Goal: Task Accomplishment & Management: Manage account settings

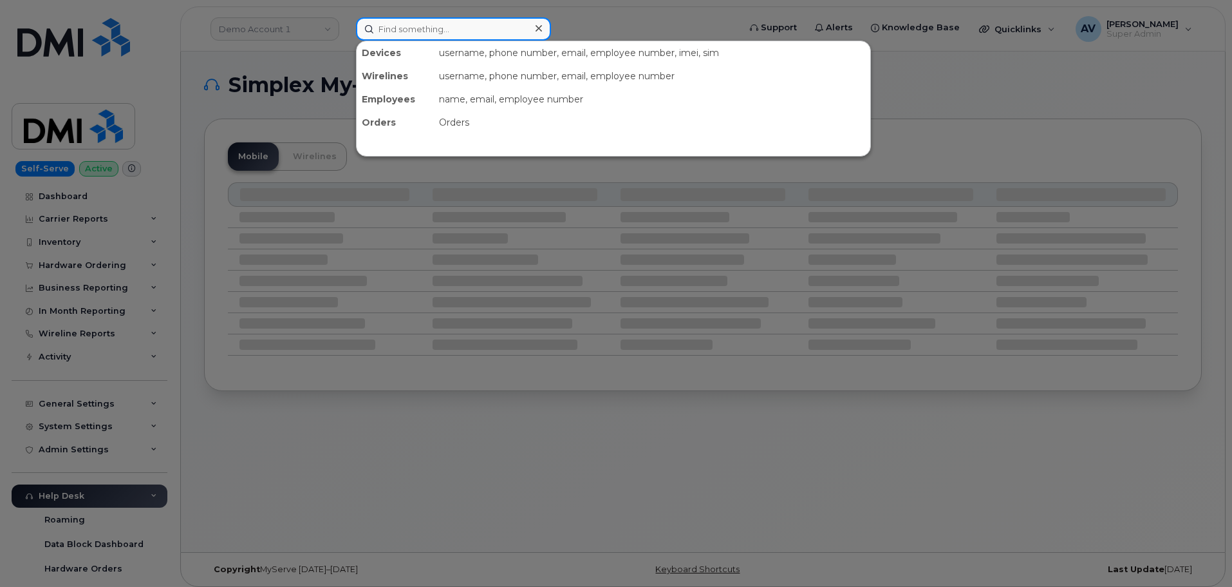
click at [452, 29] on input at bounding box center [453, 28] width 195 height 23
paste input "[PERSON_NAME]"
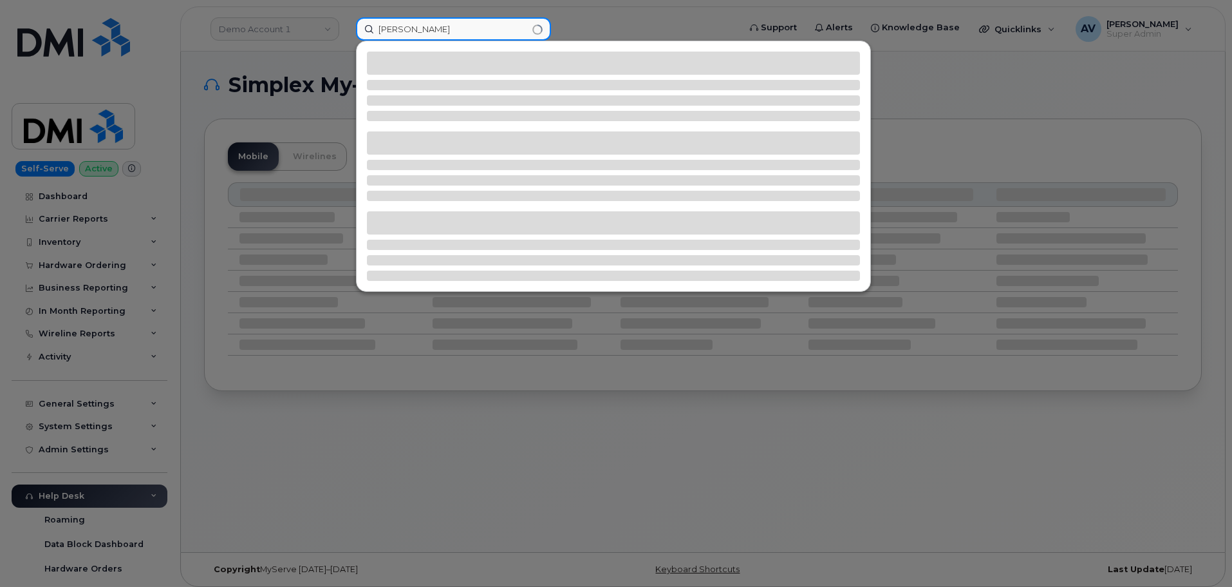
type input "[PERSON_NAME]"
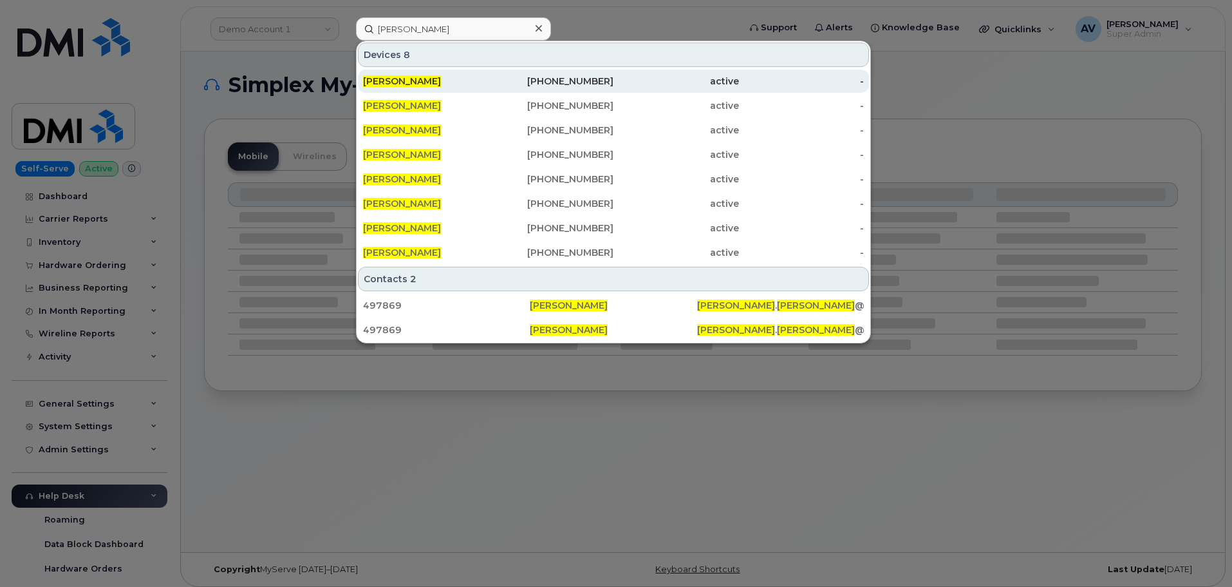
click at [487, 86] on div "[PERSON_NAME]" at bounding box center [426, 81] width 126 height 13
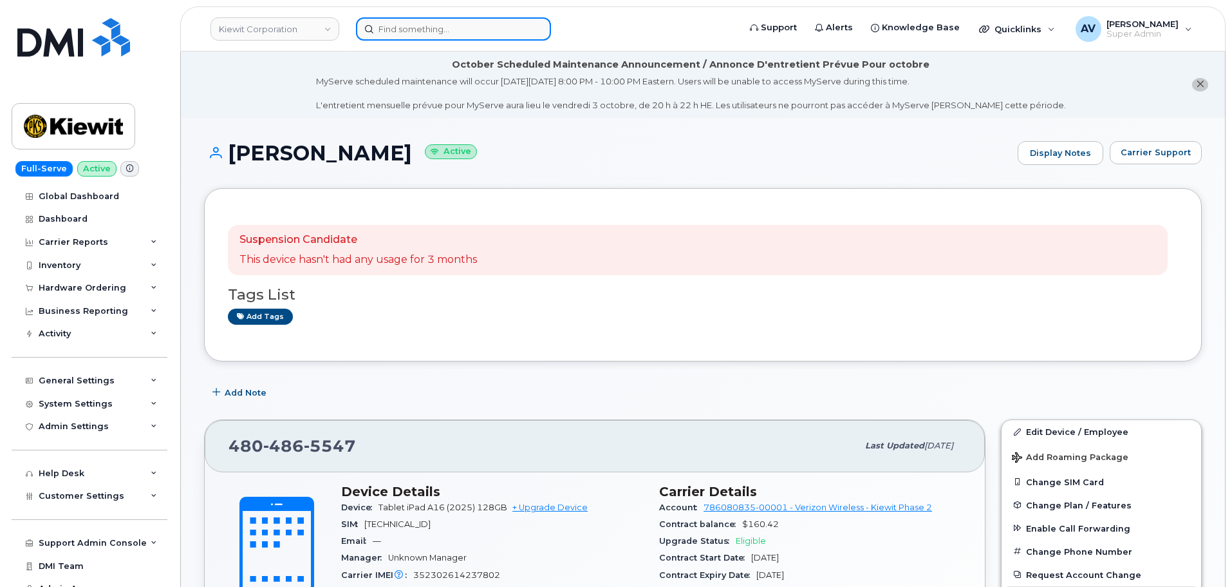
click at [491, 35] on input at bounding box center [453, 28] width 195 height 23
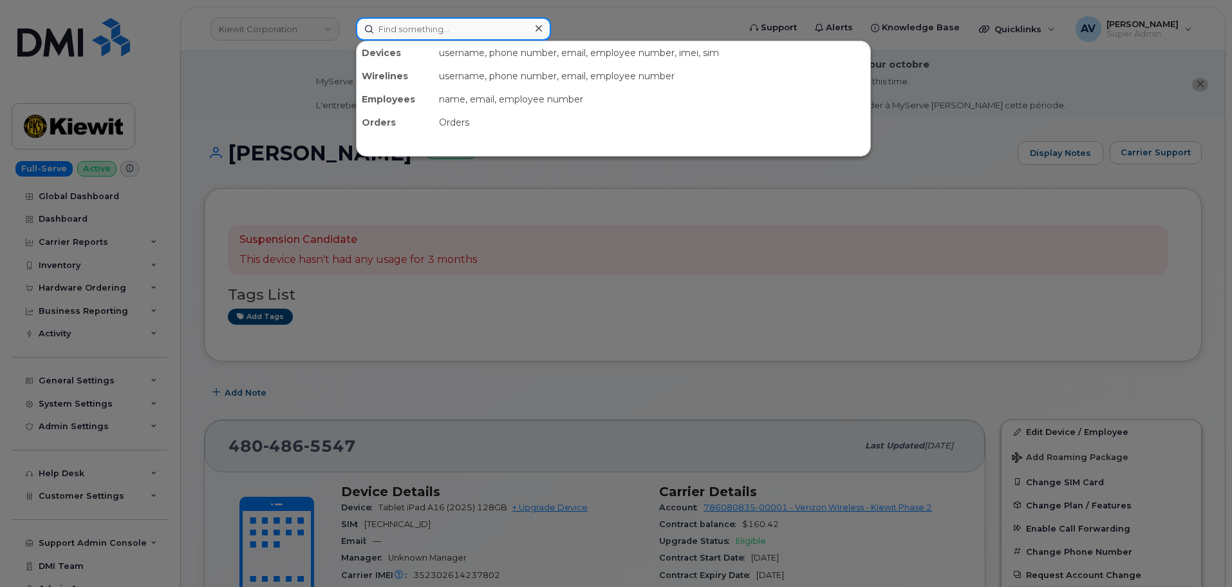
paste input "[PERSON_NAME]"
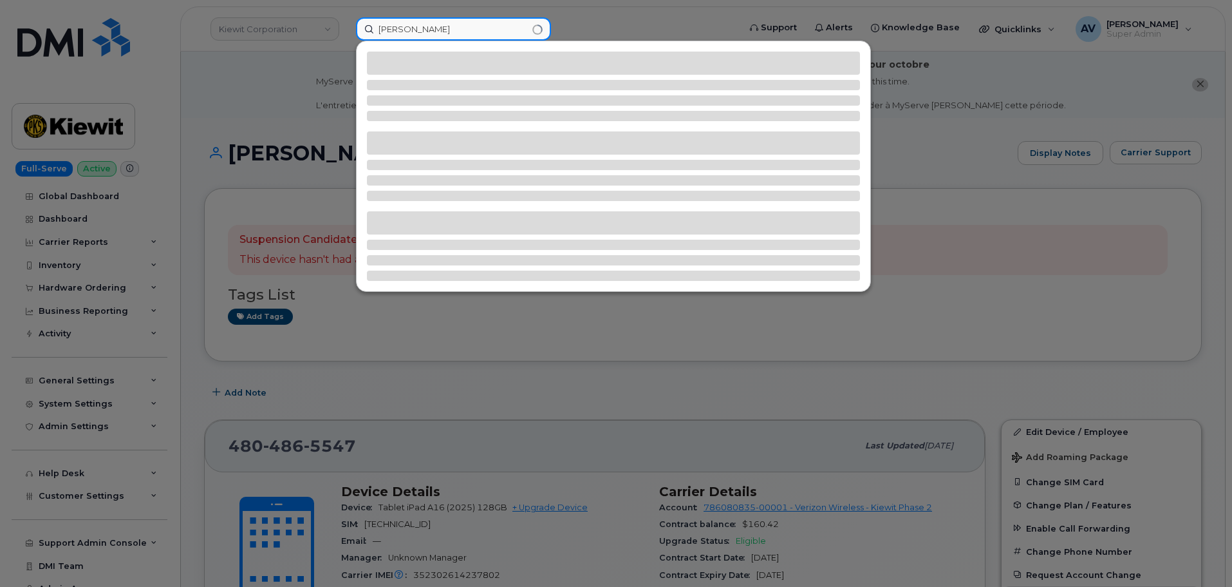
type input "[PERSON_NAME]"
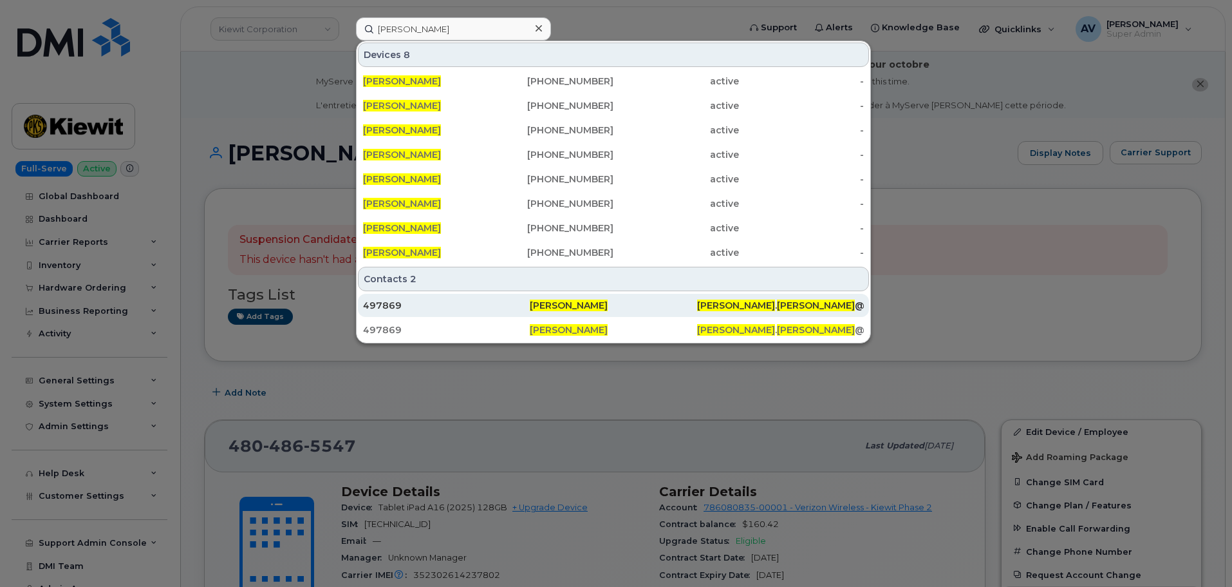
click at [624, 302] on div "[PERSON_NAME]" at bounding box center [613, 305] width 167 height 13
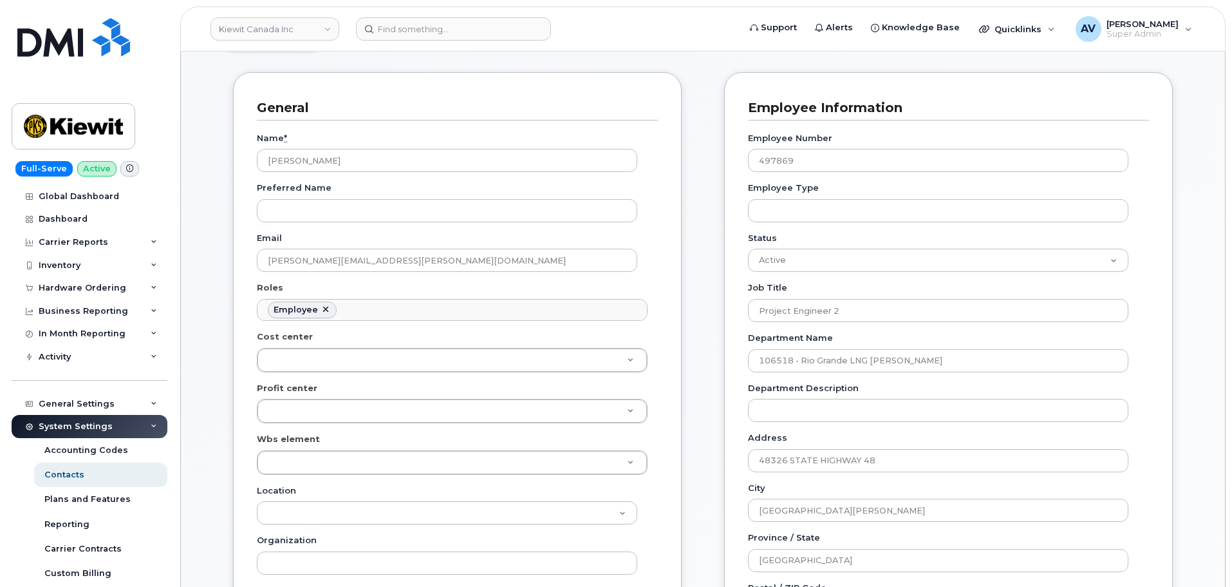
scroll to position [258, 0]
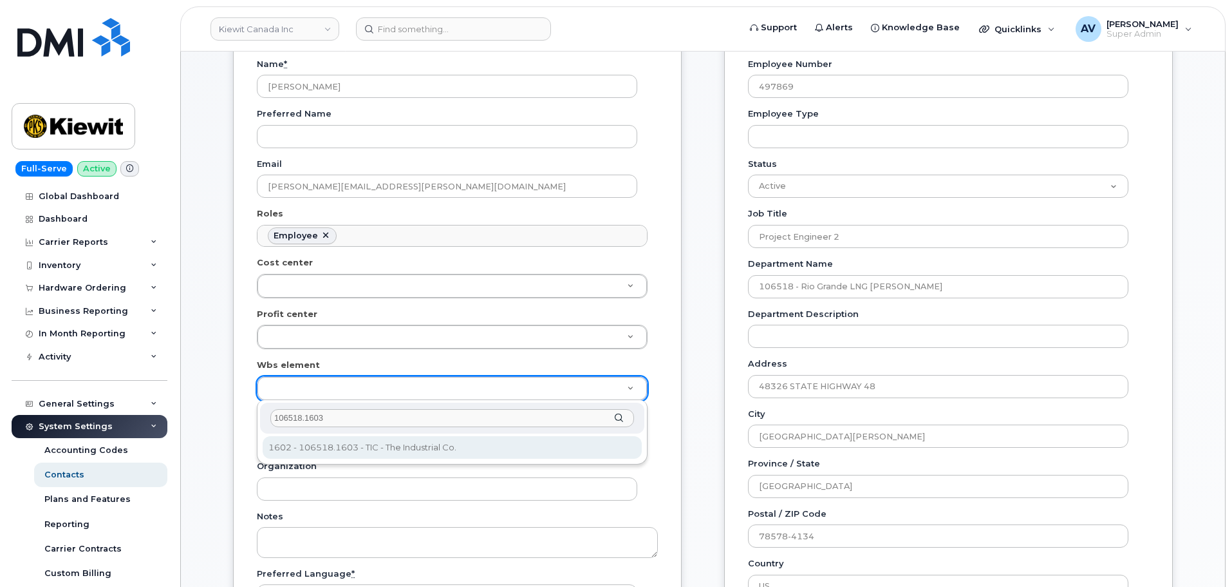
type input "106518.1603"
type input "36051431"
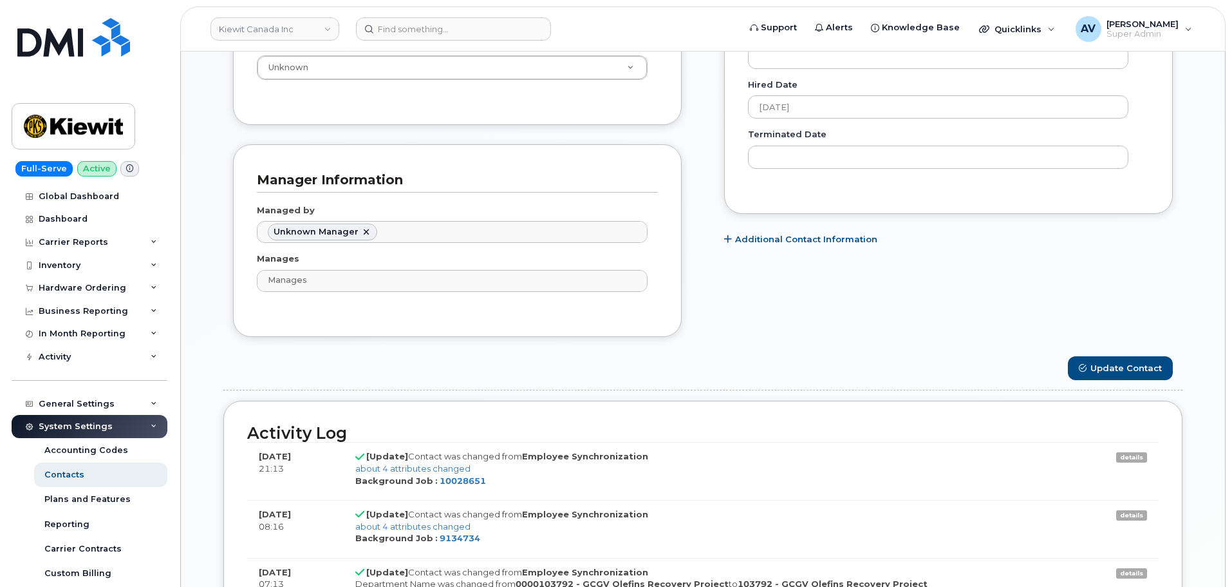
scroll to position [837, 0]
click at [1143, 366] on button "Update Contact" at bounding box center [1120, 367] width 105 height 24
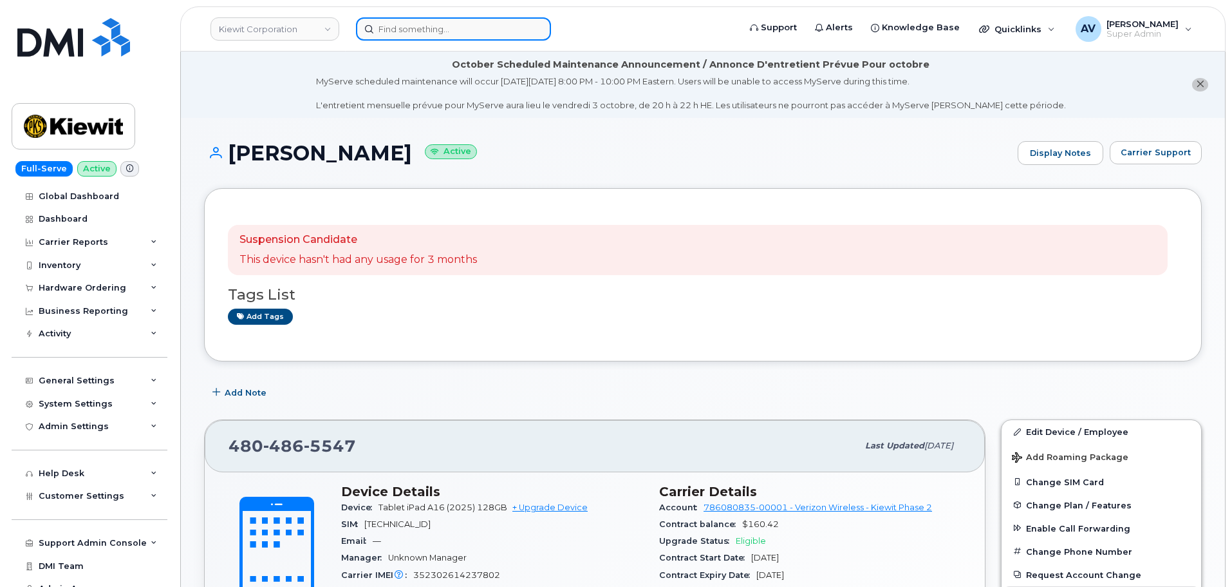
click at [462, 29] on input at bounding box center [453, 28] width 195 height 23
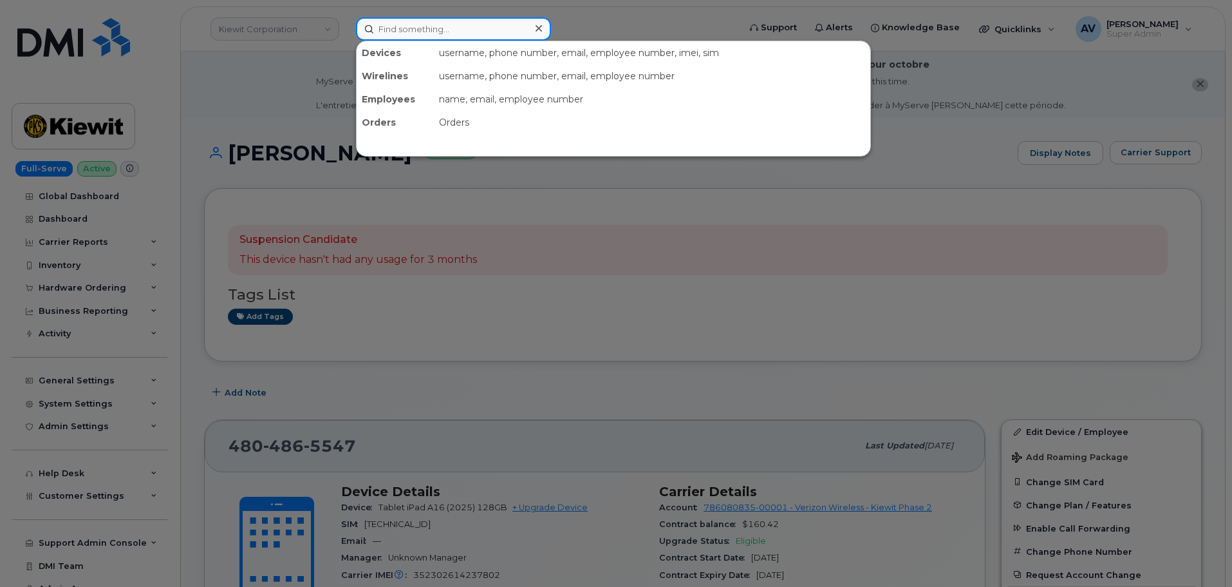
paste input "[PERSON_NAME]"
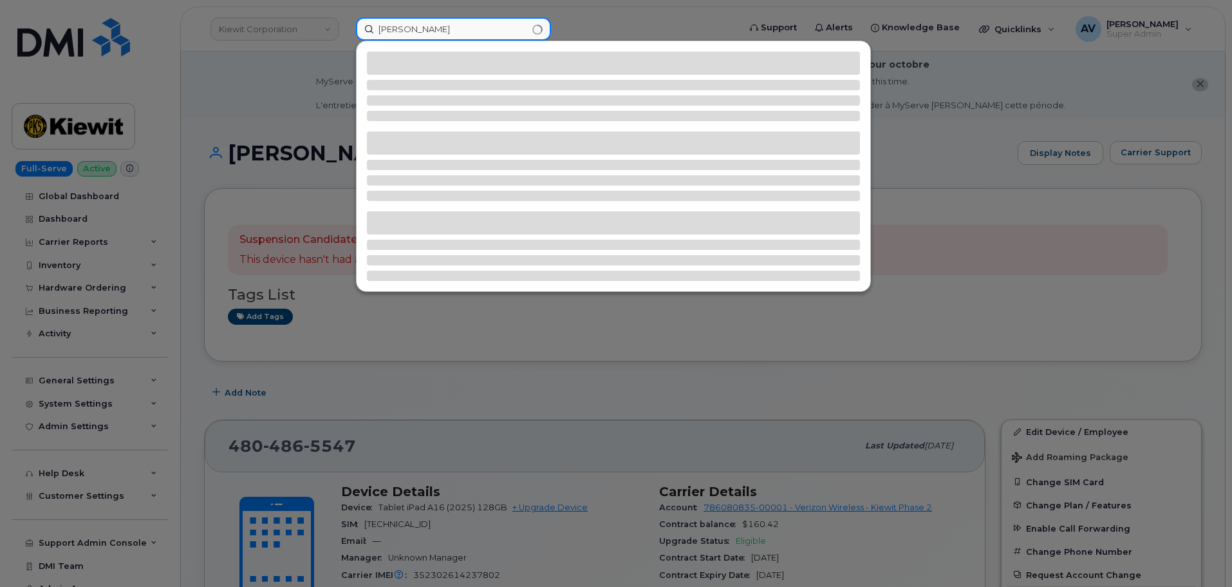
type input "[PERSON_NAME]"
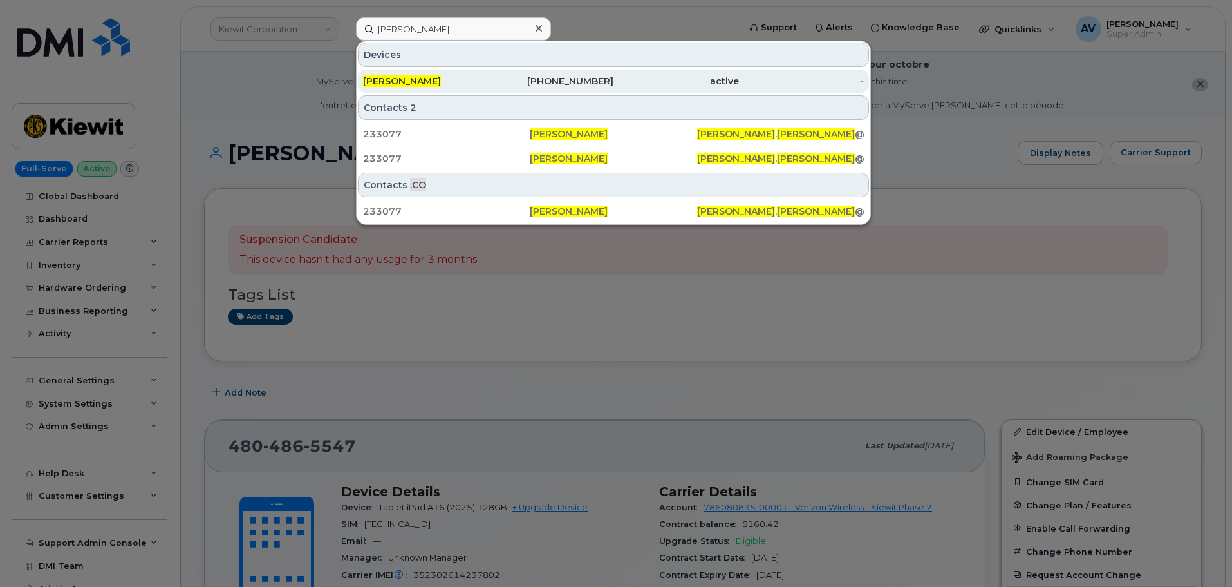
click at [511, 80] on div "816-591-2501" at bounding box center [552, 81] width 126 height 13
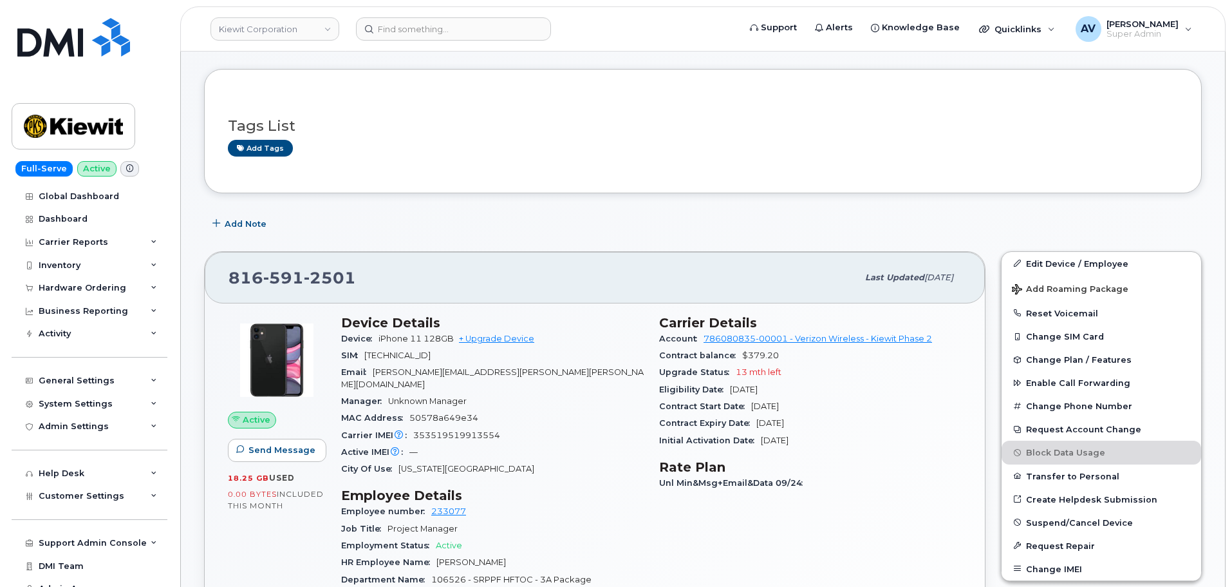
scroll to position [129, 0]
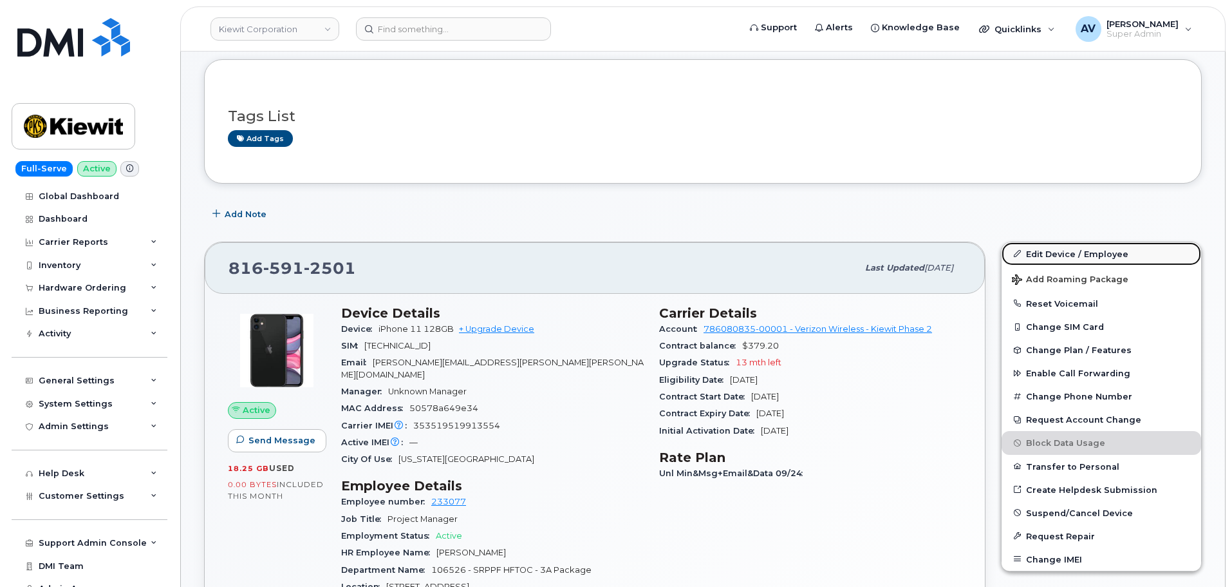
click at [1064, 251] on link "Edit Device / Employee" at bounding box center [1102, 253] width 200 height 23
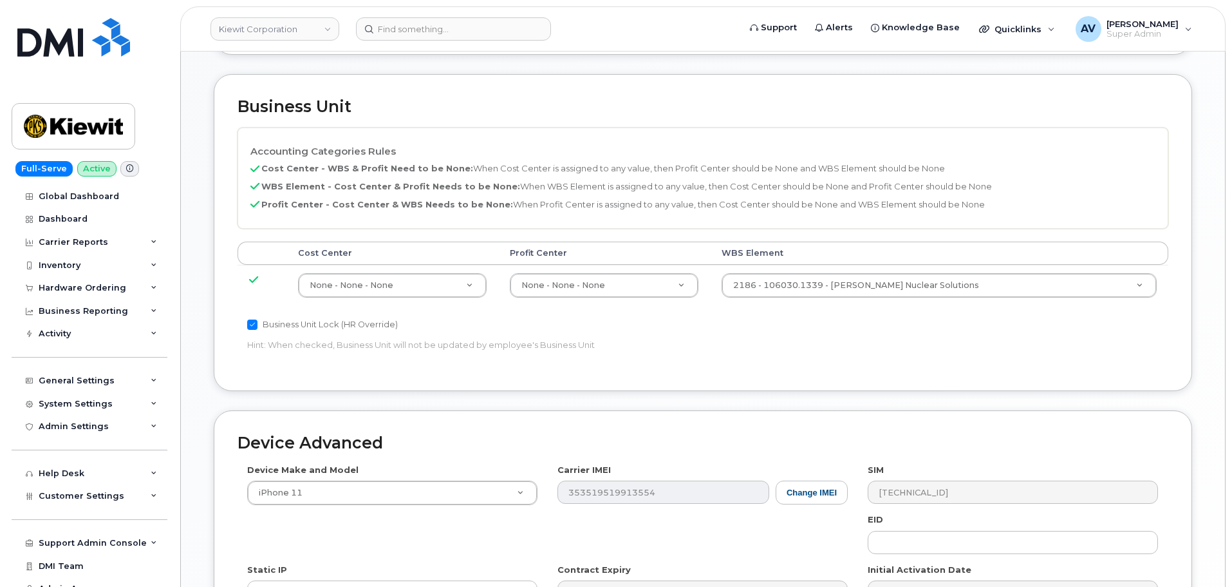
scroll to position [644, 0]
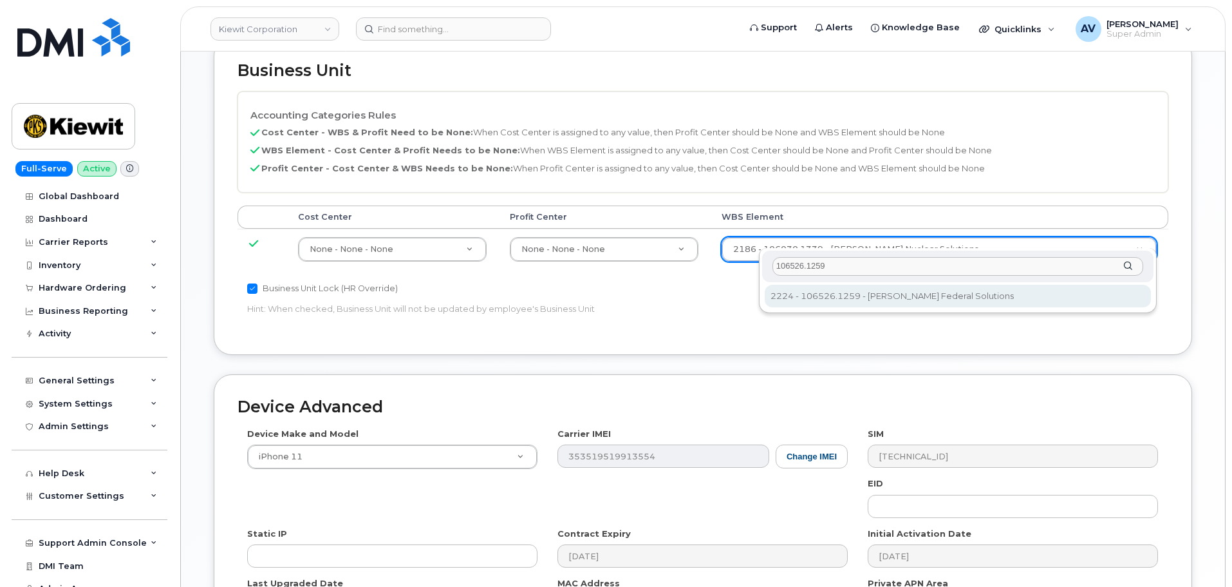
type input "106526.1259"
type input "36093472"
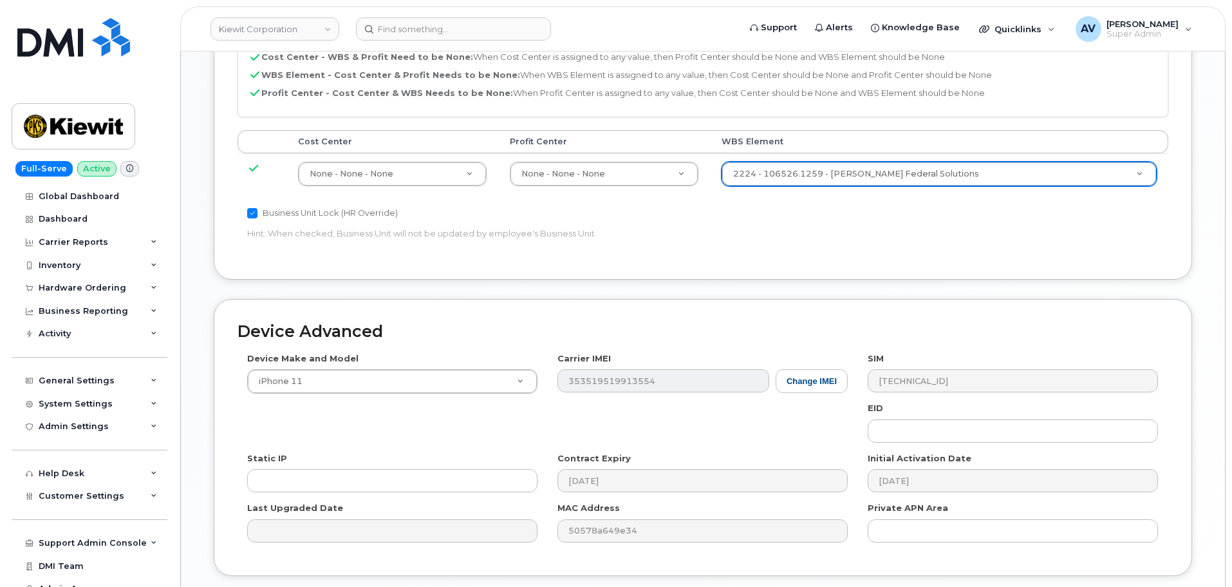
scroll to position [803, 0]
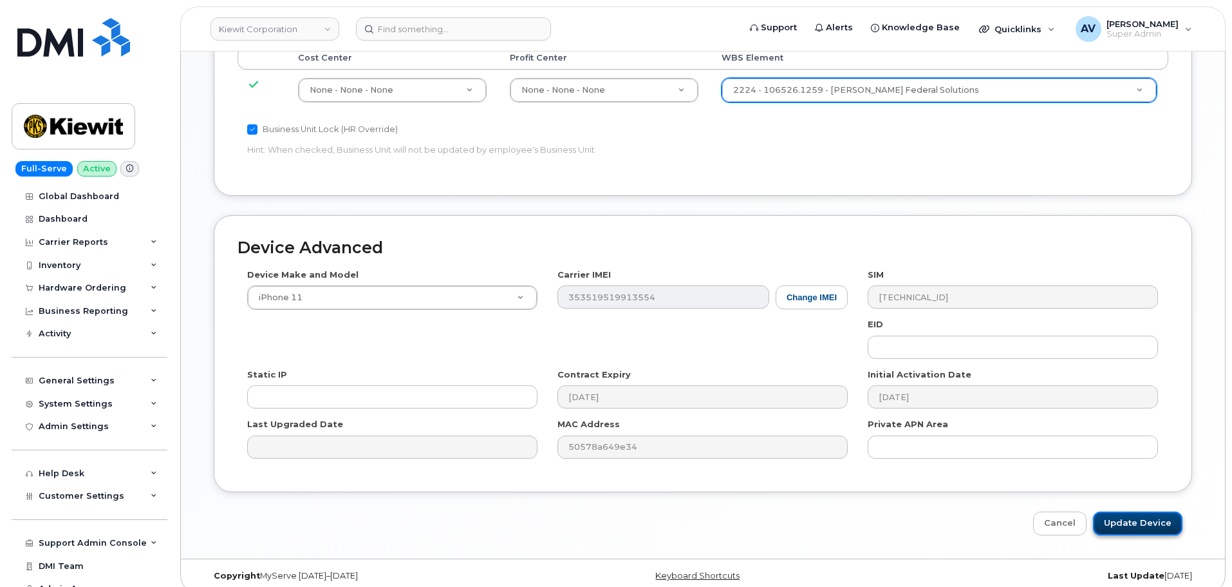
click at [1118, 511] on input "Update Device" at bounding box center [1137, 523] width 89 height 24
type input "Saving..."
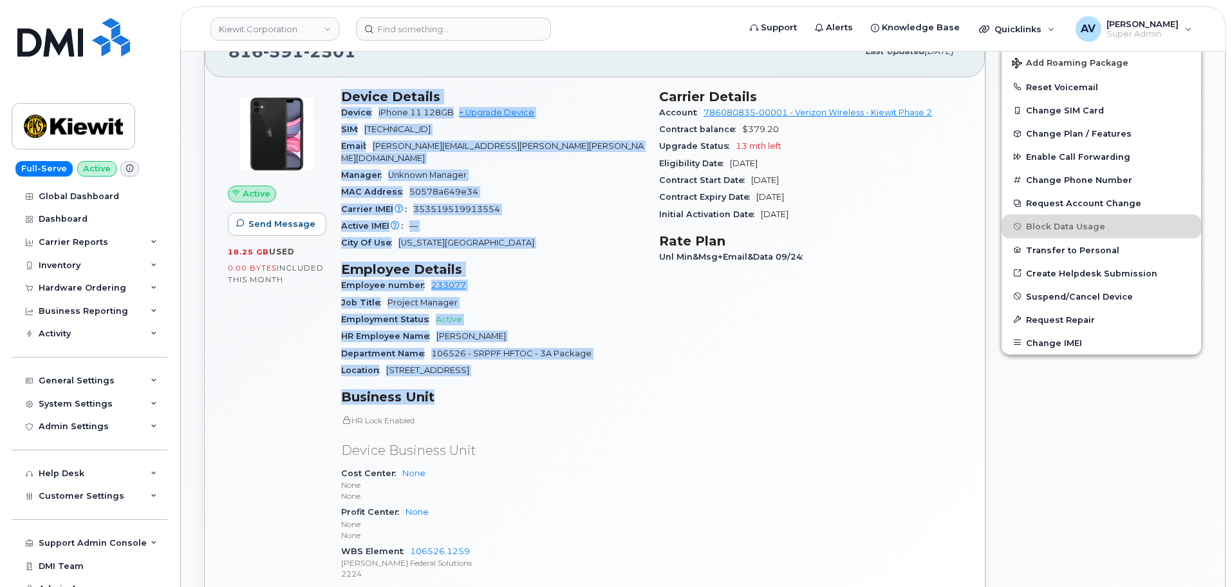
scroll to position [386, 0]
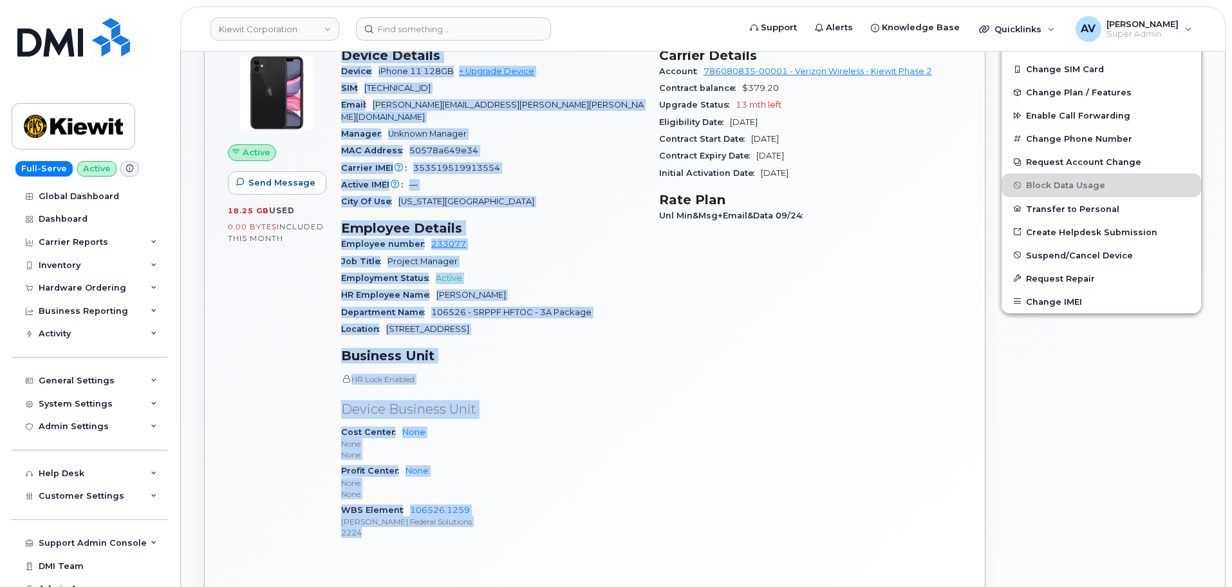
drag, startPoint x: 342, startPoint y: 310, endPoint x: 487, endPoint y: 519, distance: 254.5
click at [487, 519] on div "Device Details Device iPhone 11 128GB + Upgrade Device SIM 89148000007610912590…" at bounding box center [493, 299] width 318 height 519
copy div "Device Details Device iPhone 11 128GB + Upgrade Device SIM 89148000007610912590…"
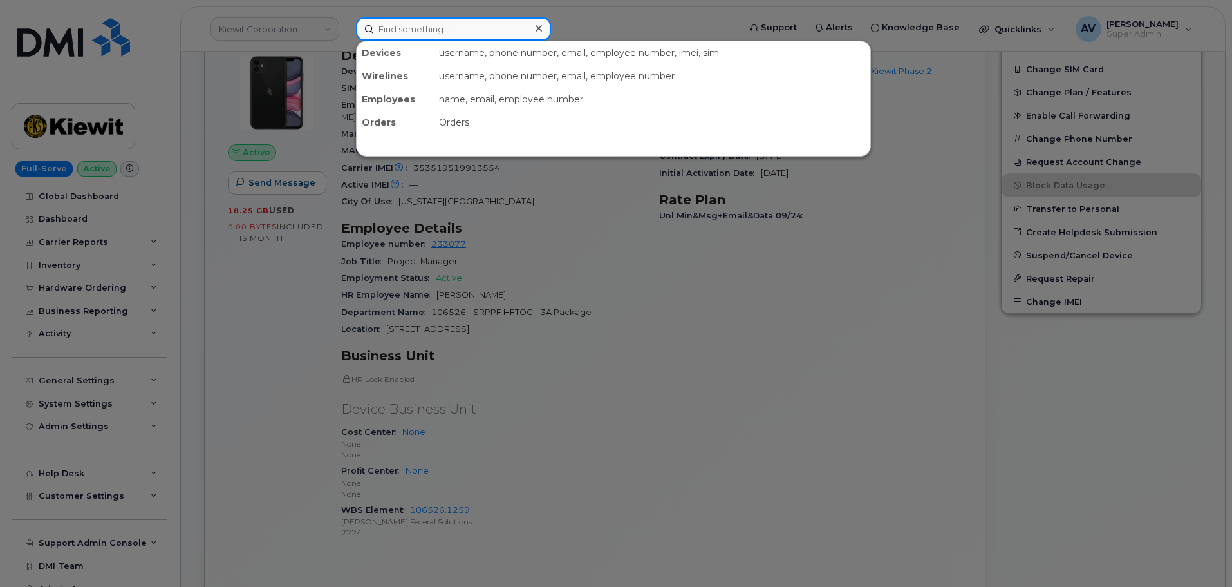
click at [464, 33] on input at bounding box center [453, 28] width 195 height 23
paste input "Jacob Bain"
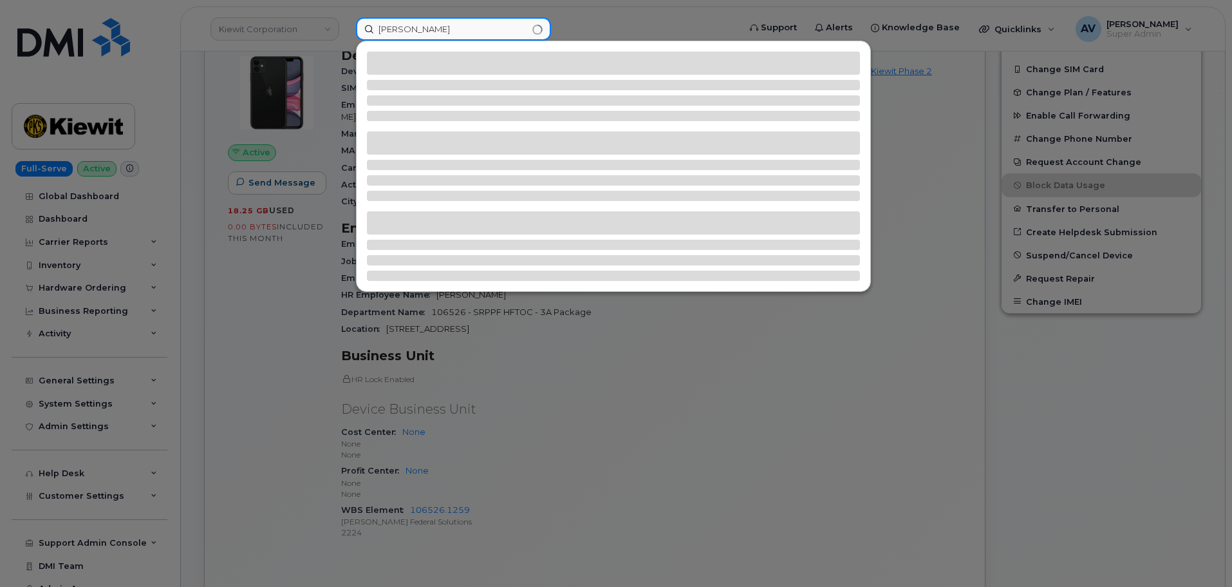
type input "Jacob Bain"
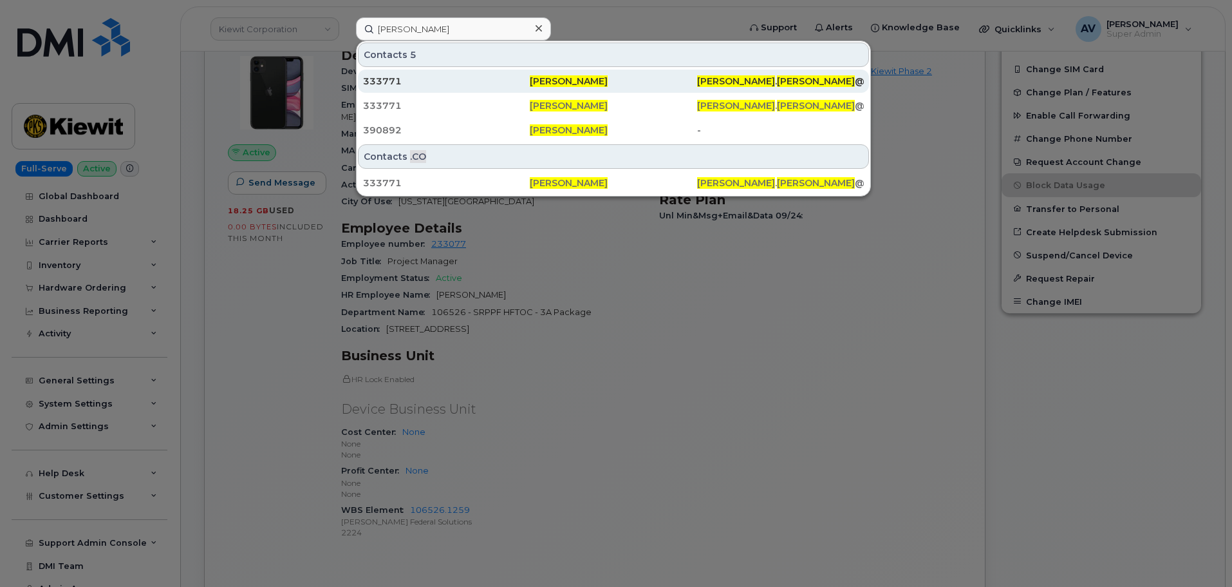
click at [471, 75] on div "333771" at bounding box center [446, 81] width 167 height 13
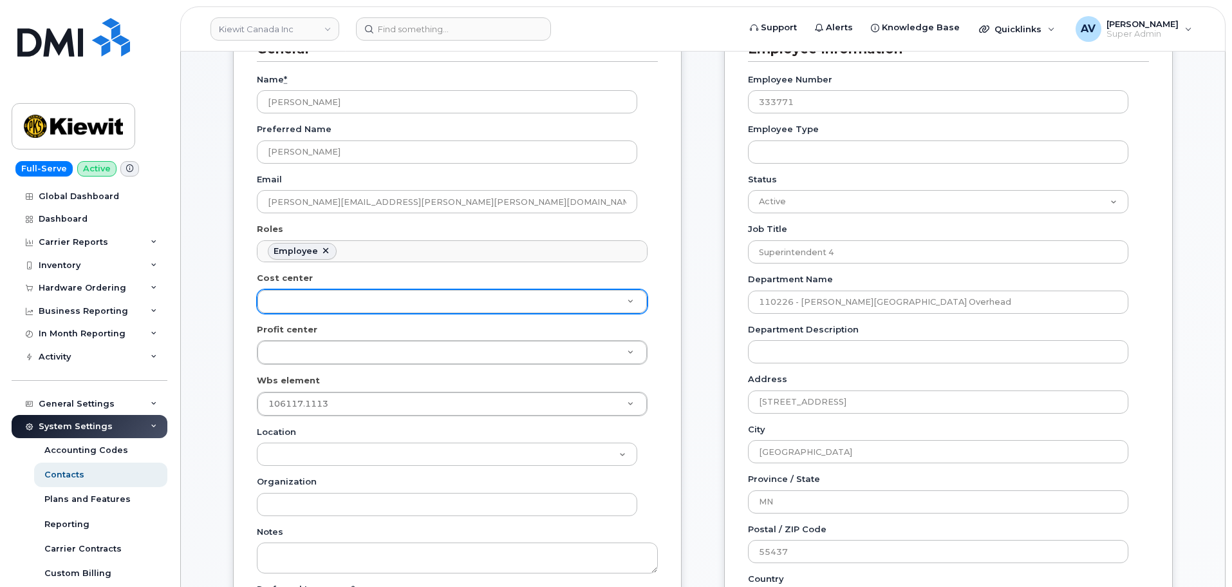
scroll to position [258, 0]
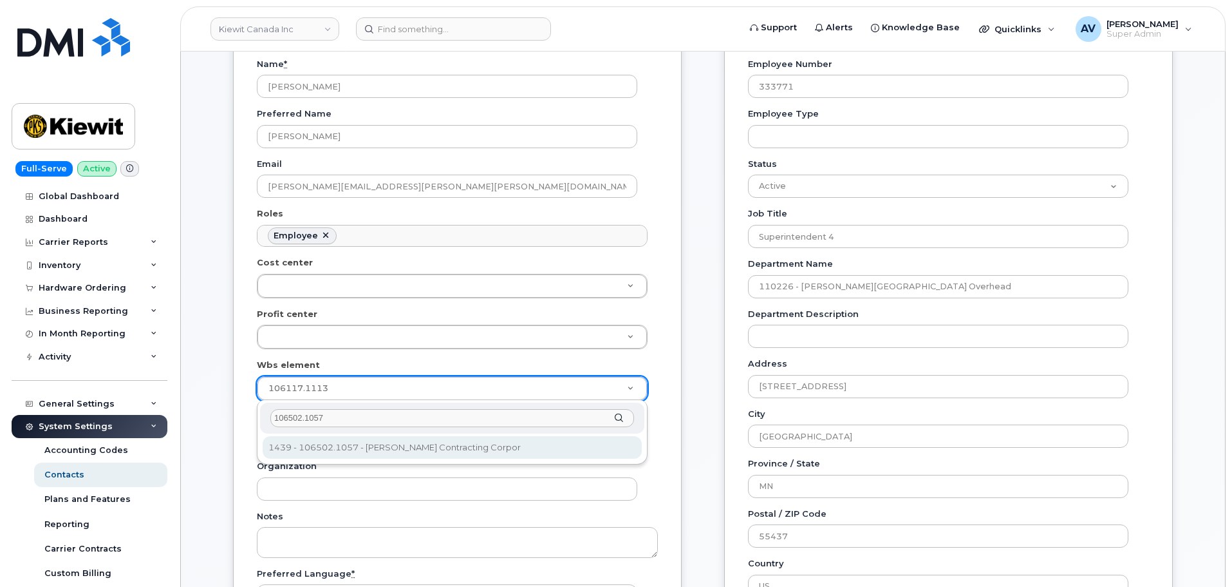
type input "106502.1057"
type input "36009976"
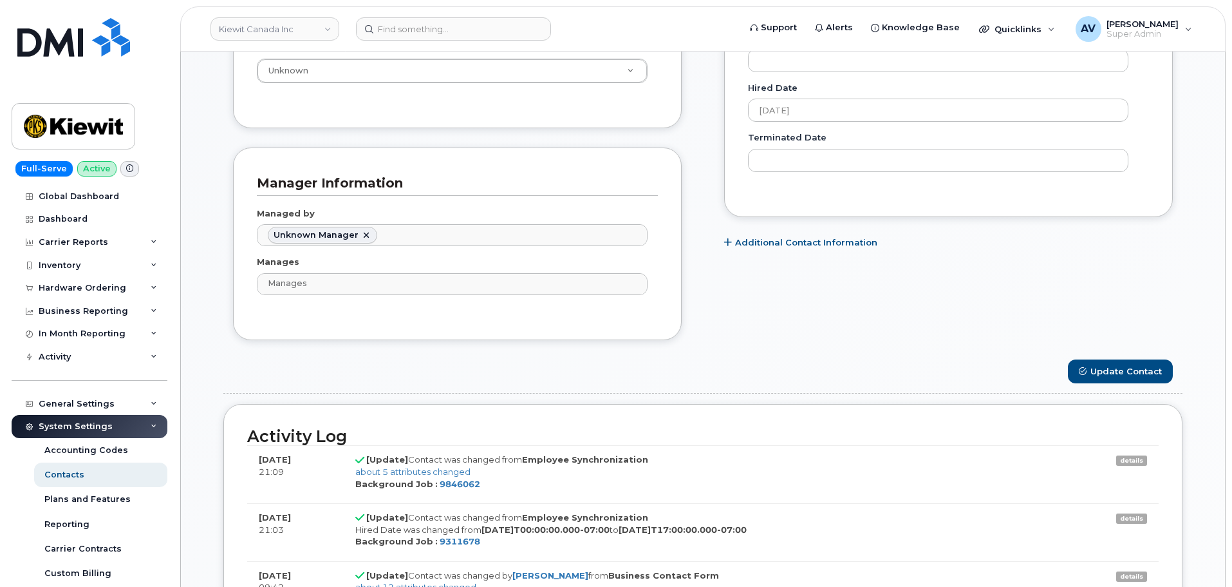
scroll to position [837, 0]
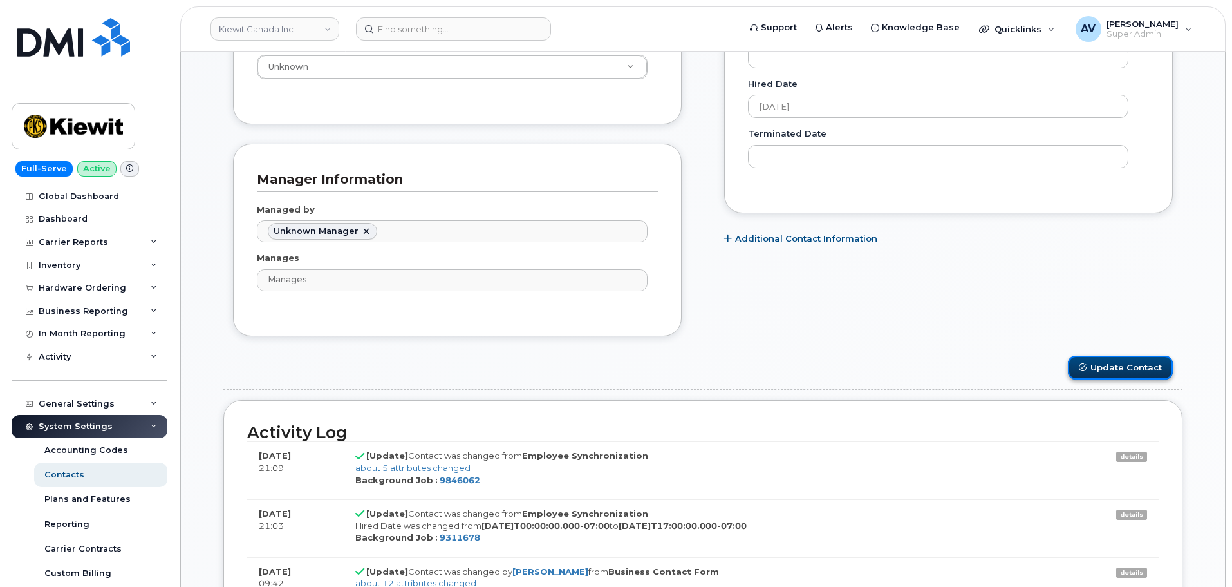
click at [1123, 368] on button "Update Contact" at bounding box center [1120, 367] width 105 height 24
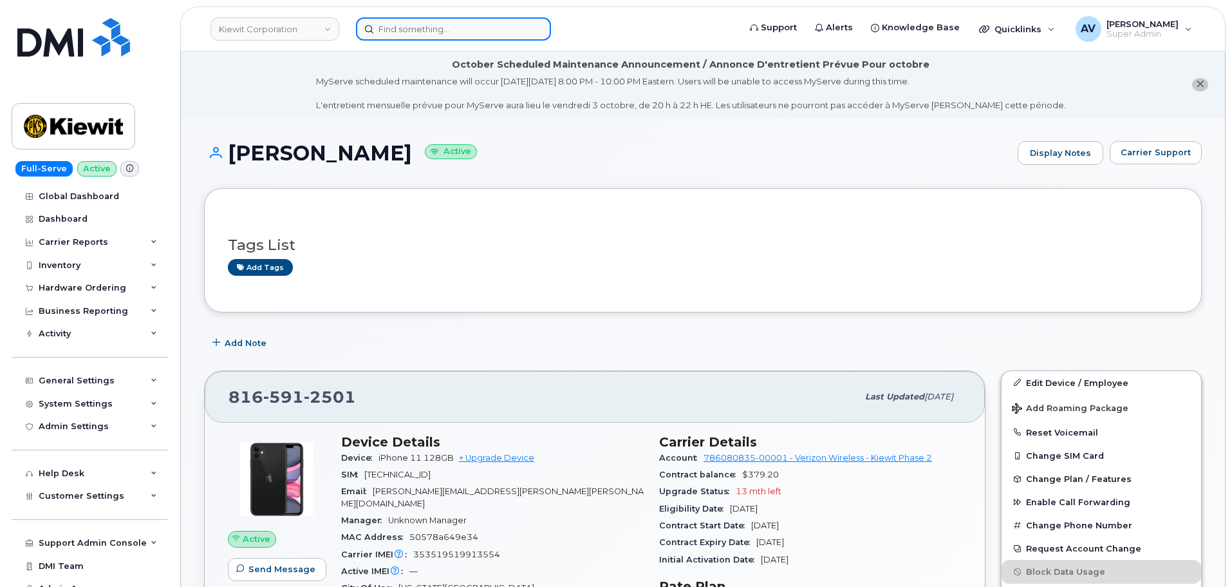
click at [449, 27] on input at bounding box center [453, 28] width 195 height 23
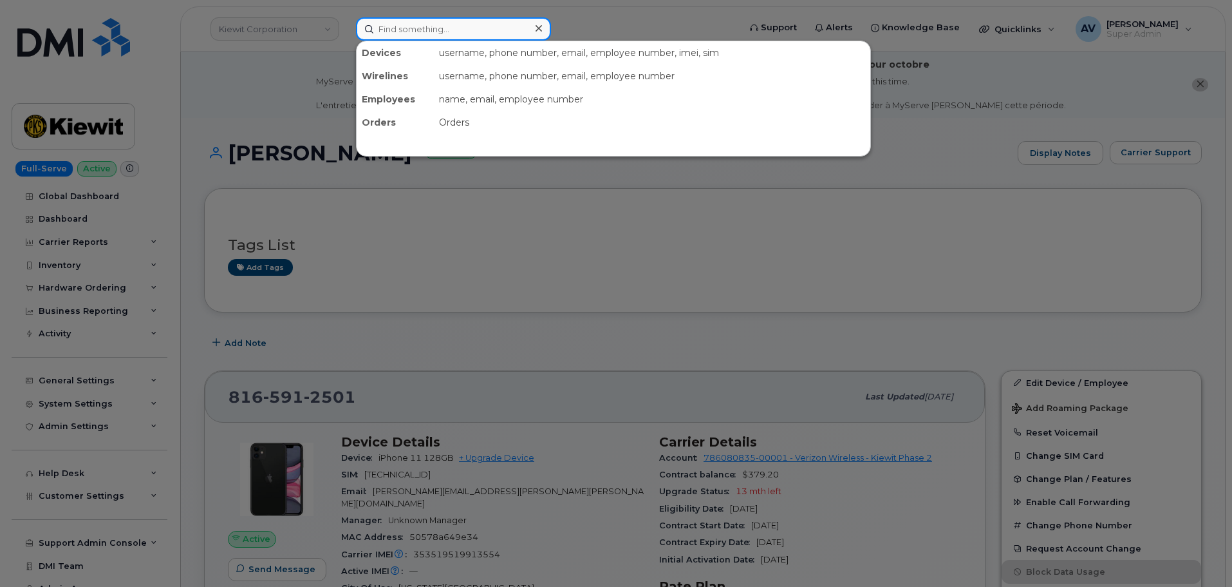
paste input "[PERSON_NAME]"
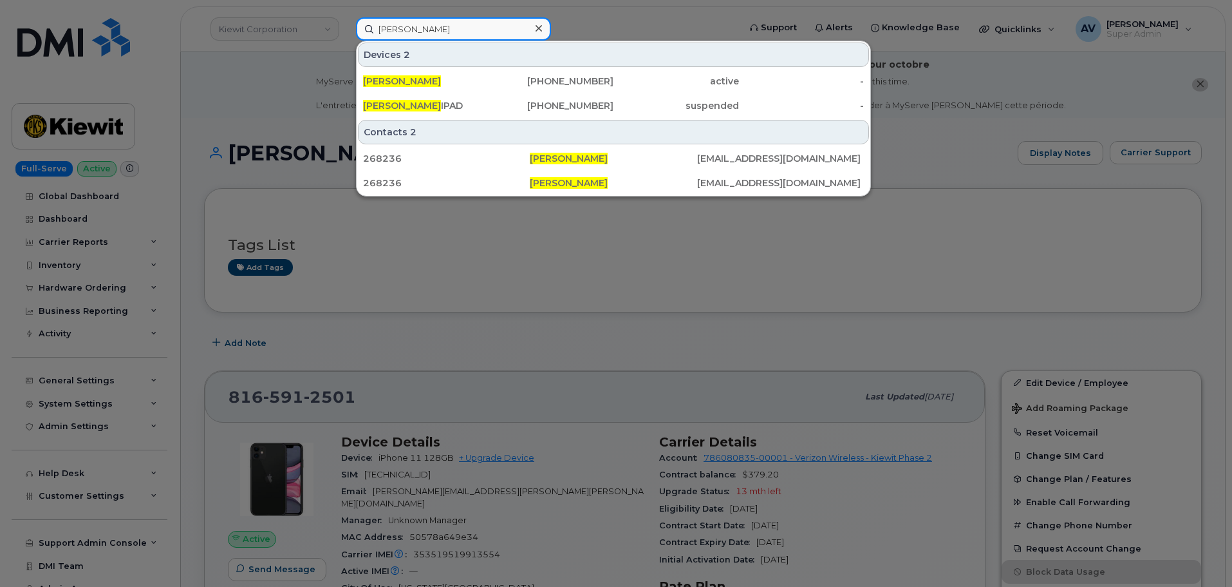
drag, startPoint x: 454, startPoint y: 26, endPoint x: 341, endPoint y: 27, distance: 112.7
click at [346, 27] on div "Ray Woodcock Devices 2 RAY WOODCOCK 985-302-4072 active - RAY WOODCOCK IPAD 985…" at bounding box center [543, 28] width 395 height 23
paste input "Josh Dudzinski"
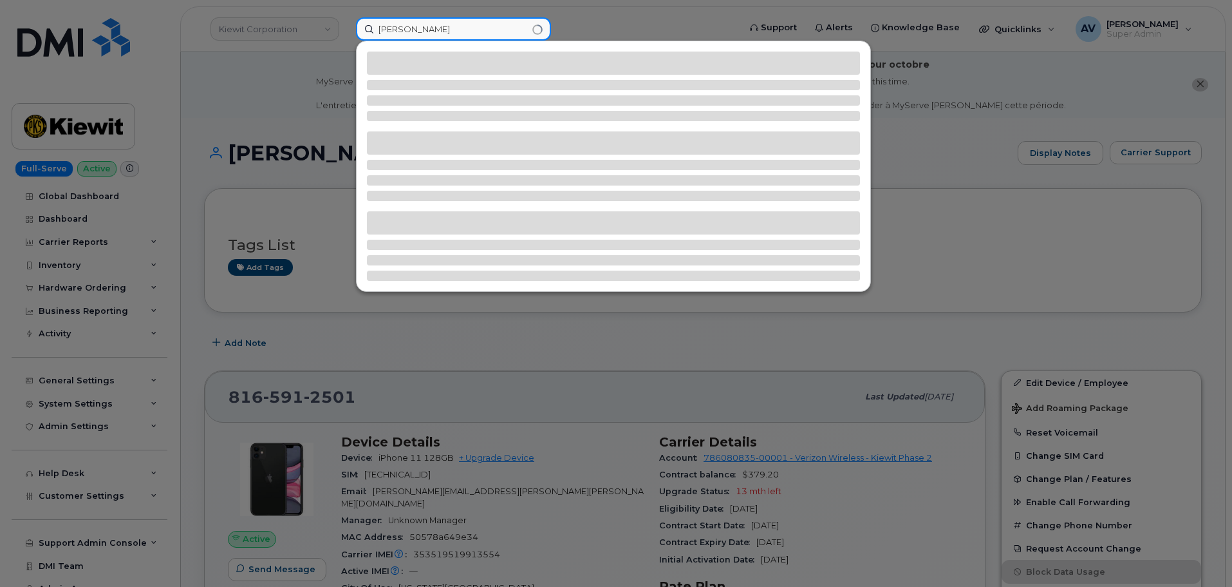
type input "Josh Dudzinski"
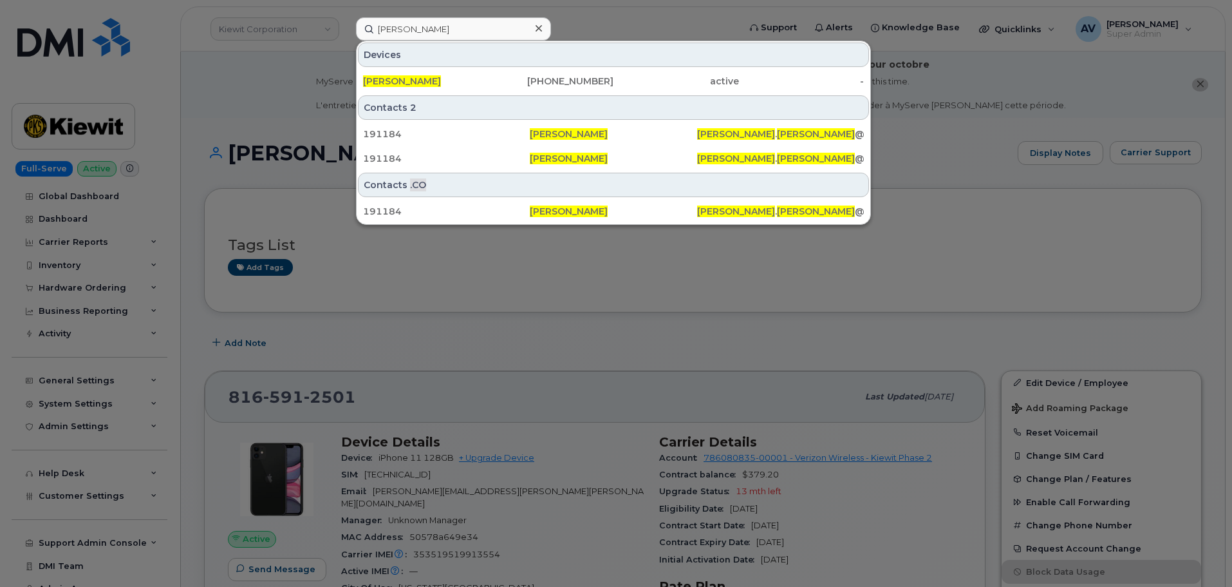
drag, startPoint x: 495, startPoint y: 77, endPoint x: 496, endPoint y: 60, distance: 17.4
click at [495, 77] on div "402-881-6489" at bounding box center [552, 81] width 126 height 13
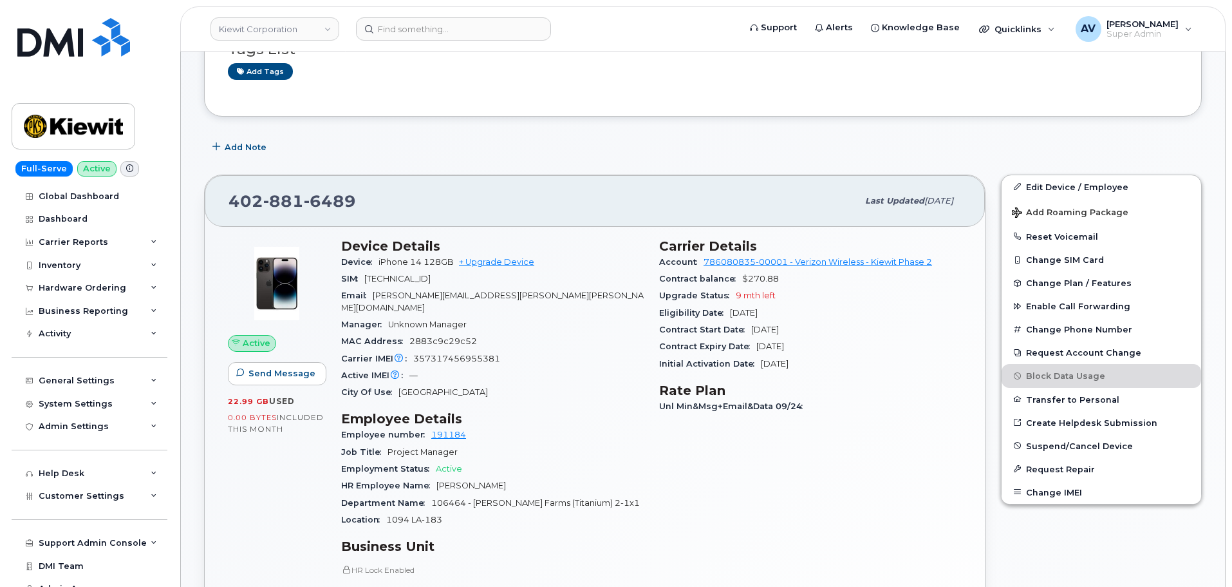
scroll to position [322, 0]
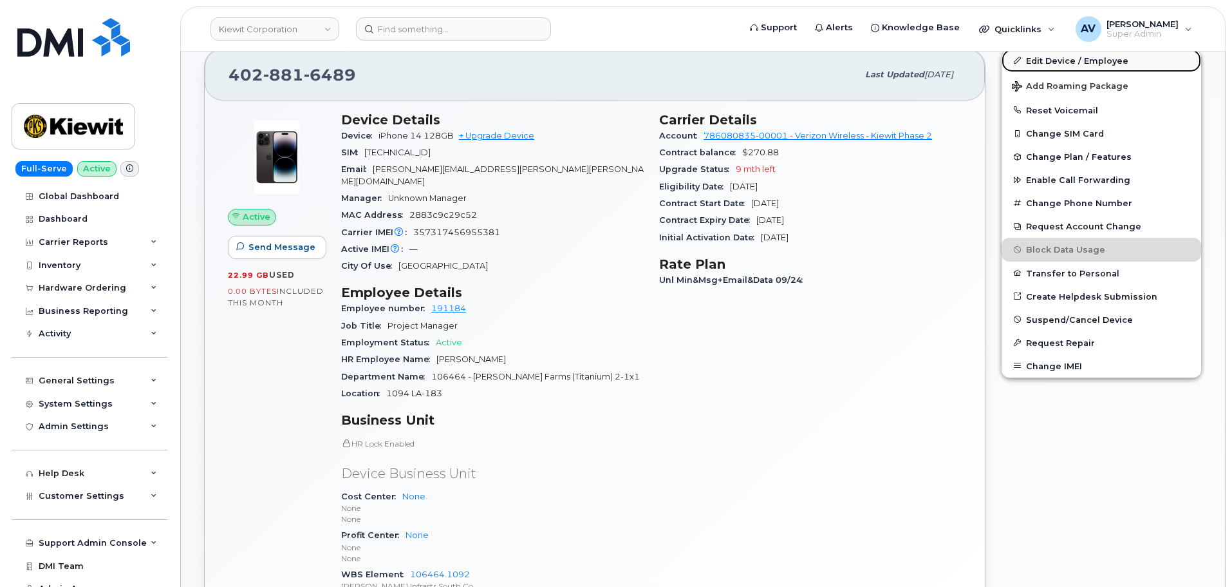
click at [1056, 62] on link "Edit Device / Employee" at bounding box center [1102, 60] width 200 height 23
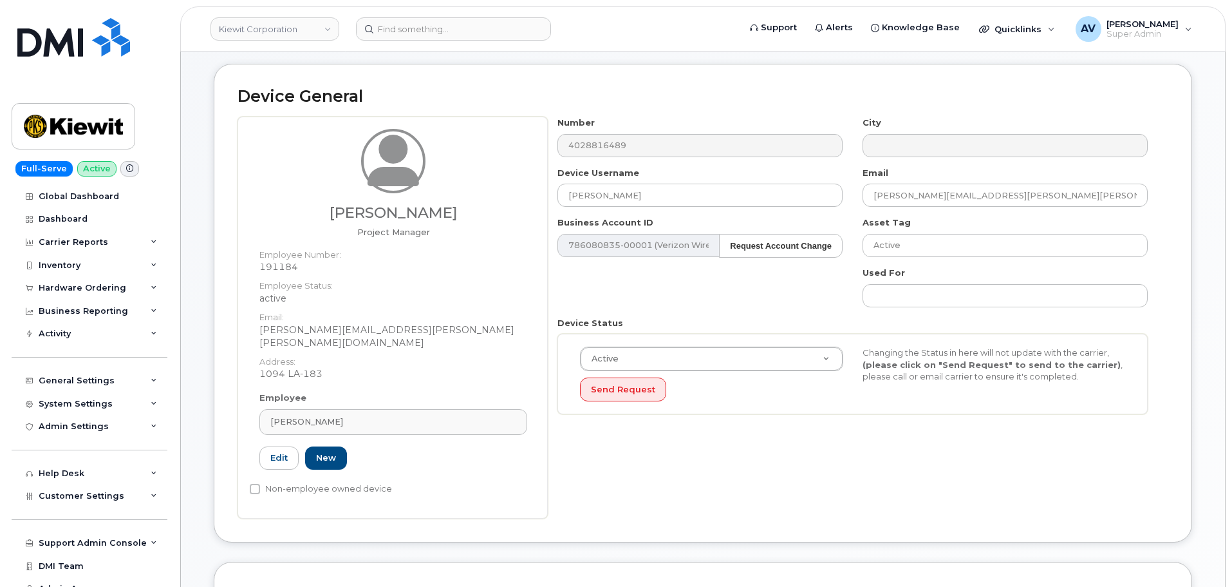
scroll to position [64, 0]
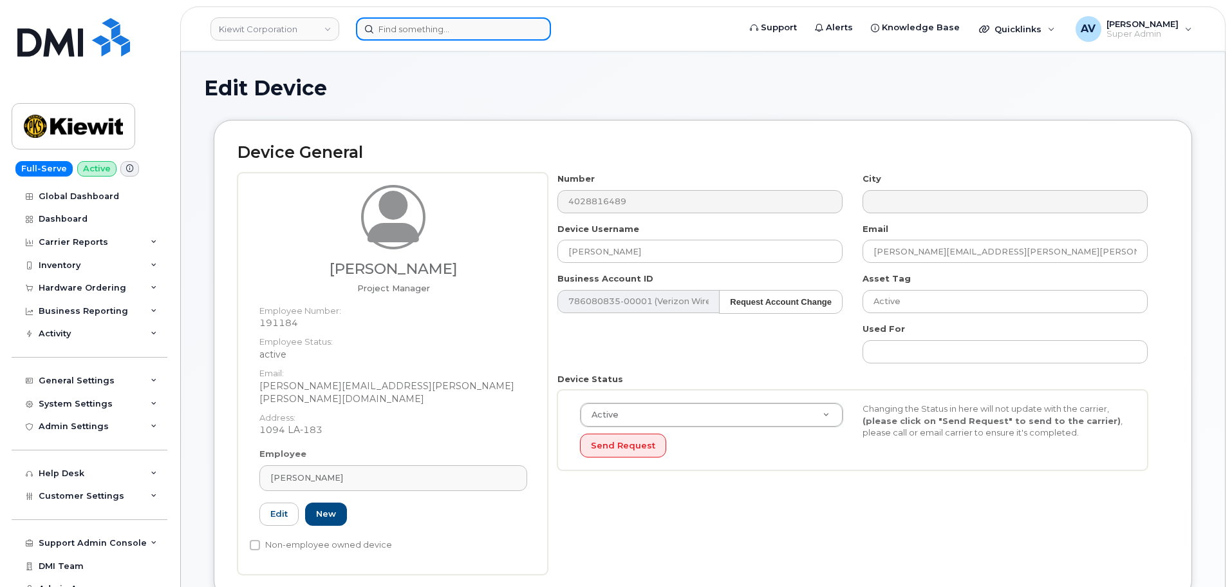
click at [445, 28] on input at bounding box center [453, 28] width 195 height 23
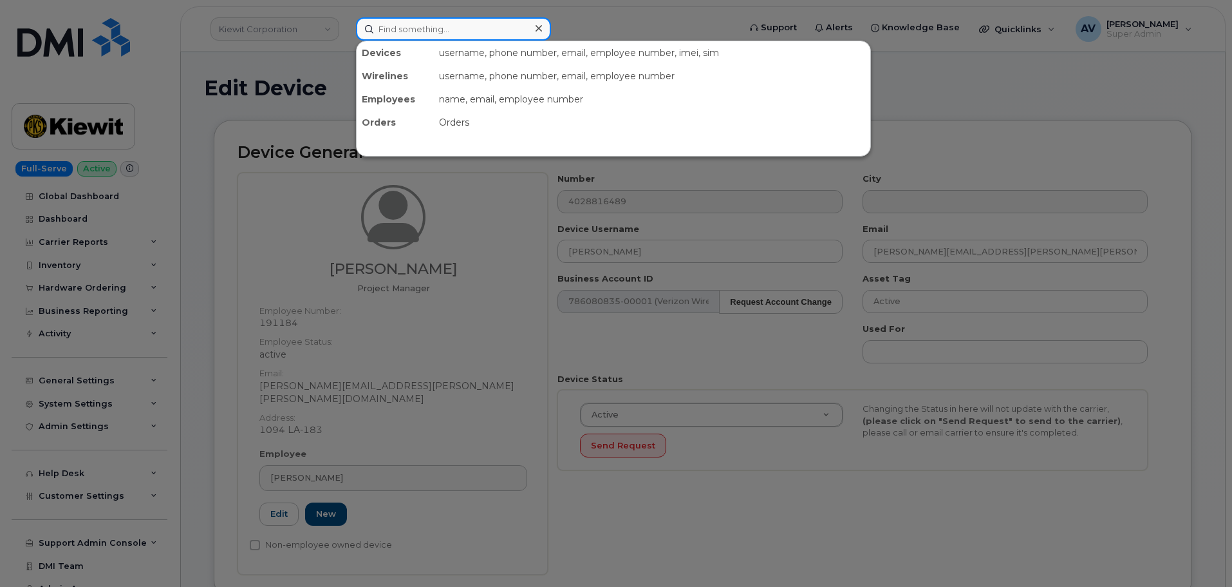
paste input "[PERSON_NAME]"
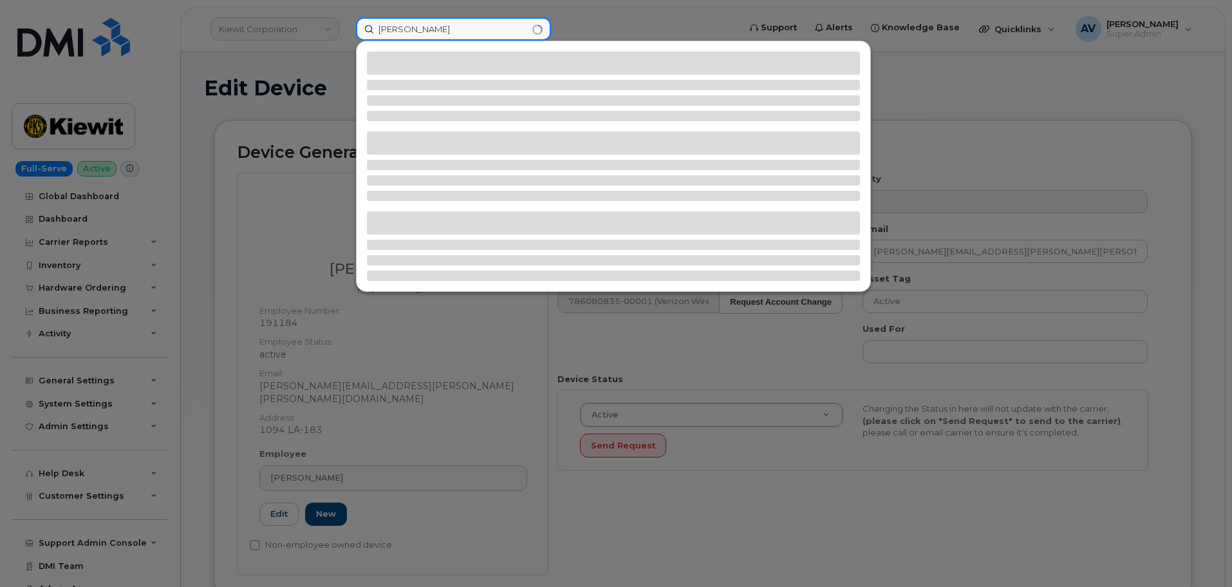
type input "[PERSON_NAME]"
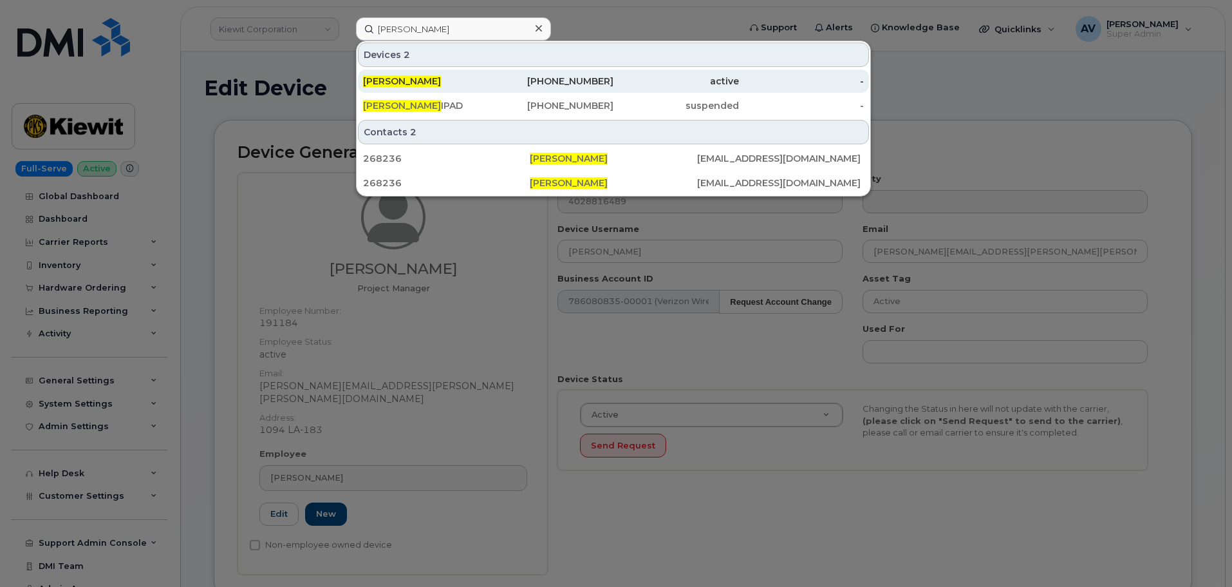
click at [503, 86] on div "[PHONE_NUMBER]" at bounding box center [552, 81] width 126 height 13
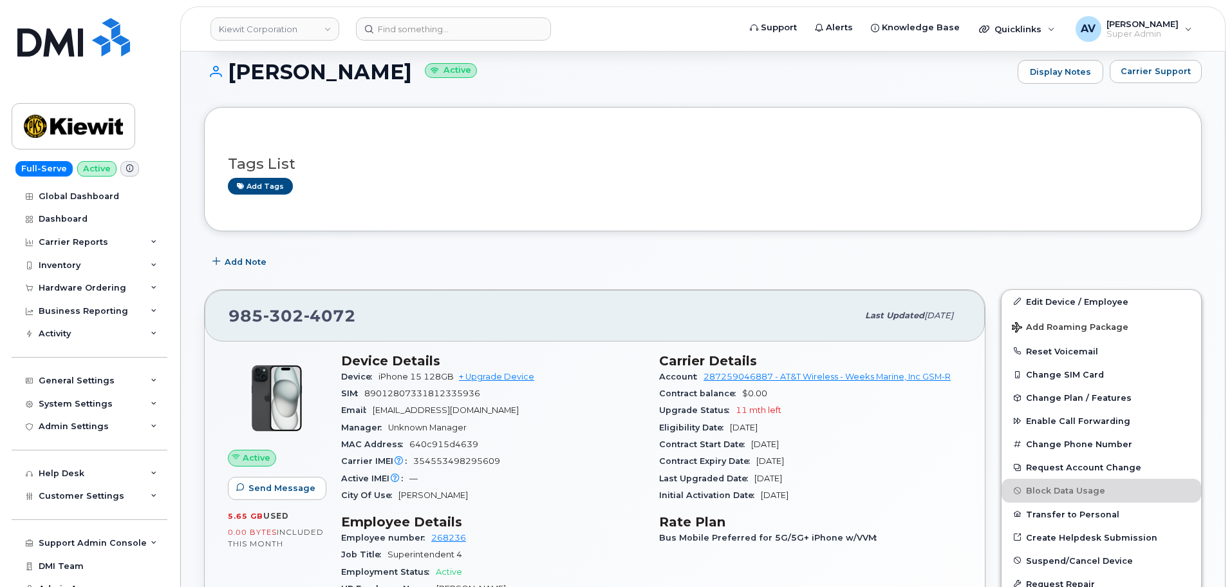
scroll to position [258, 0]
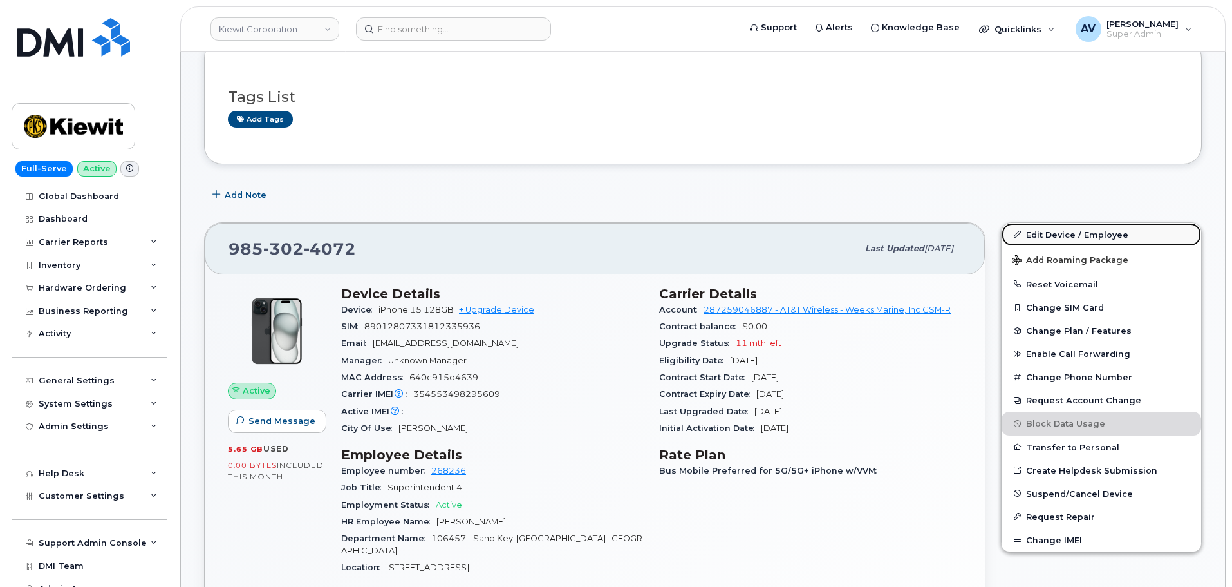
click at [1061, 234] on link "Edit Device / Employee" at bounding box center [1102, 234] width 200 height 23
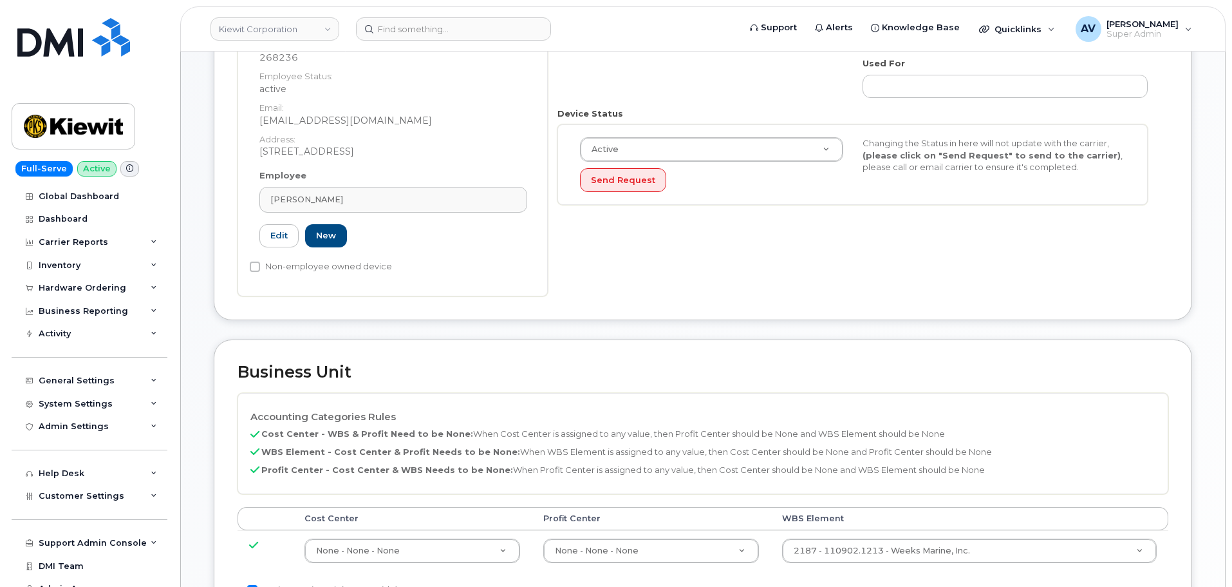
scroll to position [515, 0]
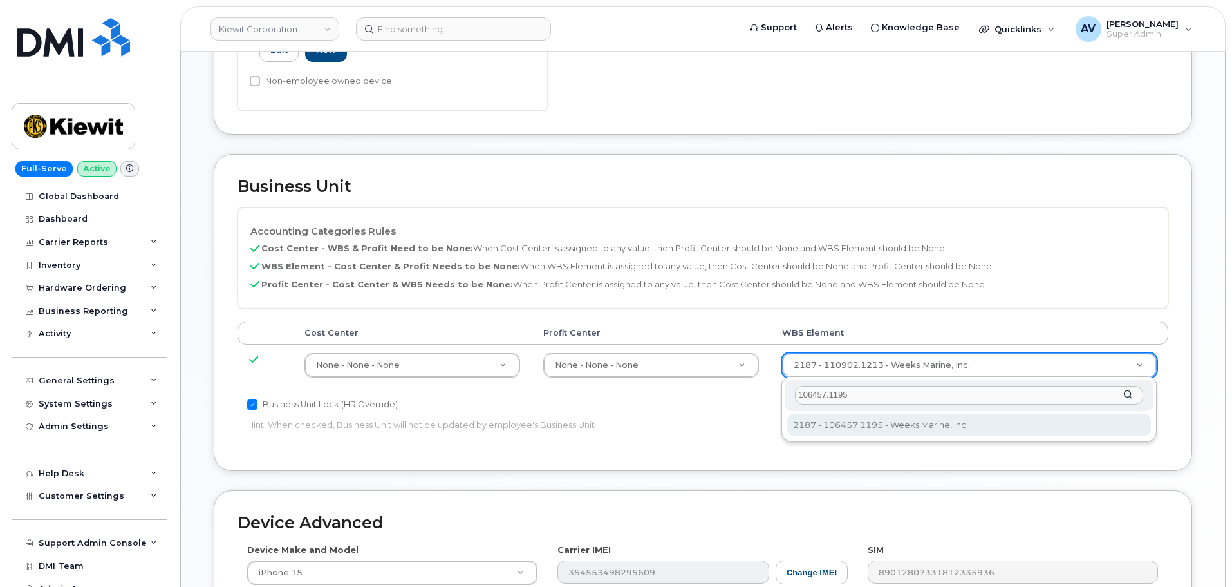
type input "106457.1195"
type input "35538040"
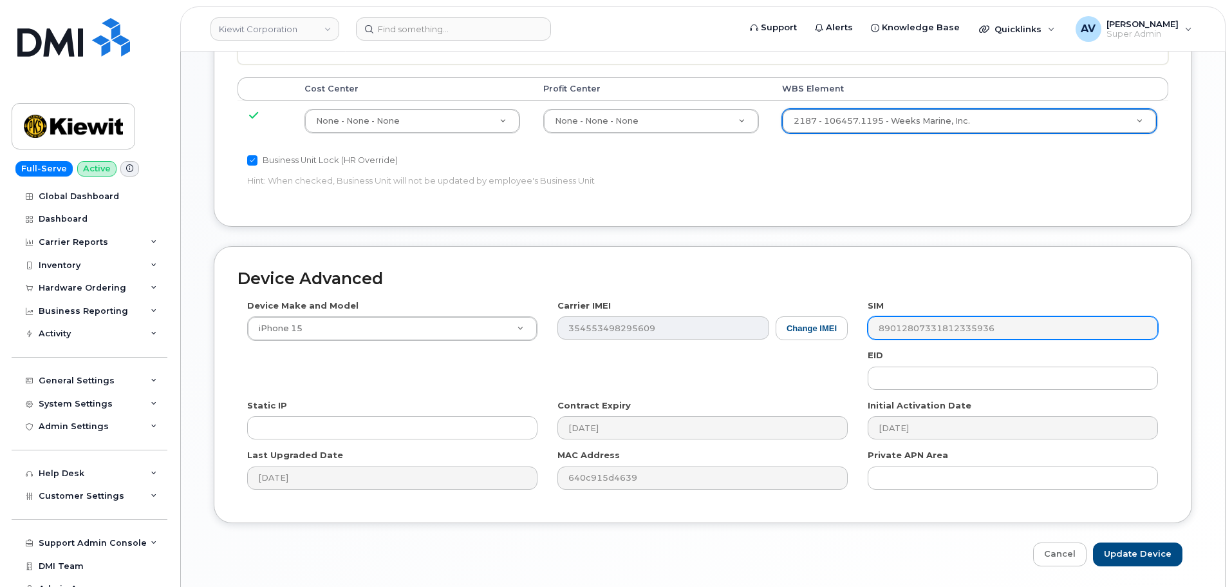
scroll to position [803, 0]
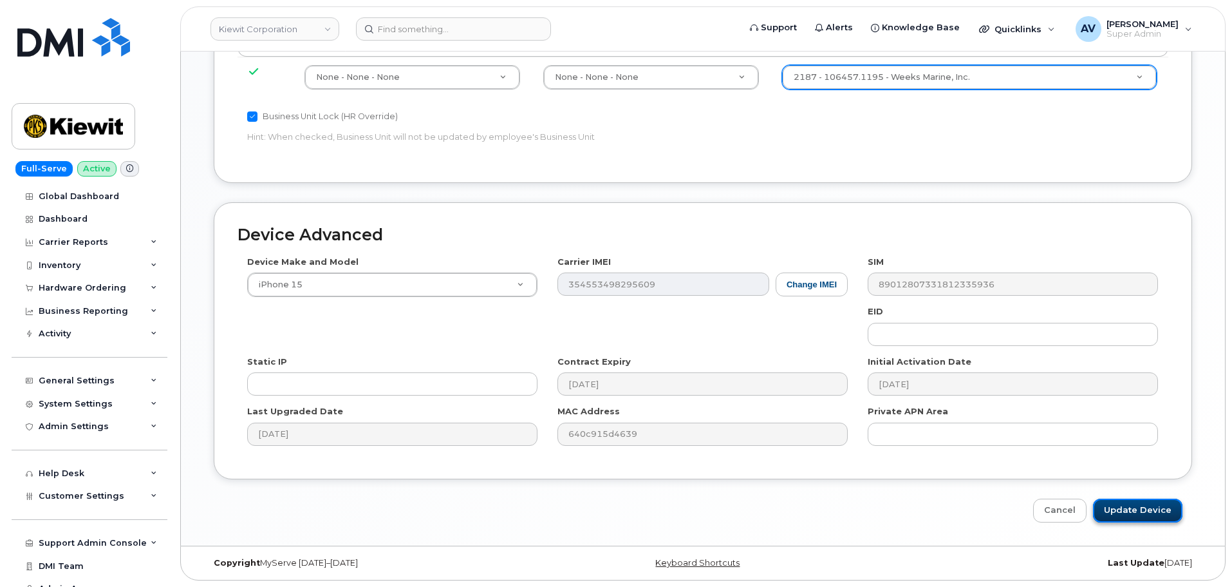
click at [1126, 511] on input "Update Device" at bounding box center [1137, 510] width 89 height 24
type input "Saving..."
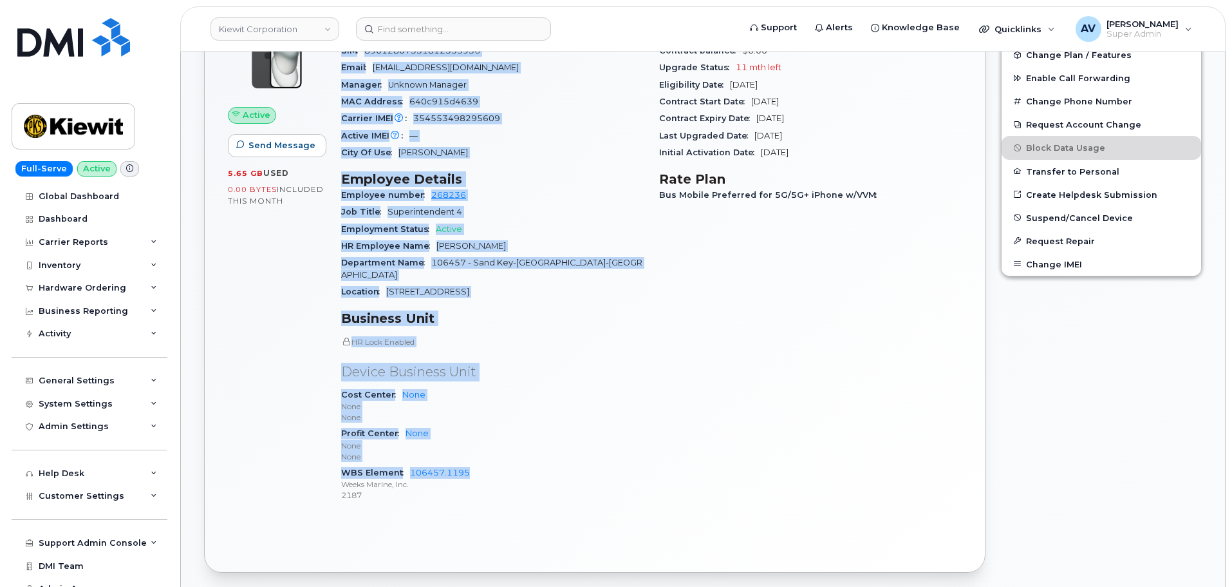
scroll to position [579, 0]
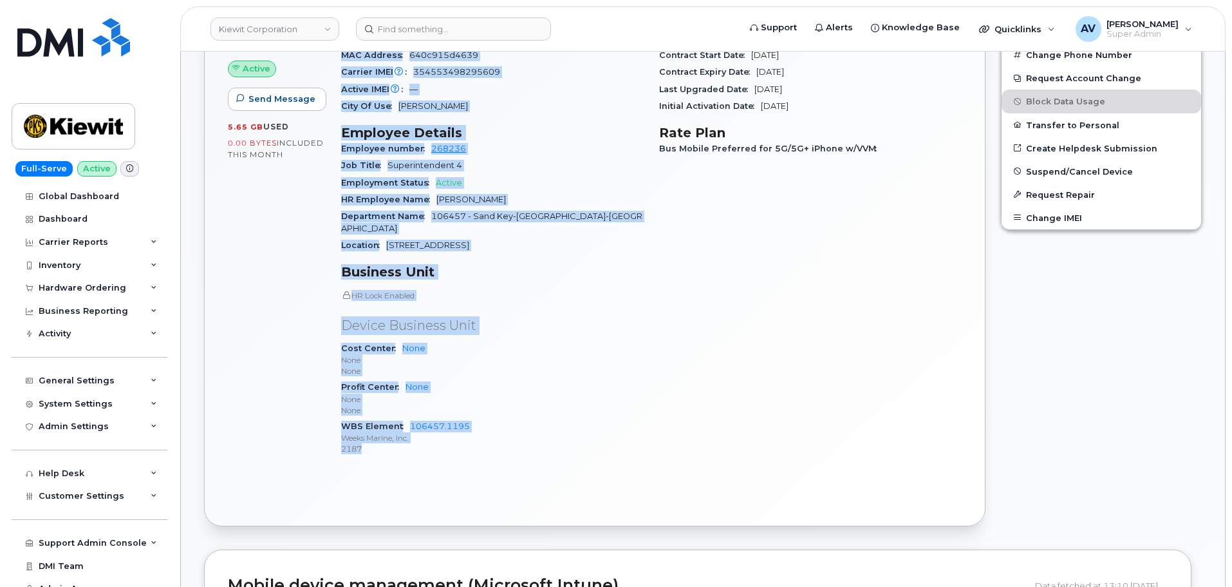
drag, startPoint x: 341, startPoint y: 226, endPoint x: 548, endPoint y: 447, distance: 302.9
click at [548, 447] on div "Device Details Device iPhone 15 128GB + Upgrade Device SIM [TECHNICAL_ID] Email…" at bounding box center [493, 215] width 318 height 519
copy div "Device Details Device iPhone 15 128GB + Upgrade Device SIM [TECHNICAL_ID] Email…"
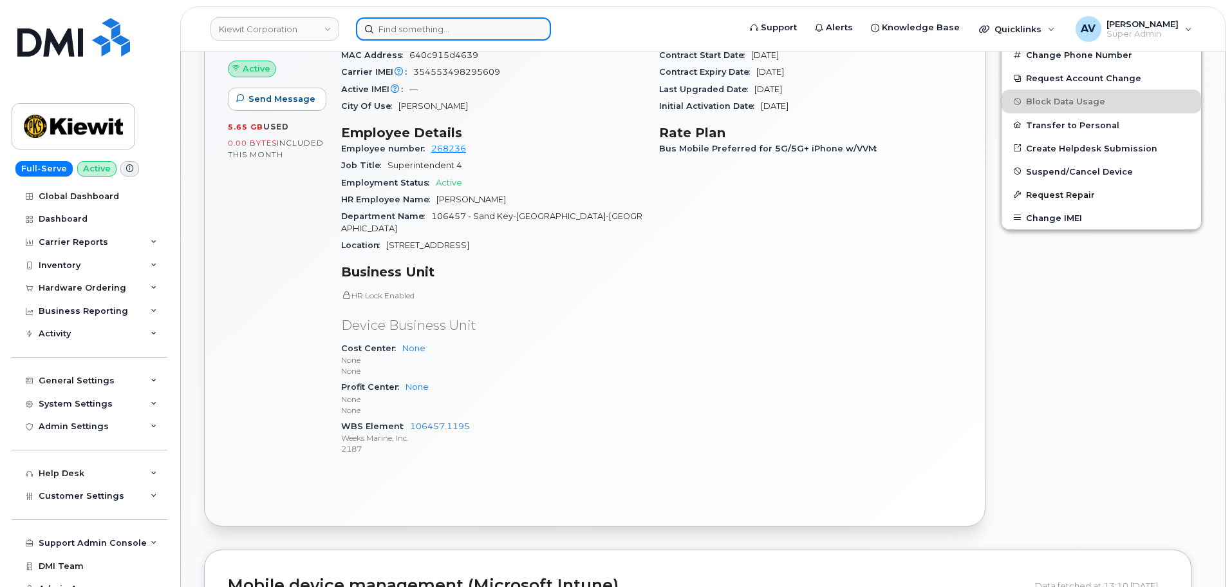
click at [481, 28] on input at bounding box center [453, 28] width 195 height 23
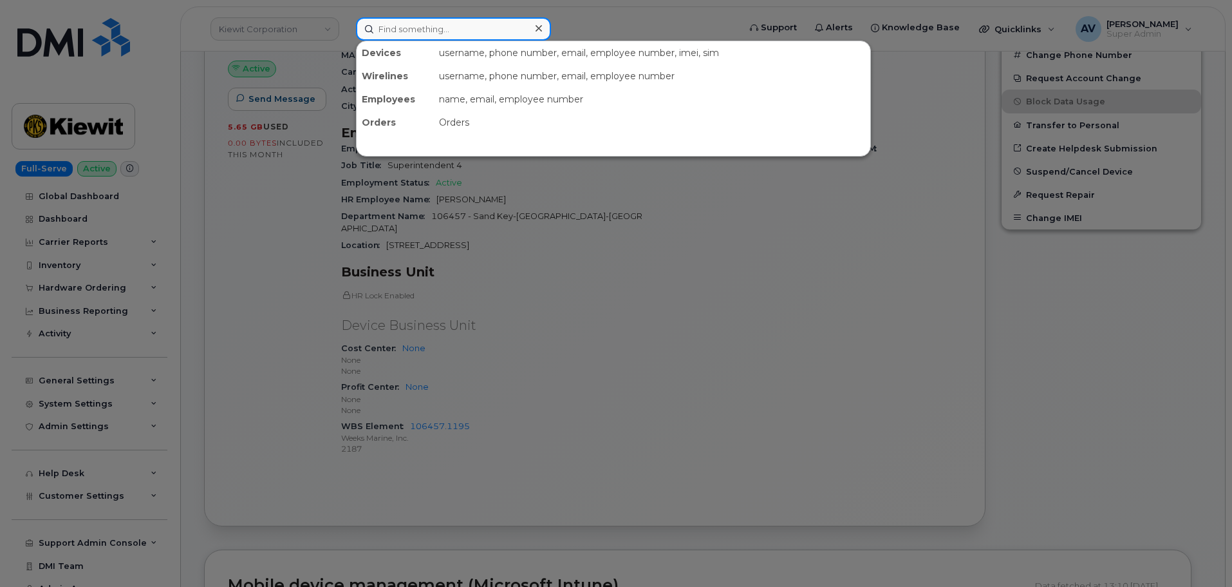
paste input "[PERSON_NAME]"
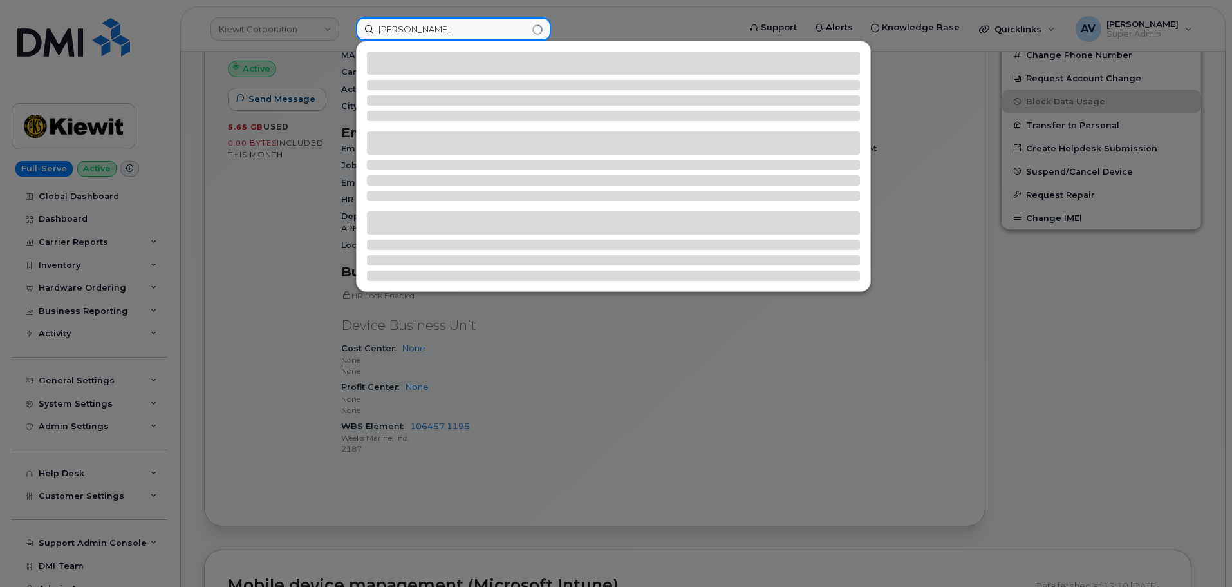
type input "[PERSON_NAME]"
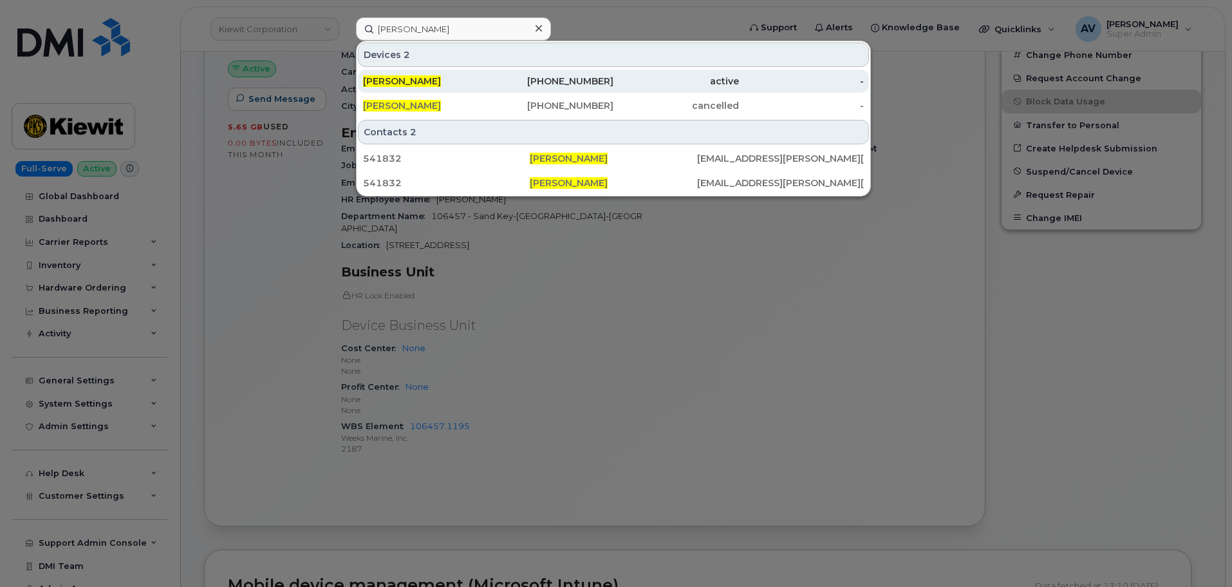
click at [503, 80] on div "518-948-5724" at bounding box center [552, 81] width 126 height 13
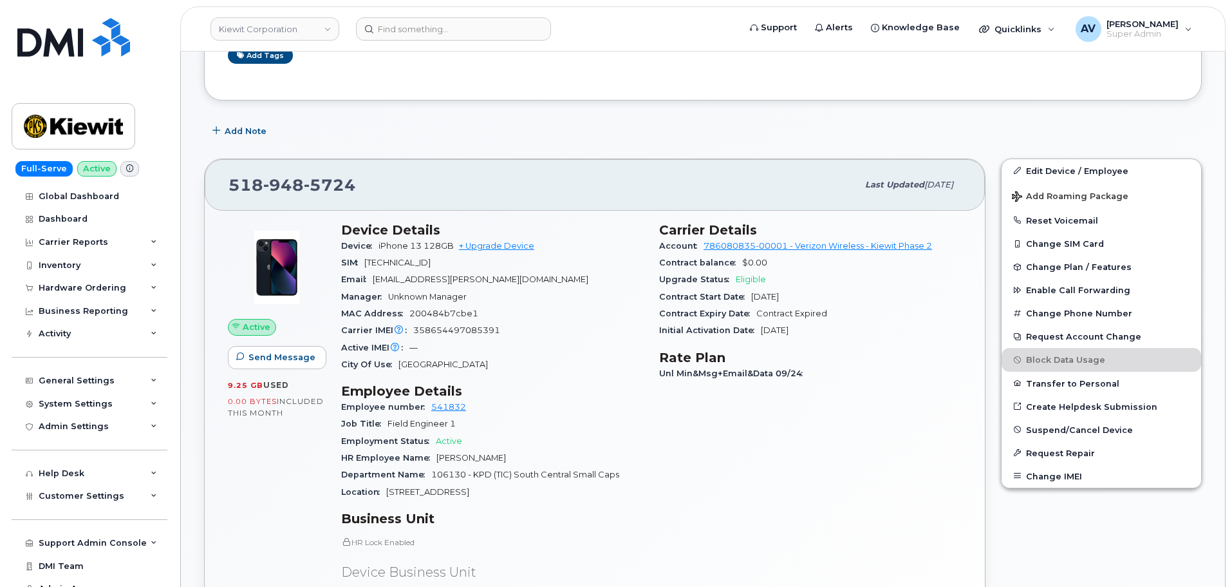
scroll to position [322, 0]
click at [1039, 166] on link "Edit Device / Employee" at bounding box center [1102, 169] width 200 height 23
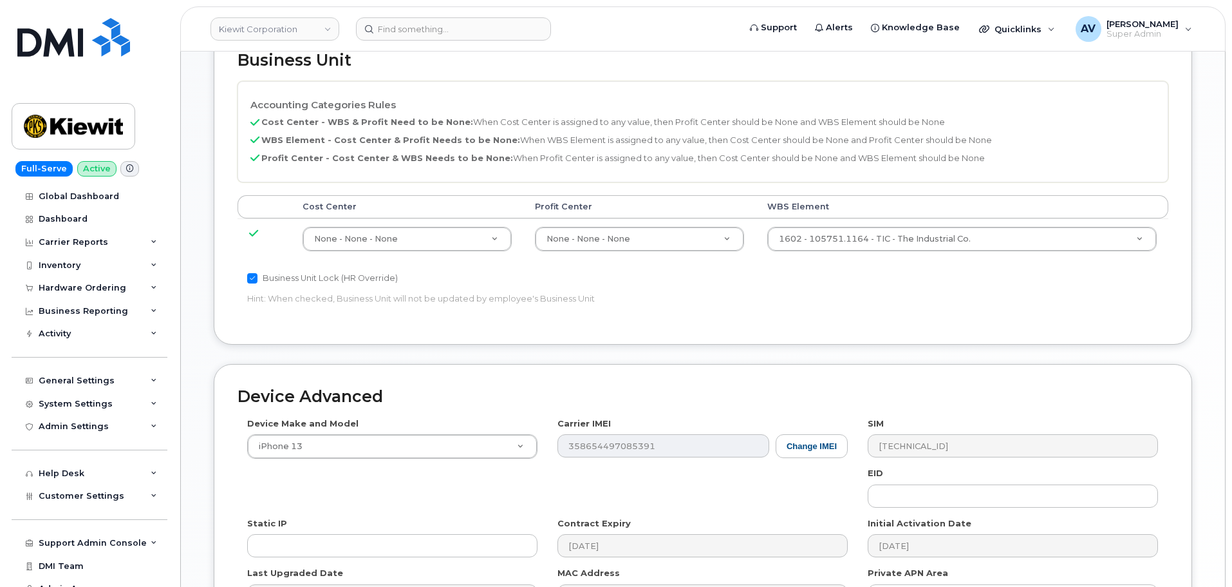
scroll to position [708, 0]
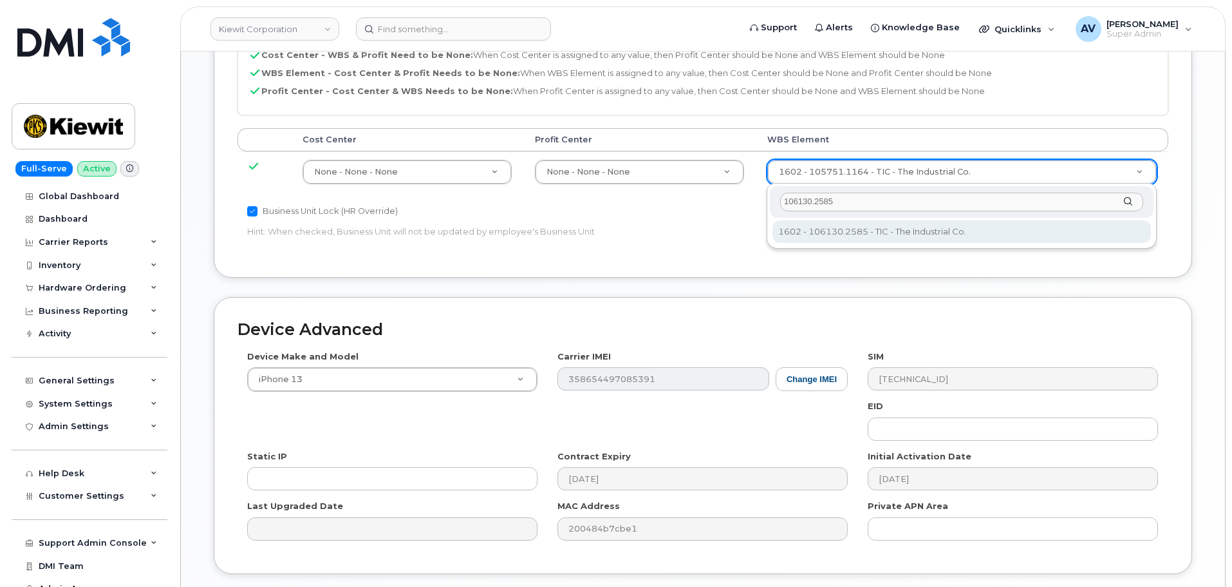
type input "106130.2585"
type input "35953591"
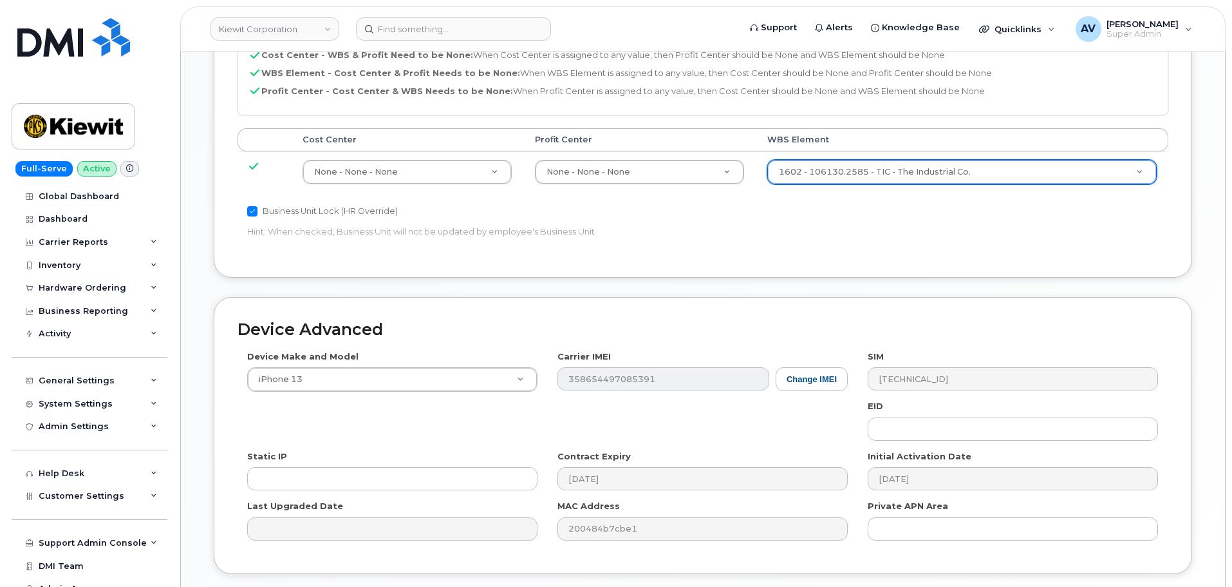
scroll to position [803, 0]
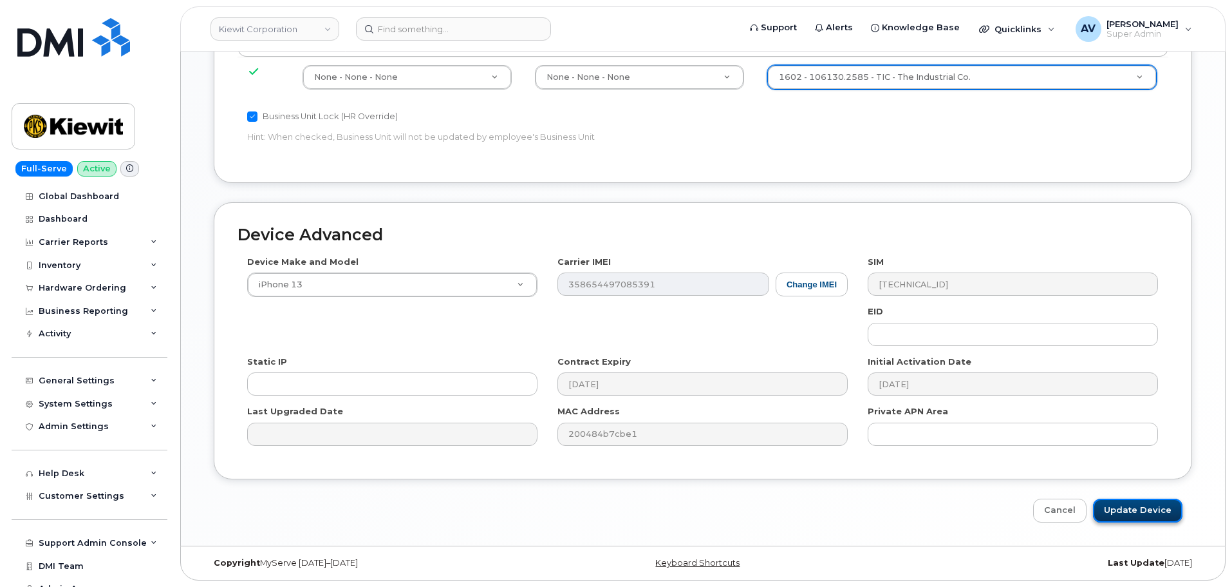
click at [1137, 509] on input "Update Device" at bounding box center [1137, 510] width 89 height 24
type input "Saving..."
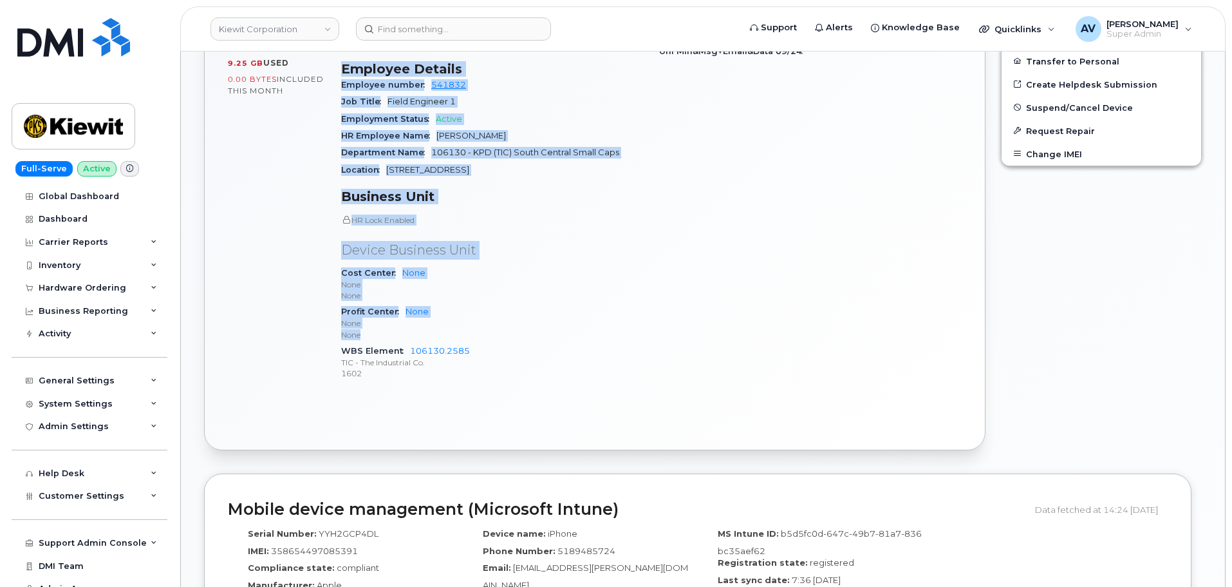
scroll to position [644, 0]
drag, startPoint x: 343, startPoint y: 224, endPoint x: 493, endPoint y: 379, distance: 215.8
click at [493, 379] on div "Device Details Device iPhone 13 128GB + Upgrade Device SIM [TECHNICAL_ID] Email…" at bounding box center [493, 145] width 318 height 507
copy div "Device Details Device iPhone 13 128GB + Upgrade Device SIM [TECHNICAL_ID] Email…"
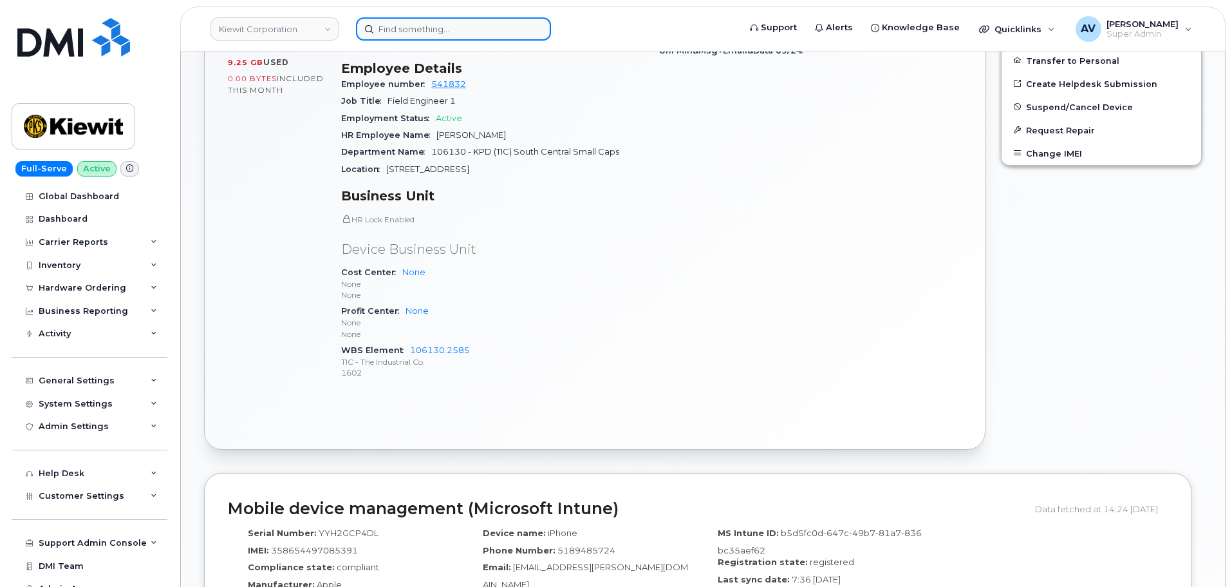
click at [498, 32] on input at bounding box center [453, 28] width 195 height 23
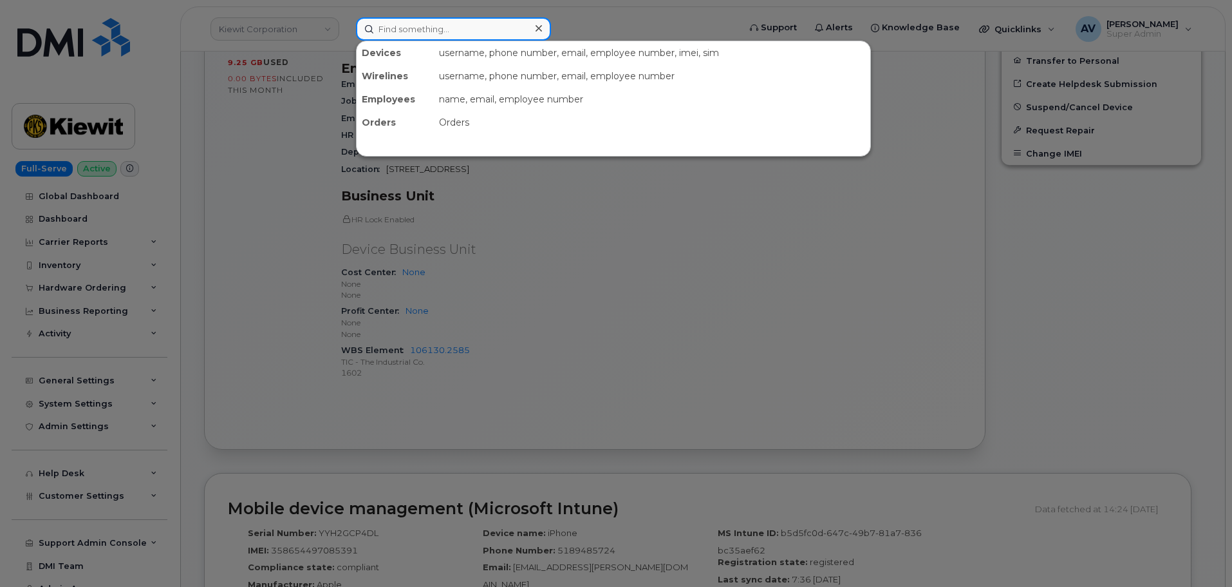
paste input "[PERSON_NAME]"
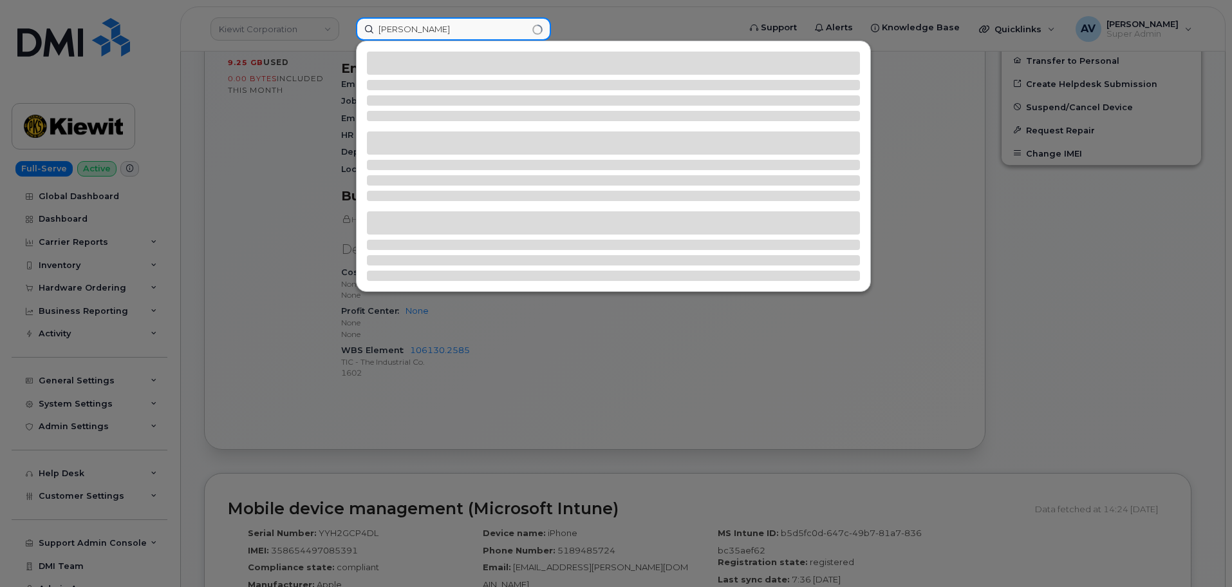
type input "[PERSON_NAME]"
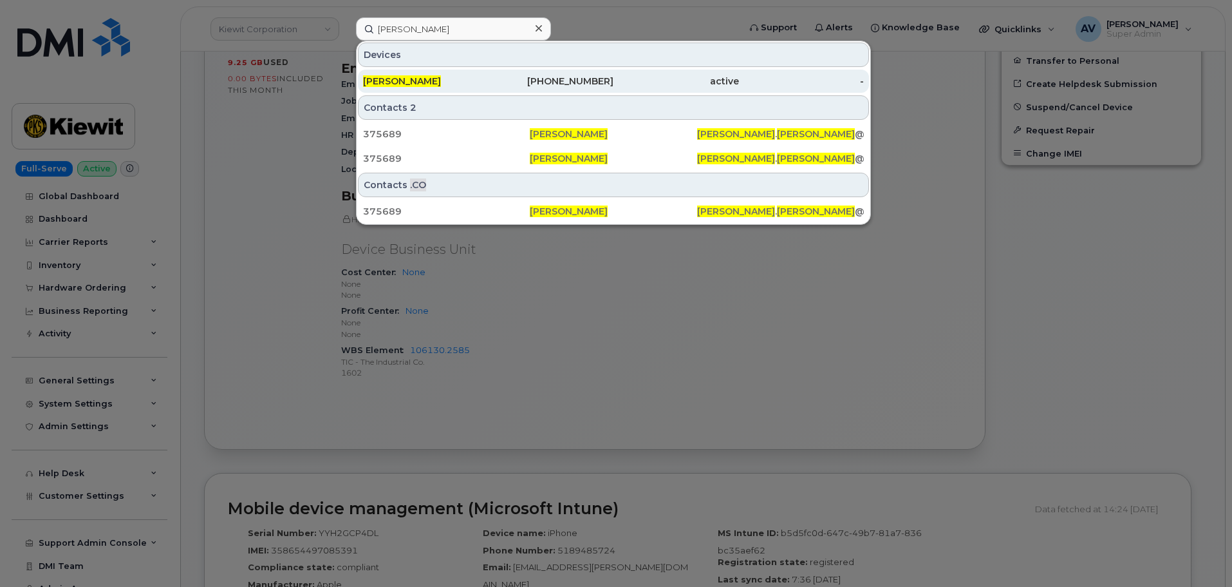
click at [476, 80] on div "SHANA MAGILL" at bounding box center [426, 81] width 126 height 13
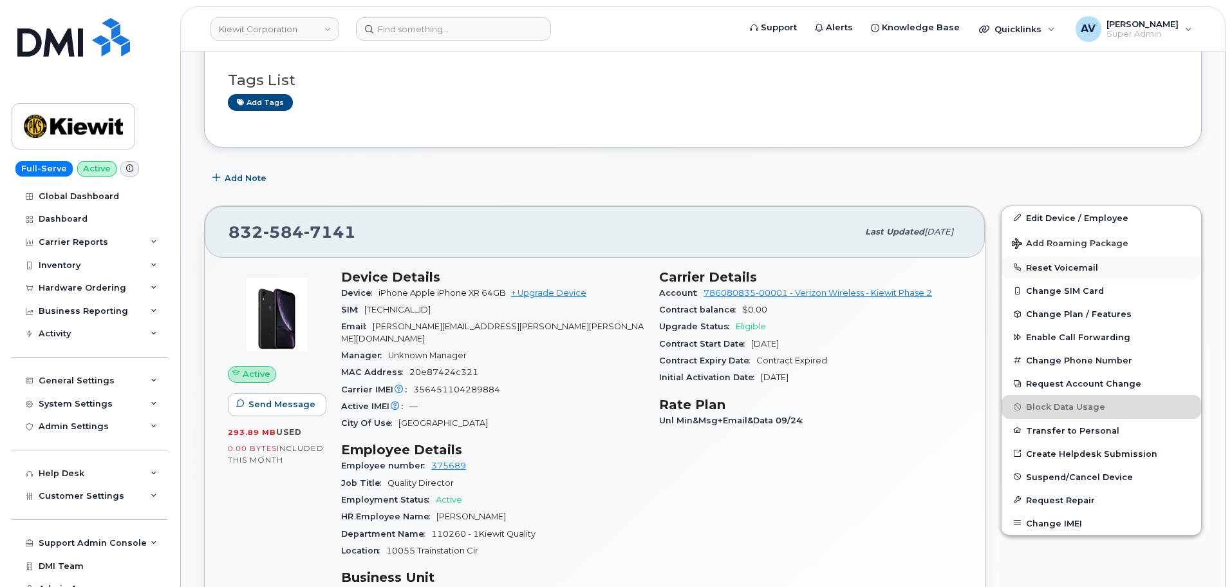
scroll to position [193, 0]
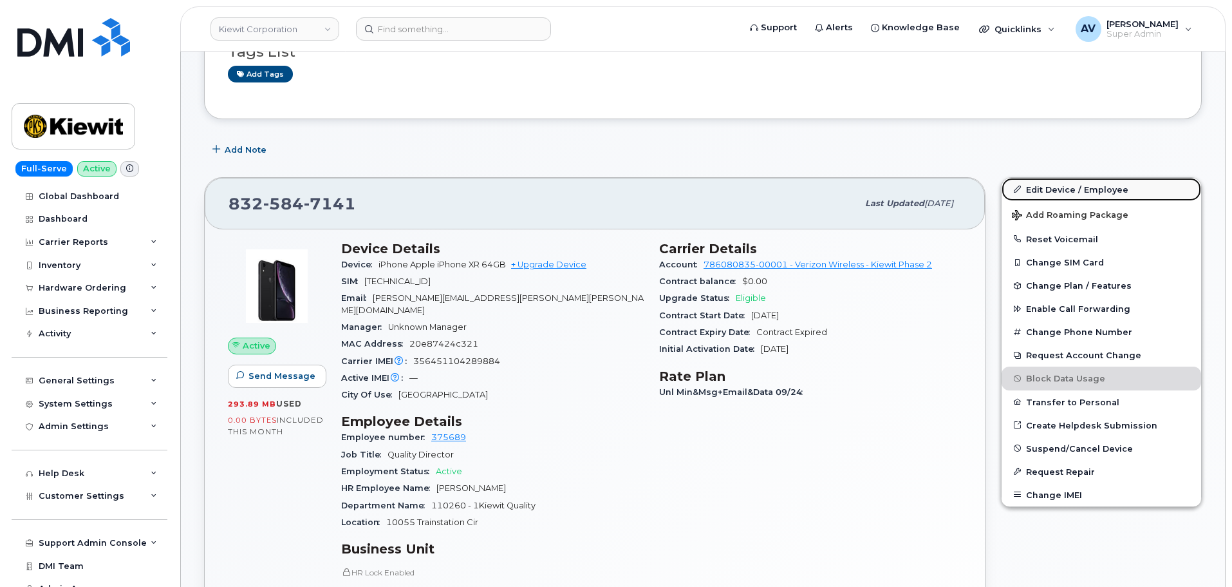
click at [1064, 187] on link "Edit Device / Employee" at bounding box center [1102, 189] width 200 height 23
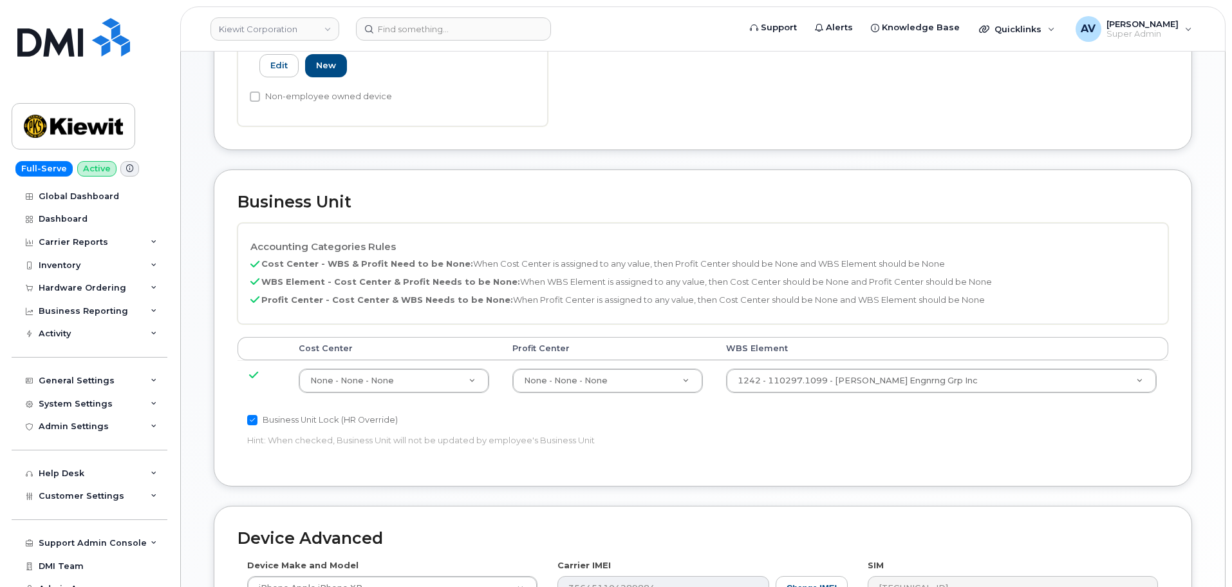
scroll to position [579, 0]
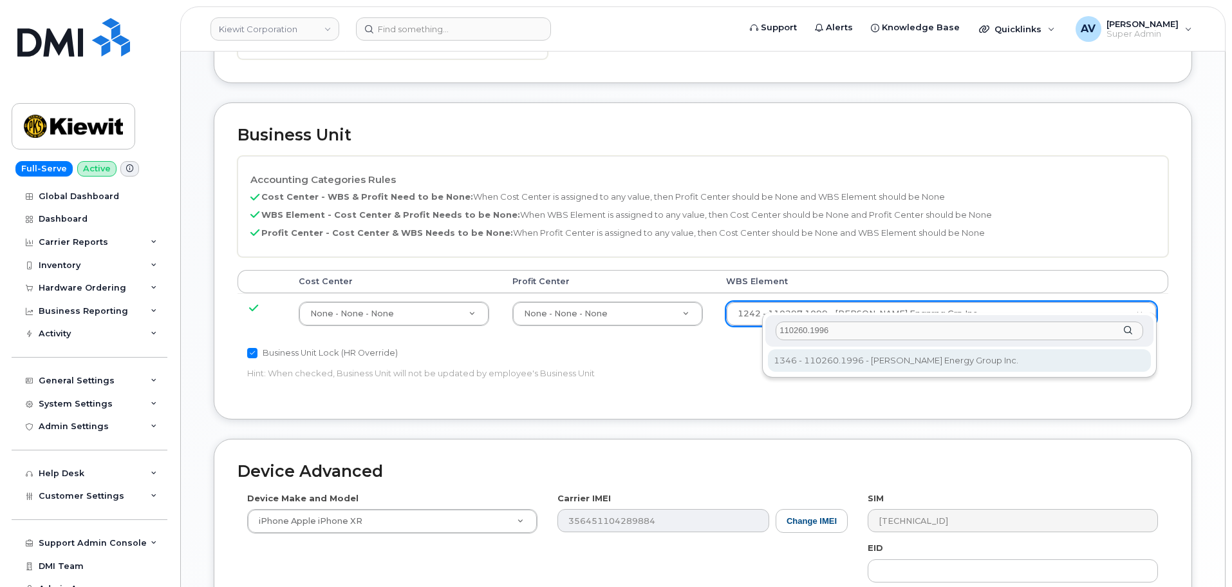
type input "110260.1996"
type input "33479582"
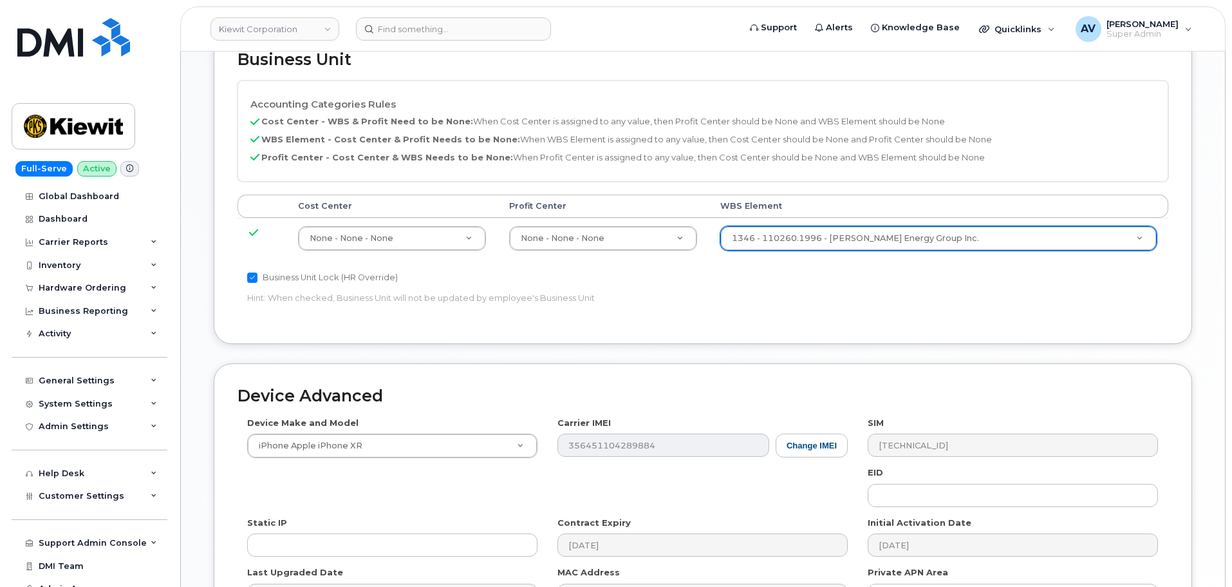
scroll to position [803, 0]
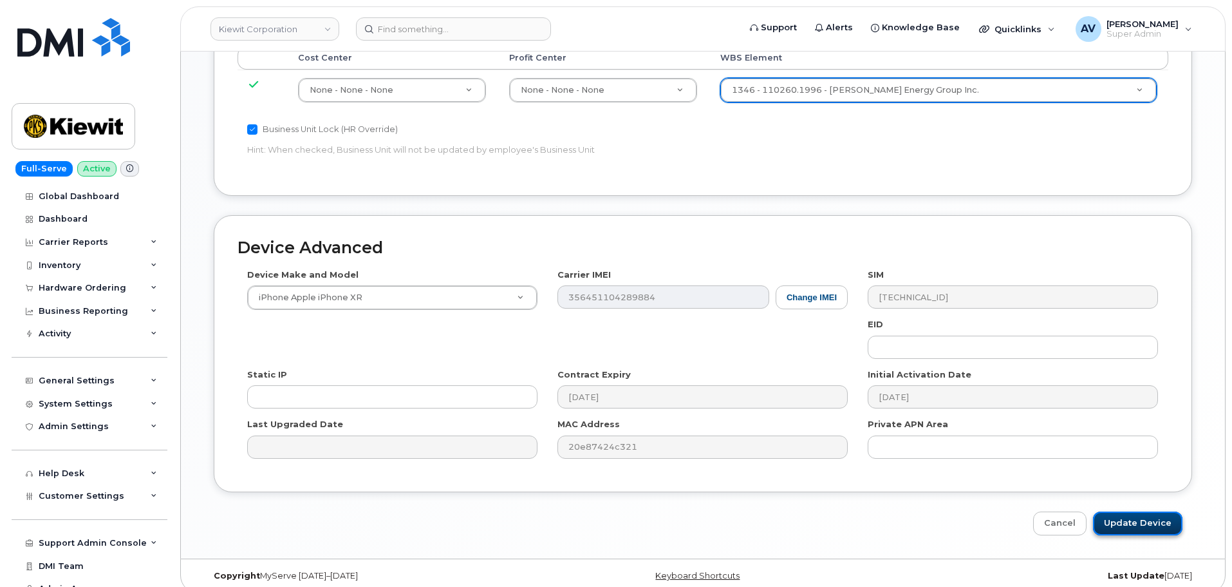
click at [1136, 511] on input "Update Device" at bounding box center [1137, 523] width 89 height 24
type input "Saving..."
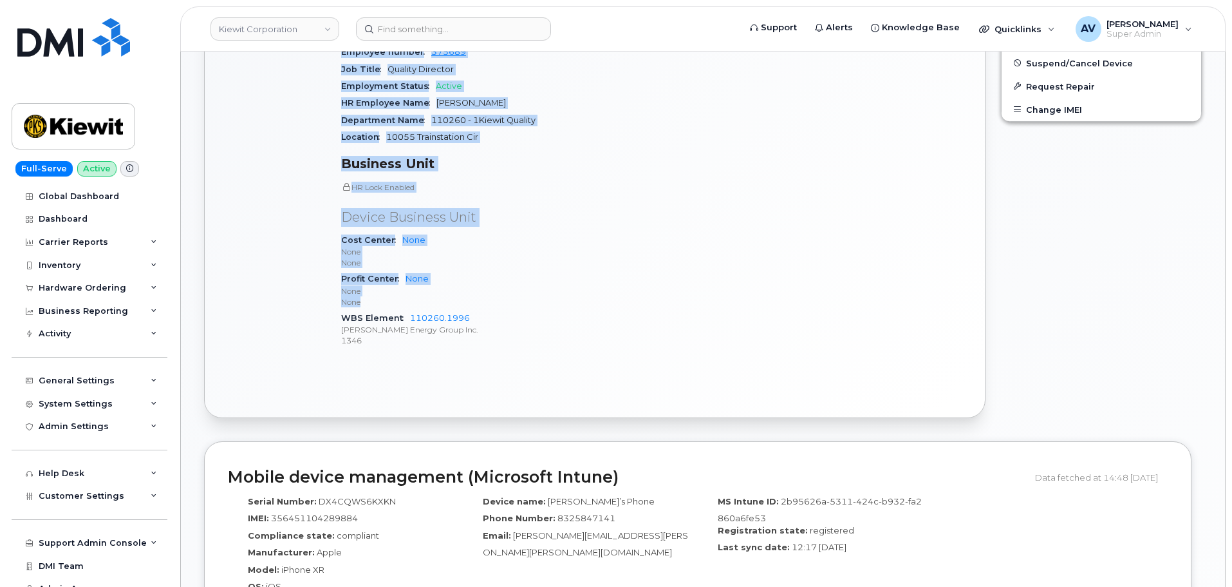
scroll to position [579, 0]
drag, startPoint x: 343, startPoint y: 184, endPoint x: 475, endPoint y: 326, distance: 193.2
click at [475, 326] on div "Device Details Device iPhone Apple iPhone XR 64GB + Upgrade Device SIM 89148000…" at bounding box center [493, 106] width 318 height 519
copy div "Device Details Device iPhone Apple iPhone XR 64GB + Upgrade Device SIM 89148000…"
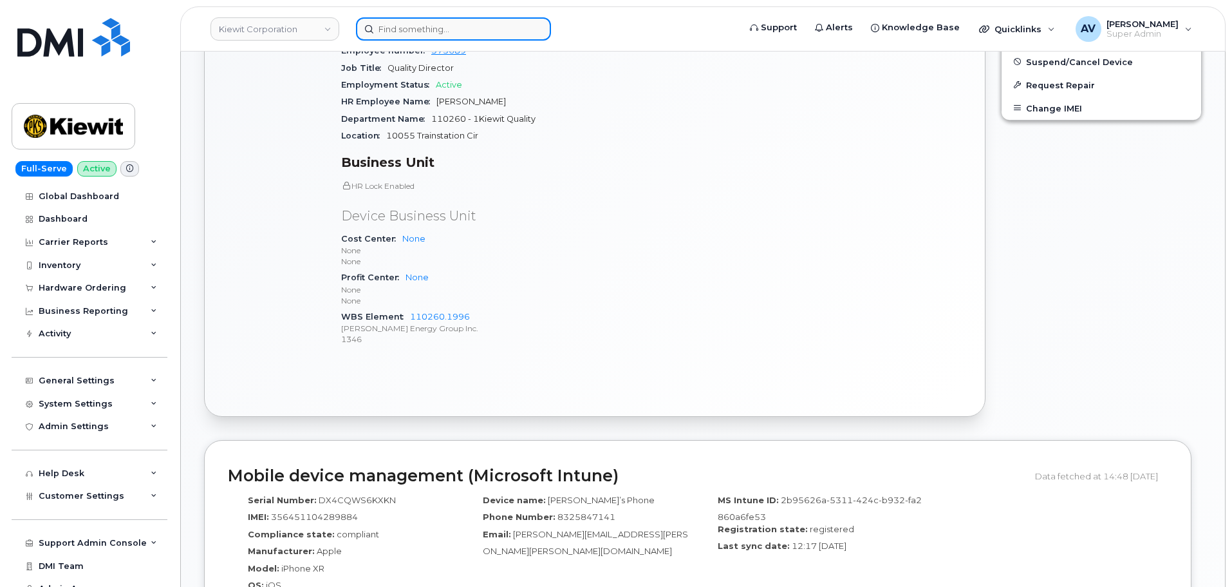
click at [448, 29] on input at bounding box center [453, 28] width 195 height 23
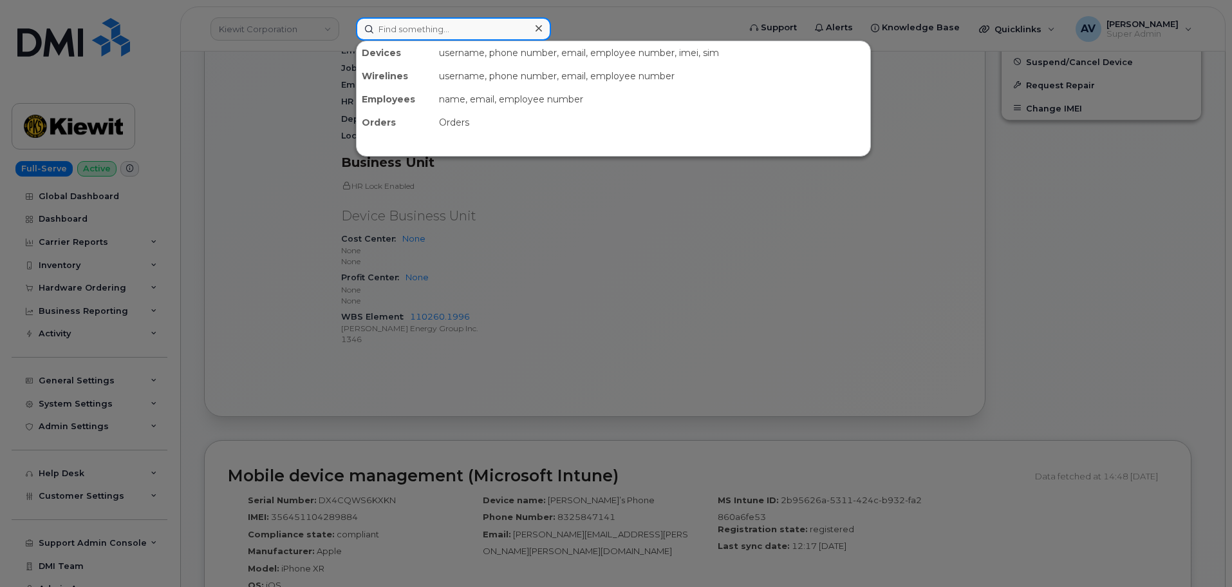
paste input "661-642-1145"
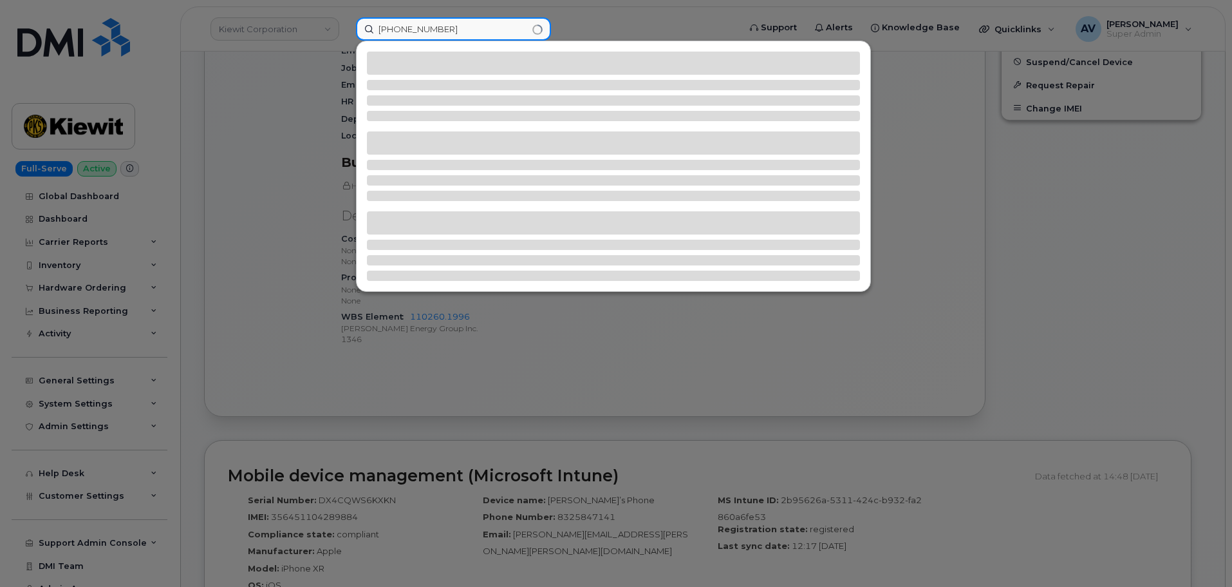
type input "661-642-1145"
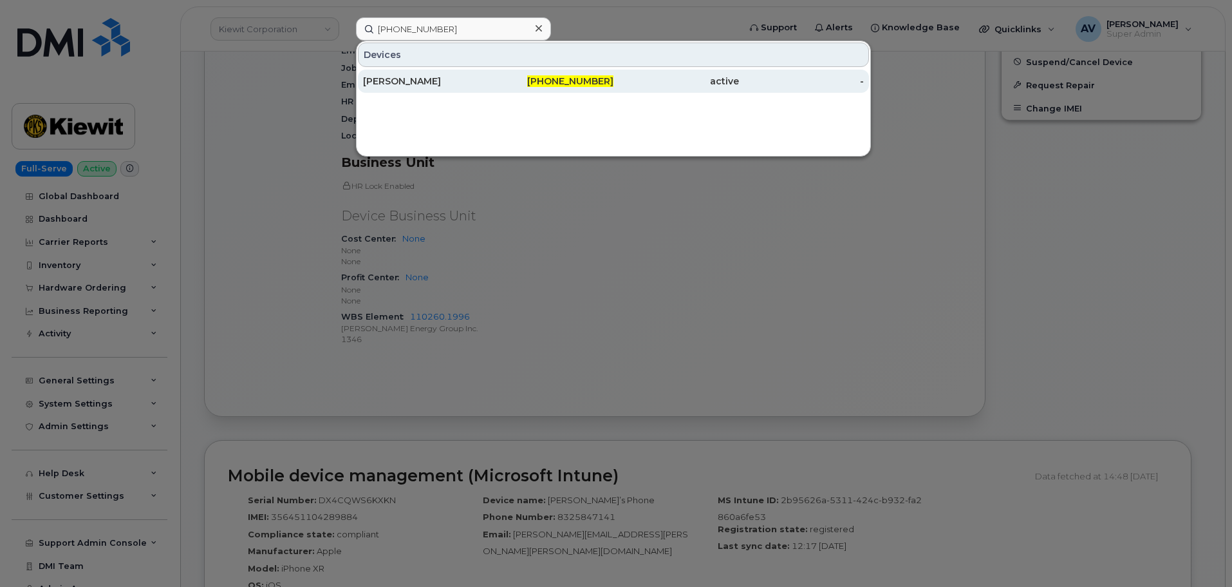
click at [464, 86] on div "[PERSON_NAME]" at bounding box center [426, 81] width 126 height 13
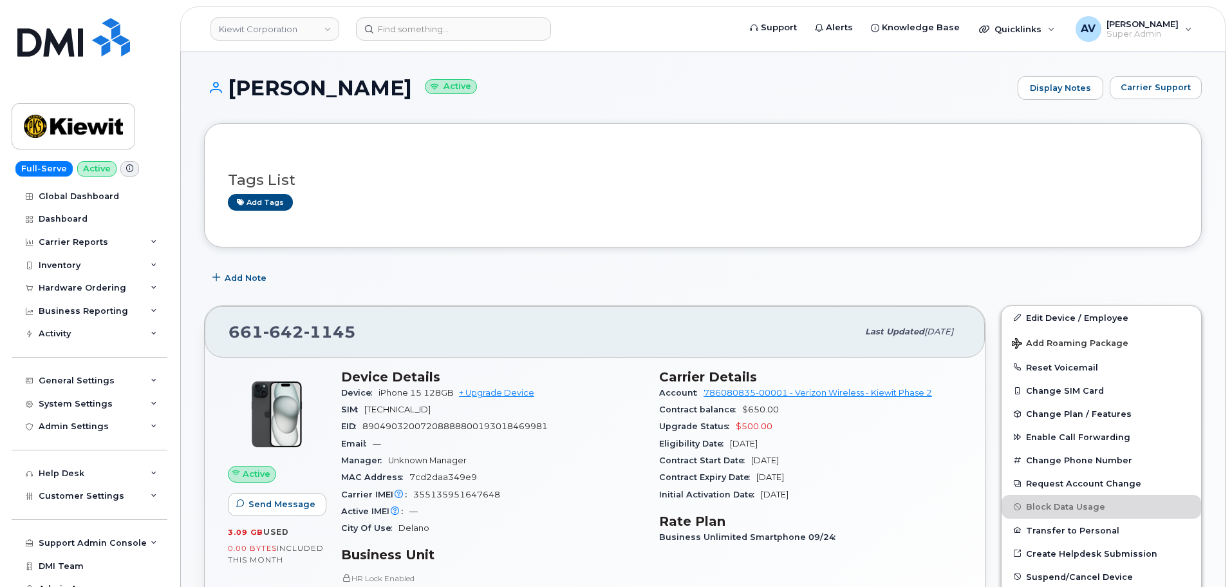
scroll to position [258, 0]
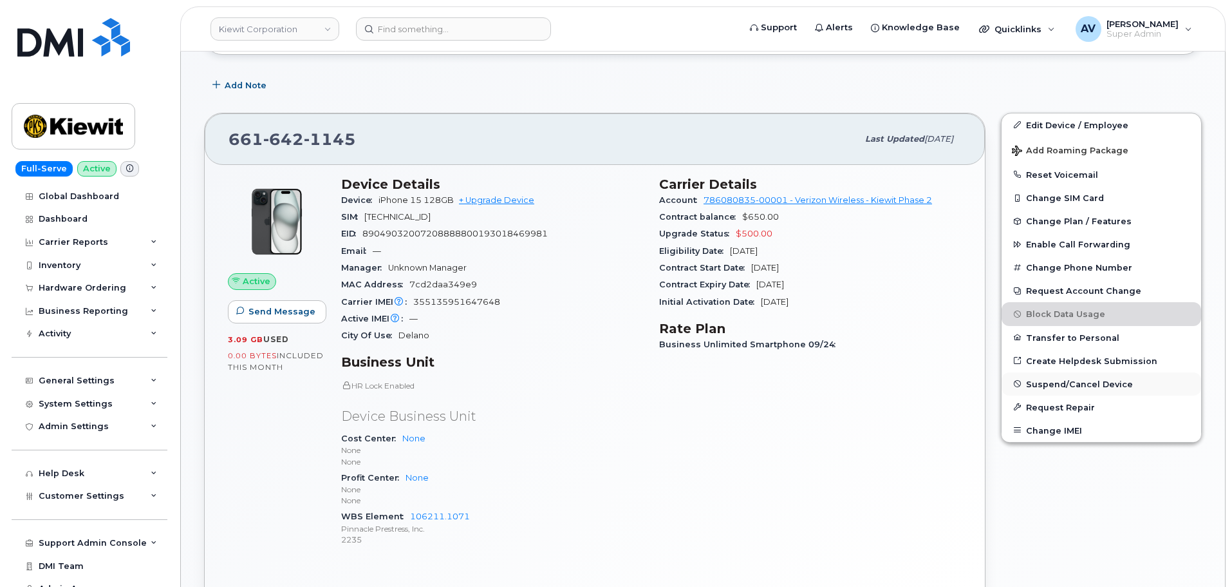
click at [1075, 384] on span "Suspend/Cancel Device" at bounding box center [1079, 384] width 107 height 10
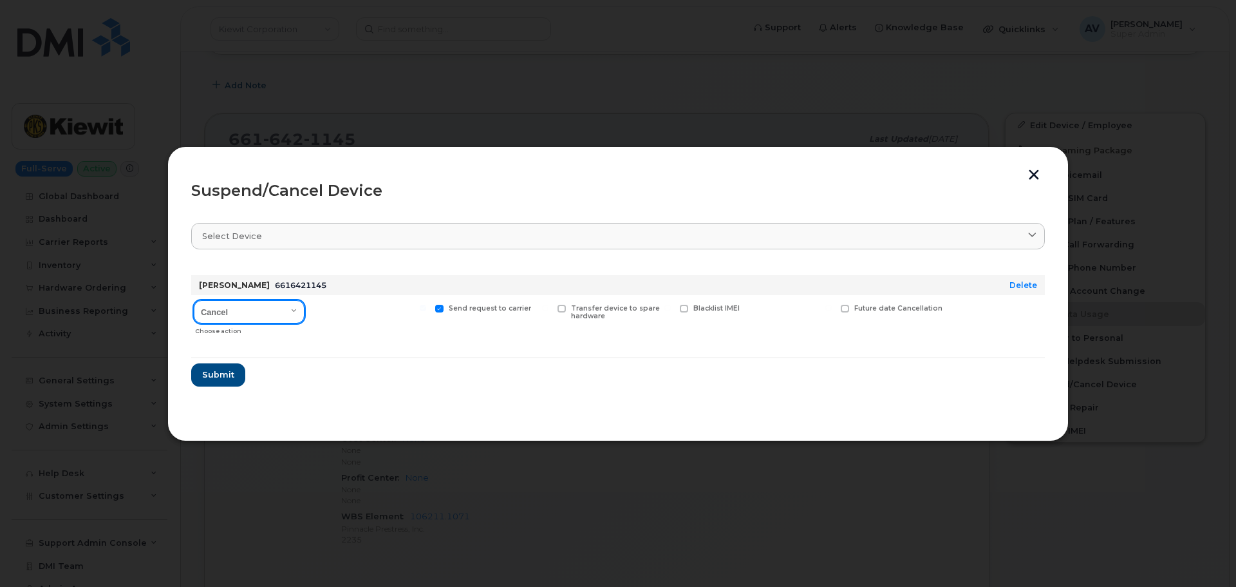
click at [254, 312] on select "Cancel Suspend - Reduced Rate Suspend - Full Rate Suspend - Lost Device/Stolen …" at bounding box center [249, 311] width 111 height 23
select select "[object Object]"
click at [194, 300] on select "Cancel Suspend - Reduced Rate Suspend - Full Rate Suspend - Lost Device/Stolen …" at bounding box center [249, 311] width 111 height 23
click at [227, 373] on span "Submit" at bounding box center [218, 374] width 32 height 12
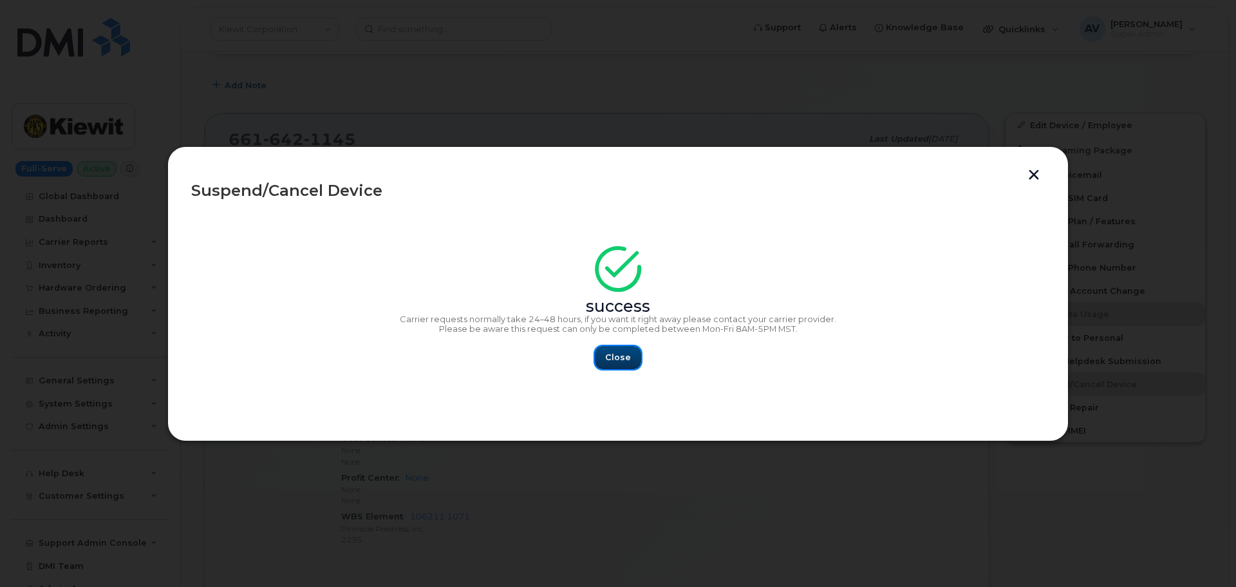
click at [618, 362] on span "Close" at bounding box center [618, 357] width 26 height 12
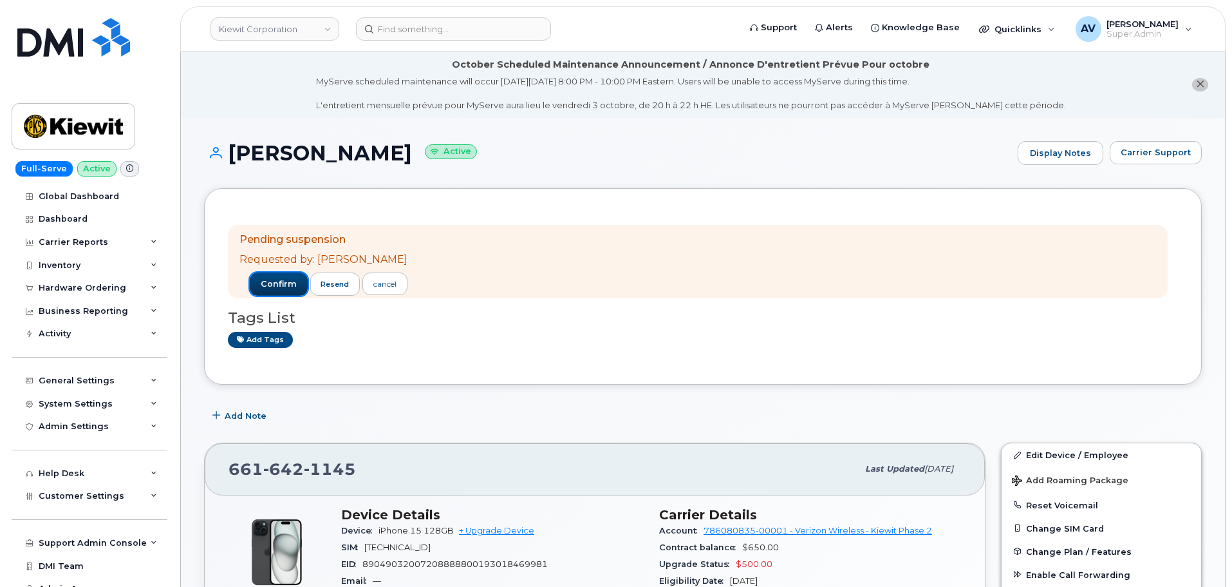
click at [268, 279] on span "confirm" at bounding box center [279, 284] width 36 height 12
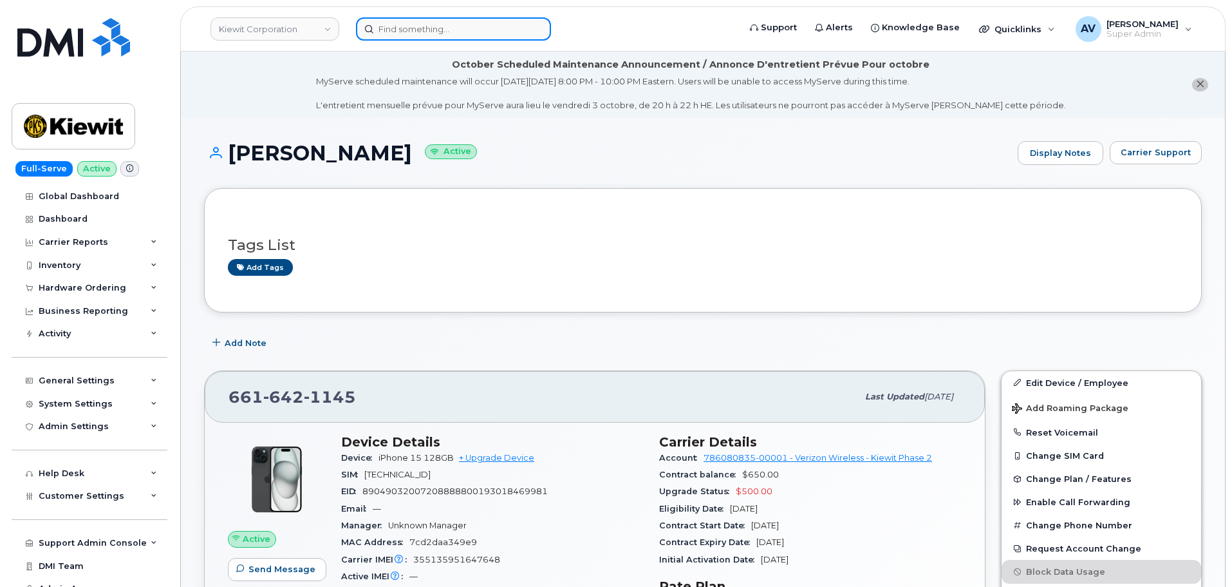
click at [463, 28] on input at bounding box center [453, 28] width 195 height 23
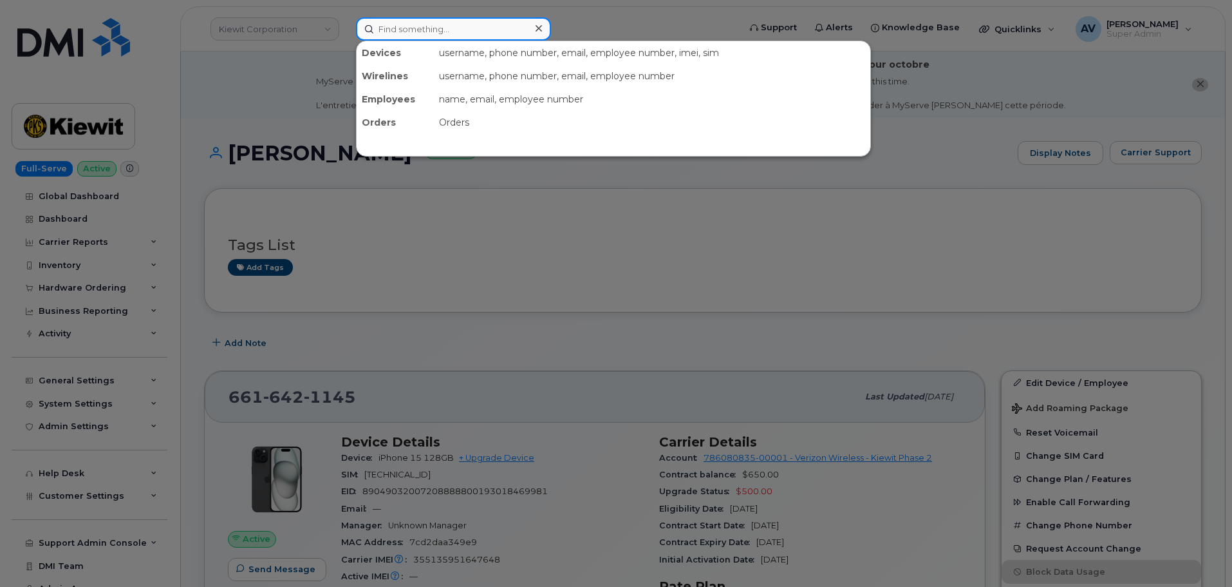
paste input "5622545317"
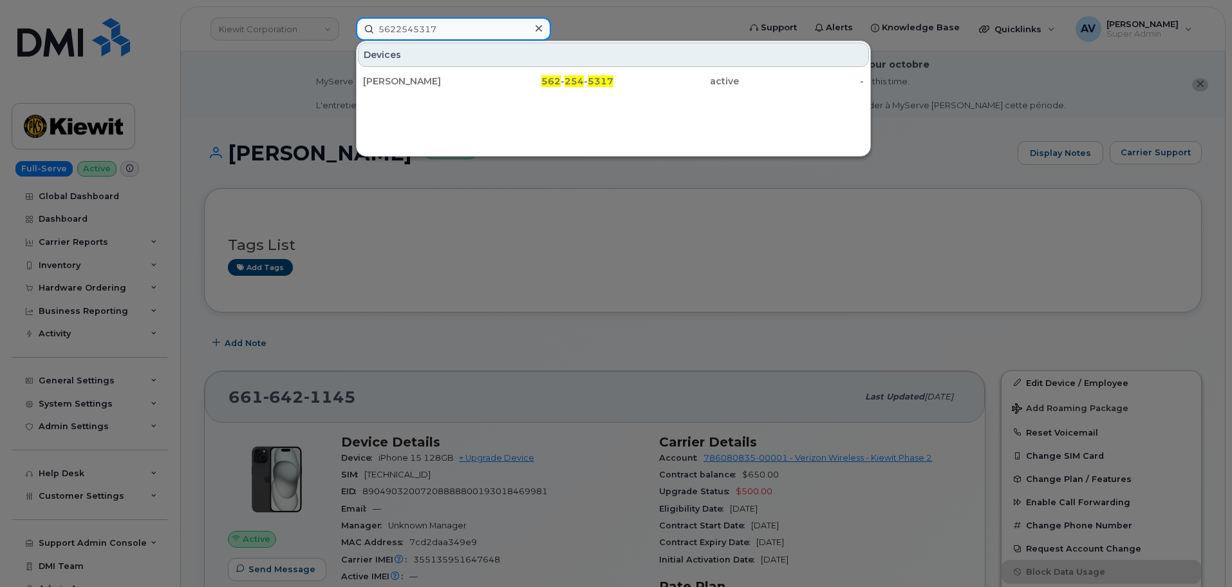
drag, startPoint x: 459, startPoint y: 30, endPoint x: 350, endPoint y: 32, distance: 109.5
click at [350, 32] on div "5622545317 Devices RAYMOND ARCE 562 - 254 - 5317 active -" at bounding box center [543, 28] width 395 height 23
paste input "Luis Tzintzun"
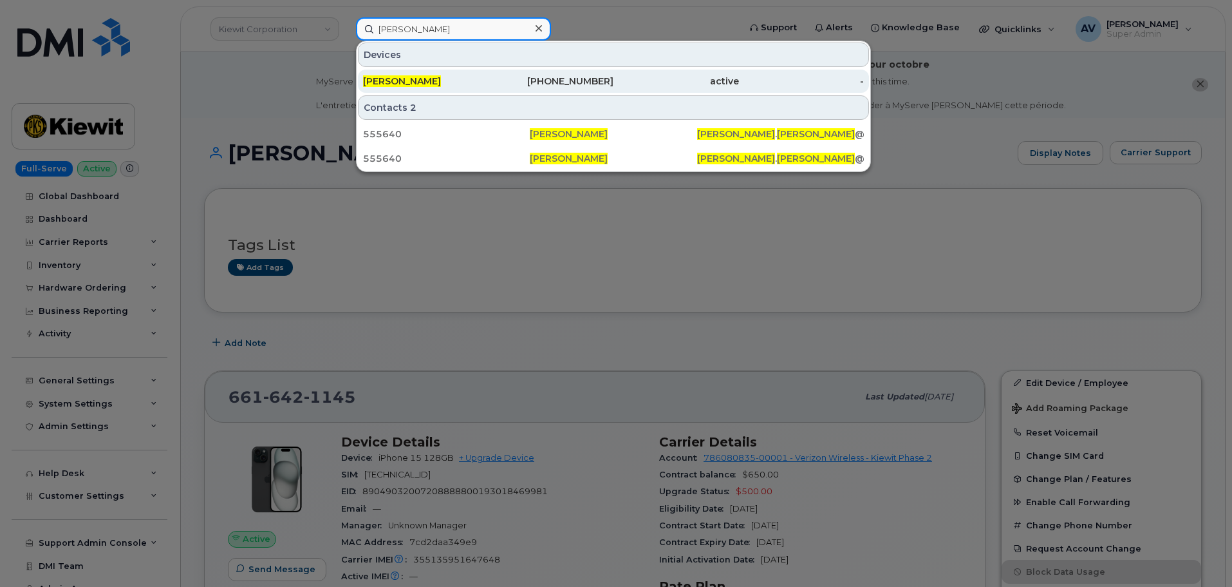
type input "Luis Tzintzun"
click at [465, 77] on div "[PERSON_NAME]" at bounding box center [426, 81] width 126 height 13
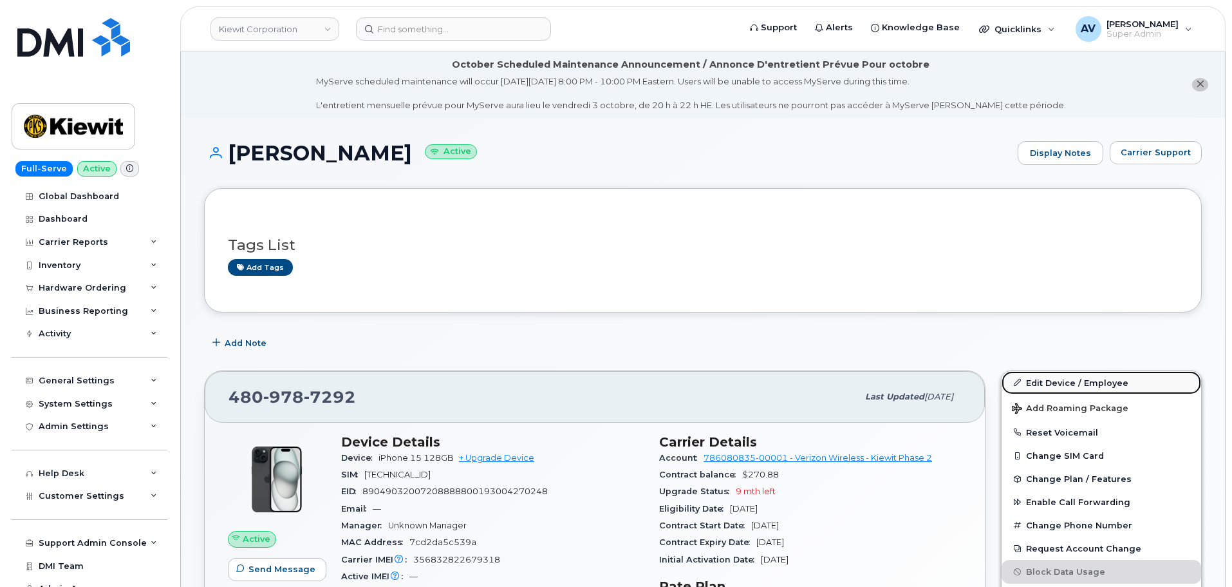
click at [1036, 377] on link "Edit Device / Employee" at bounding box center [1102, 382] width 200 height 23
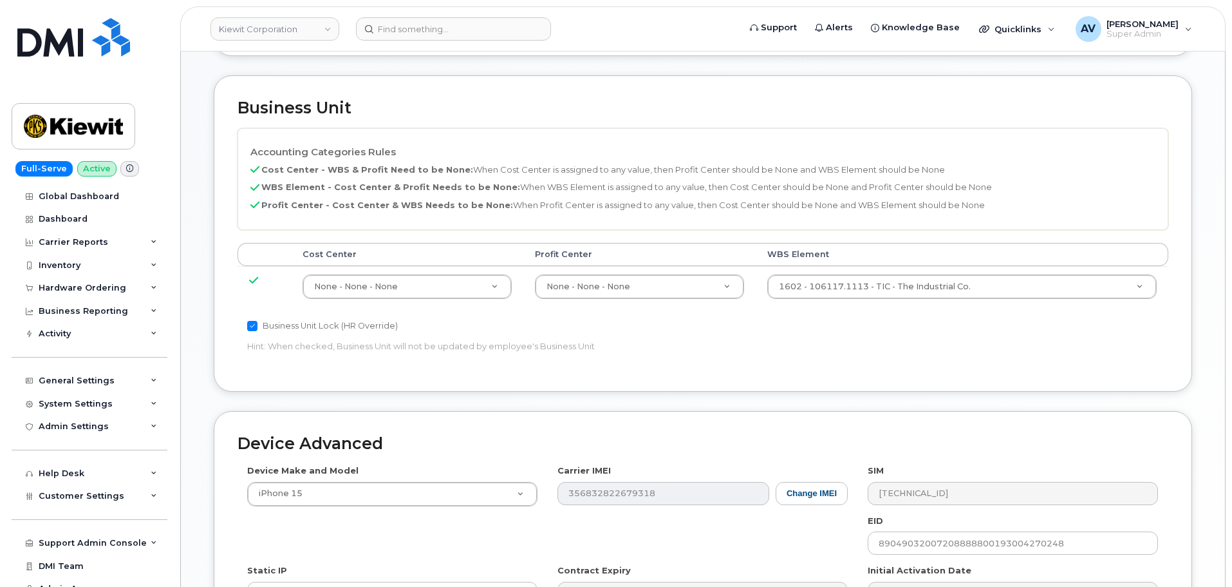
scroll to position [515, 0]
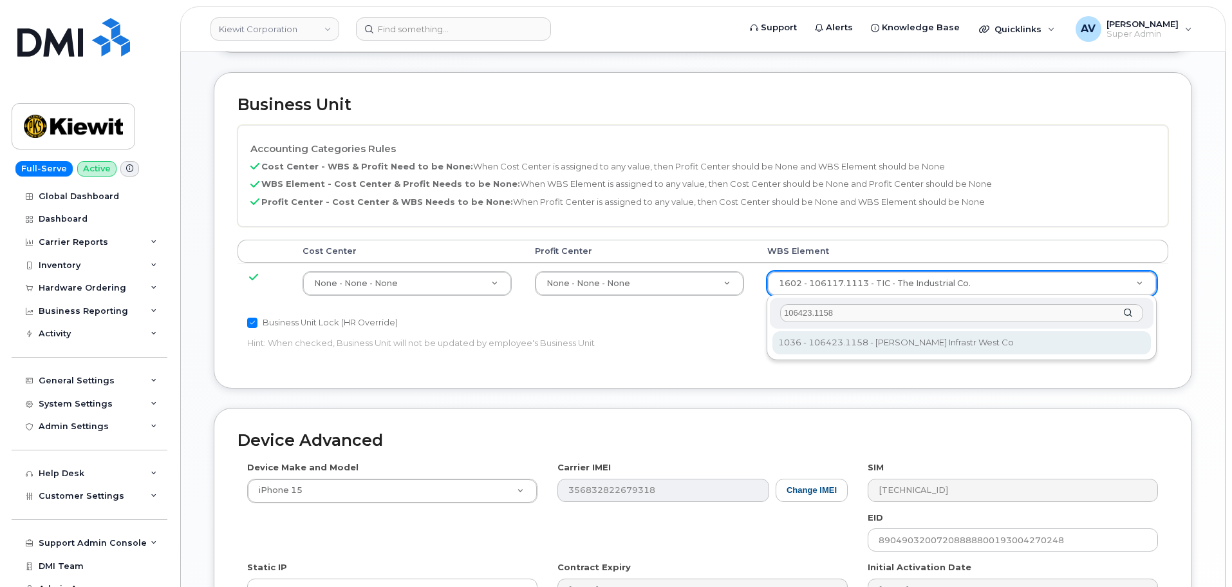
type input "106423.1158"
type input "35357142"
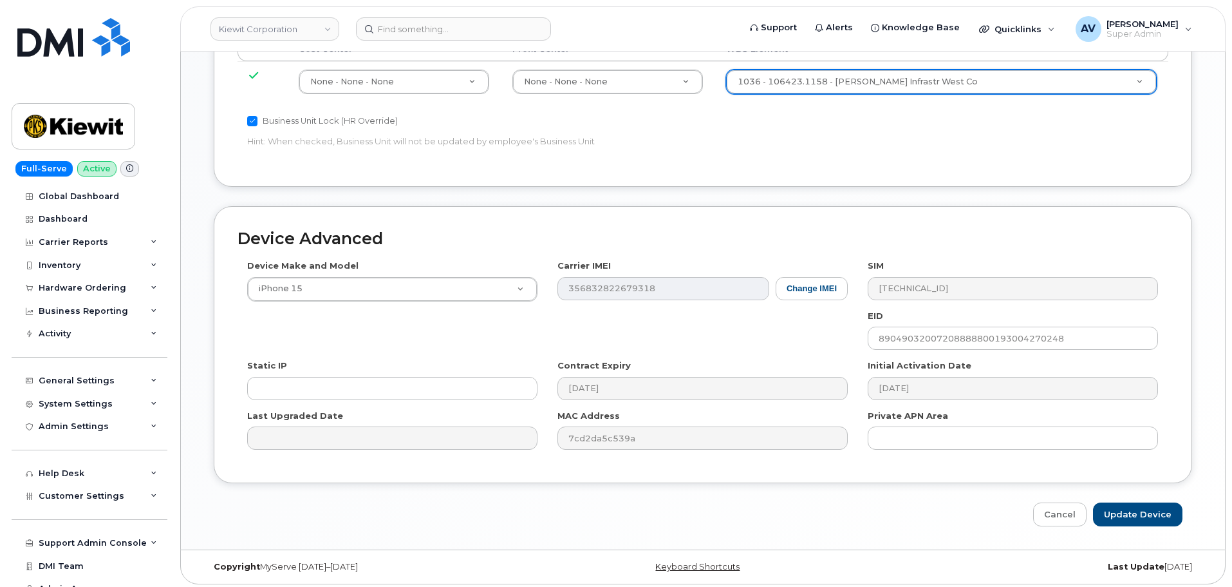
scroll to position [720, 0]
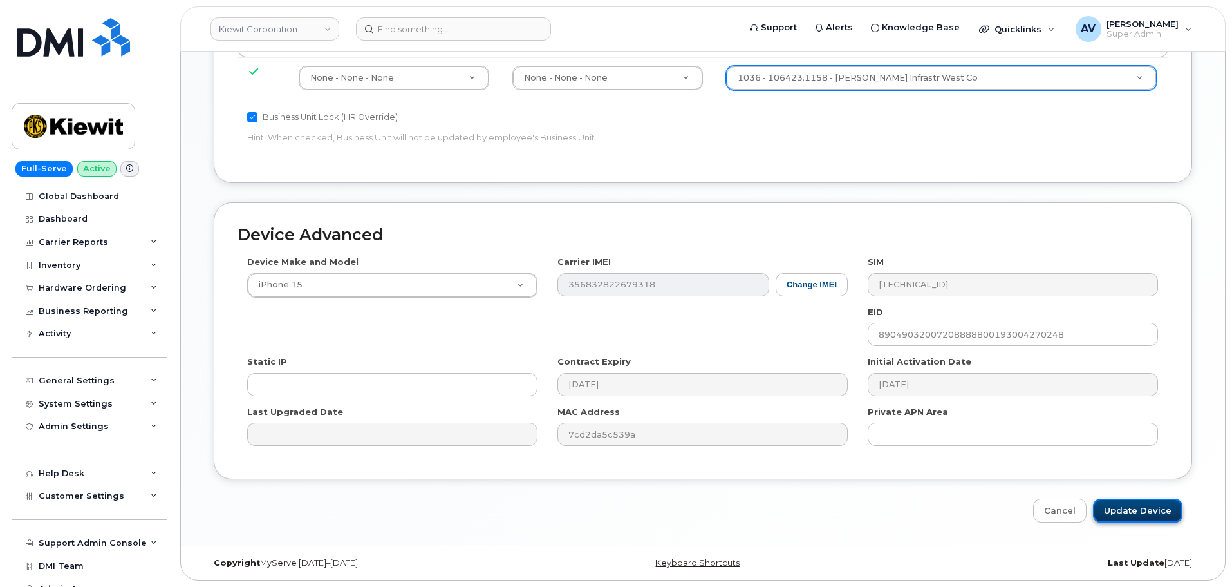
click at [1130, 503] on input "Update Device" at bounding box center [1137, 510] width 89 height 24
type input "Saving..."
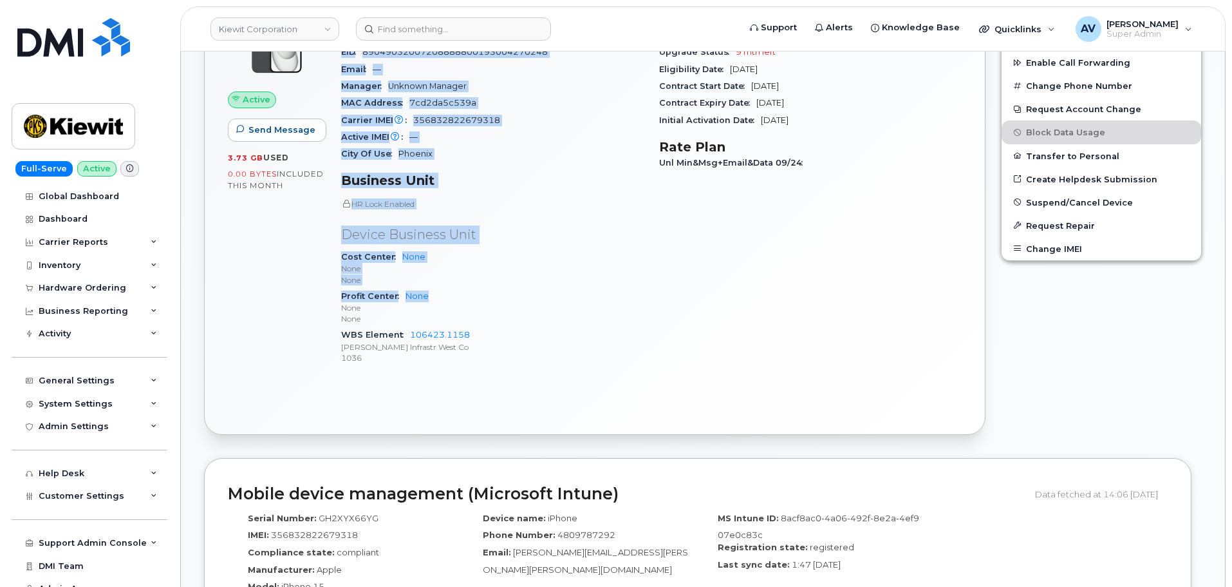
scroll to position [503, 0]
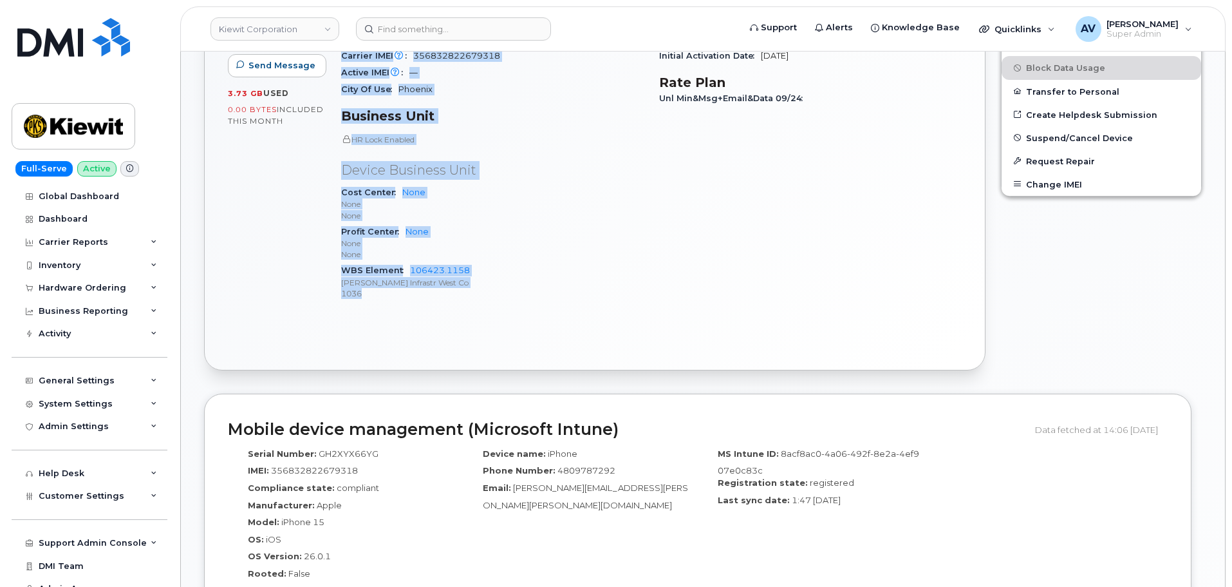
drag, startPoint x: 341, startPoint y: 194, endPoint x: 470, endPoint y: 290, distance: 160.2
click at [470, 290] on div "Device Details Device iPhone 15 128GB + Upgrade Device SIM 89148000011084267051…" at bounding box center [493, 121] width 318 height 397
copy div "Device Details Device iPhone 15 128GB + Upgrade Device SIM 89148000011084267051…"
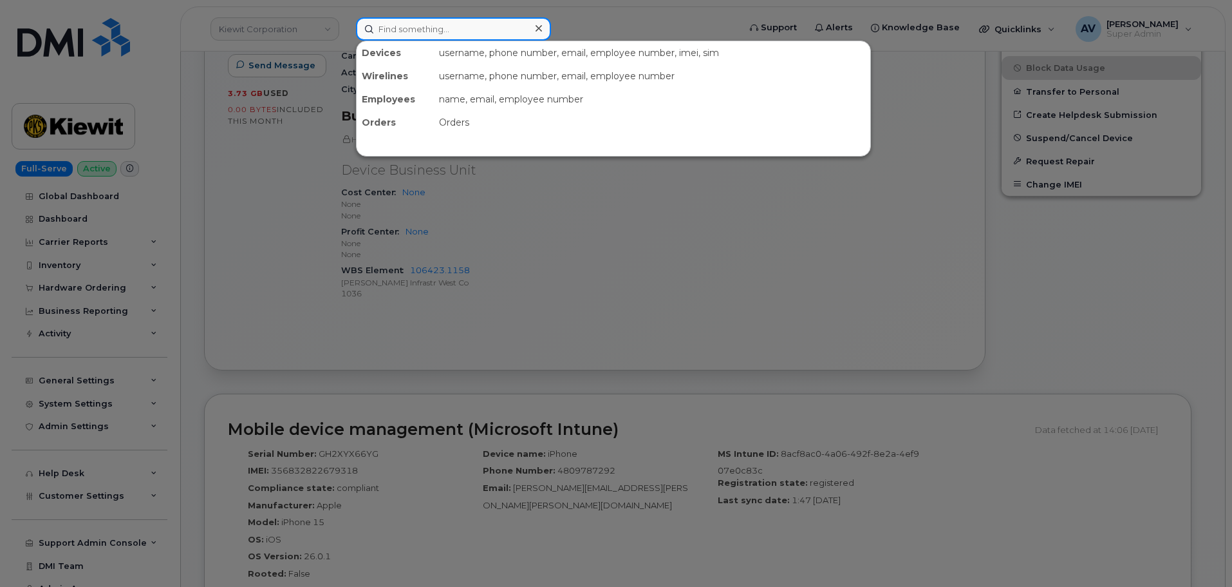
click at [449, 37] on input at bounding box center [453, 28] width 195 height 23
paste input "[PERSON_NAME]"
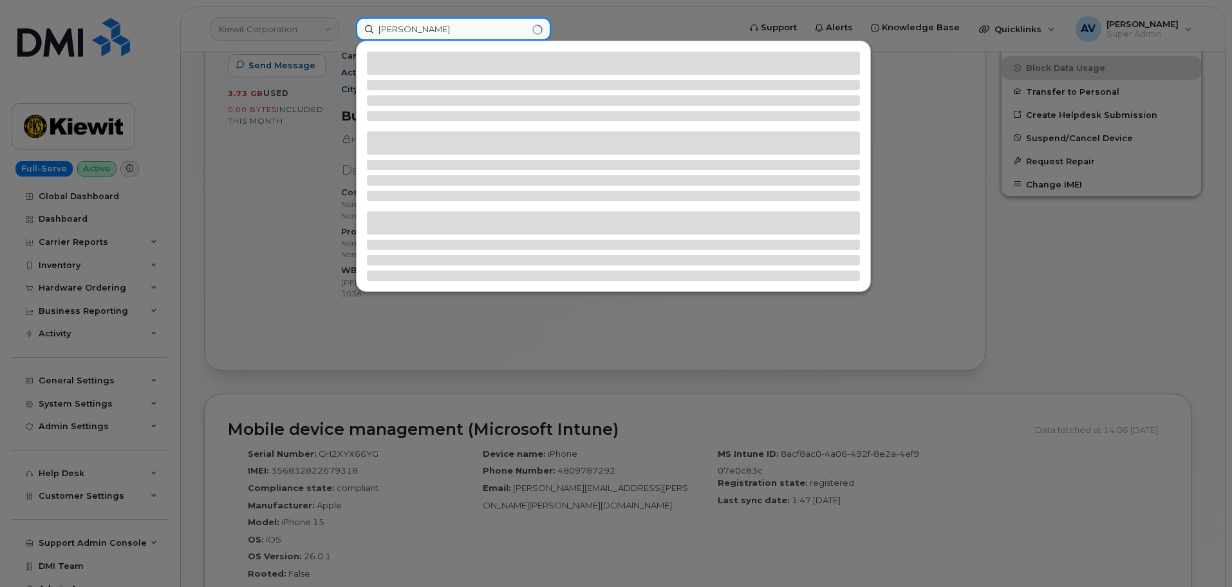
type input "[PERSON_NAME]"
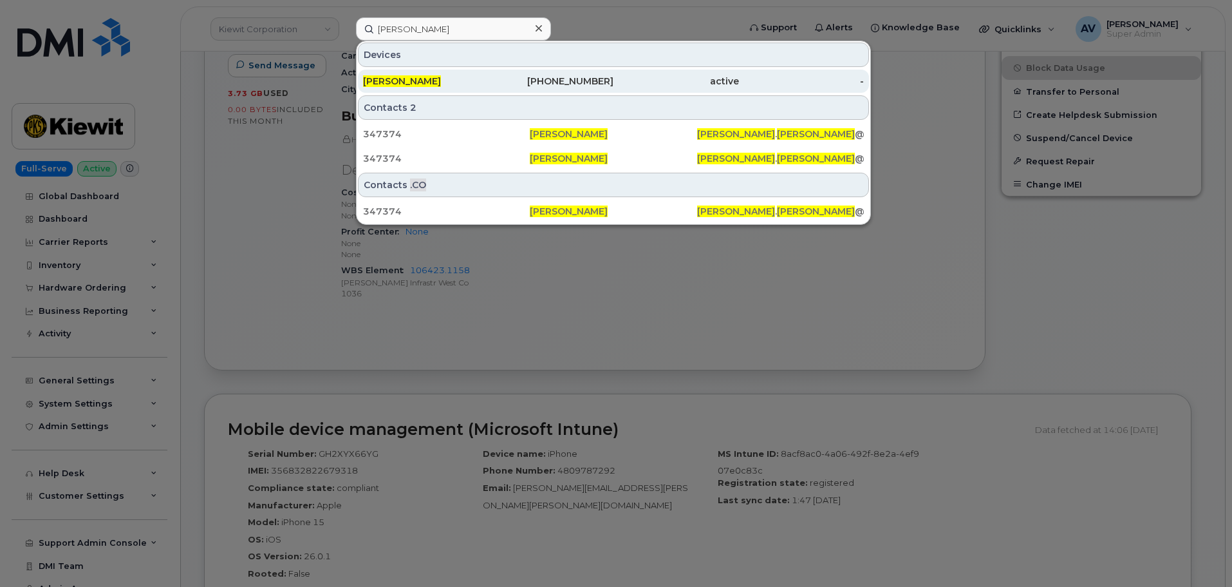
click at [480, 85] on div "[PERSON_NAME]" at bounding box center [426, 81] width 126 height 13
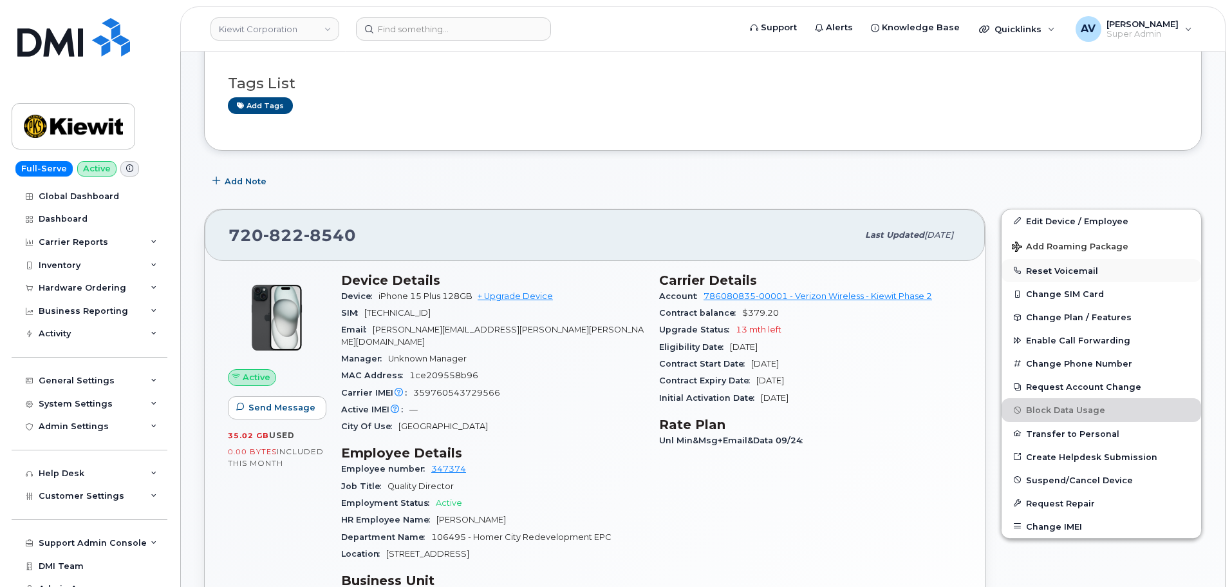
scroll to position [193, 0]
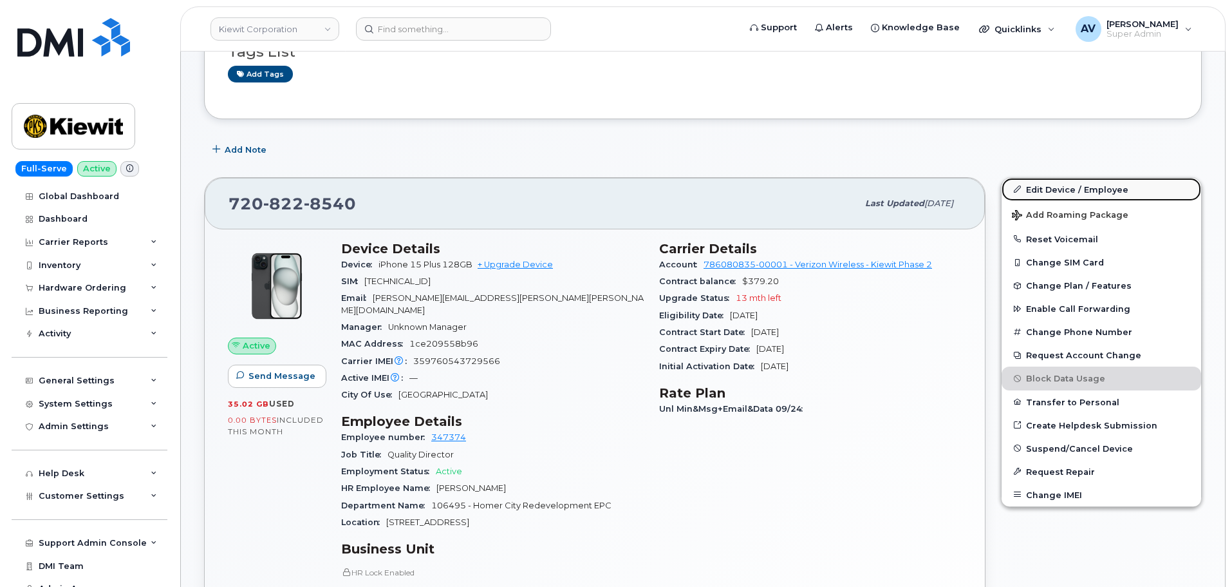
click at [1071, 185] on link "Edit Device / Employee" at bounding box center [1102, 189] width 200 height 23
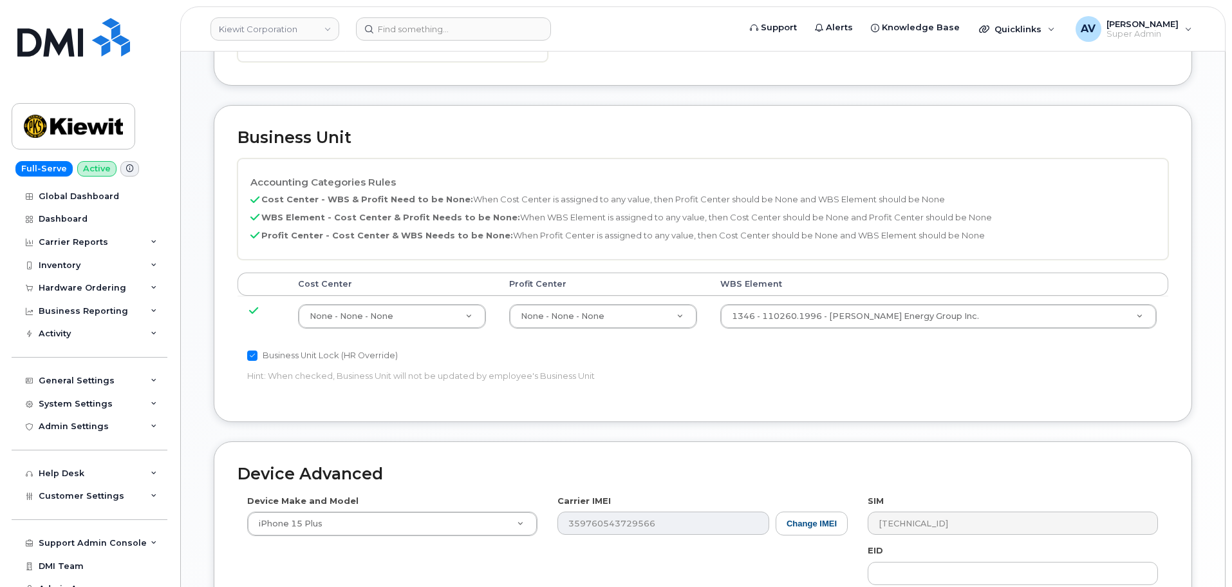
scroll to position [646, 0]
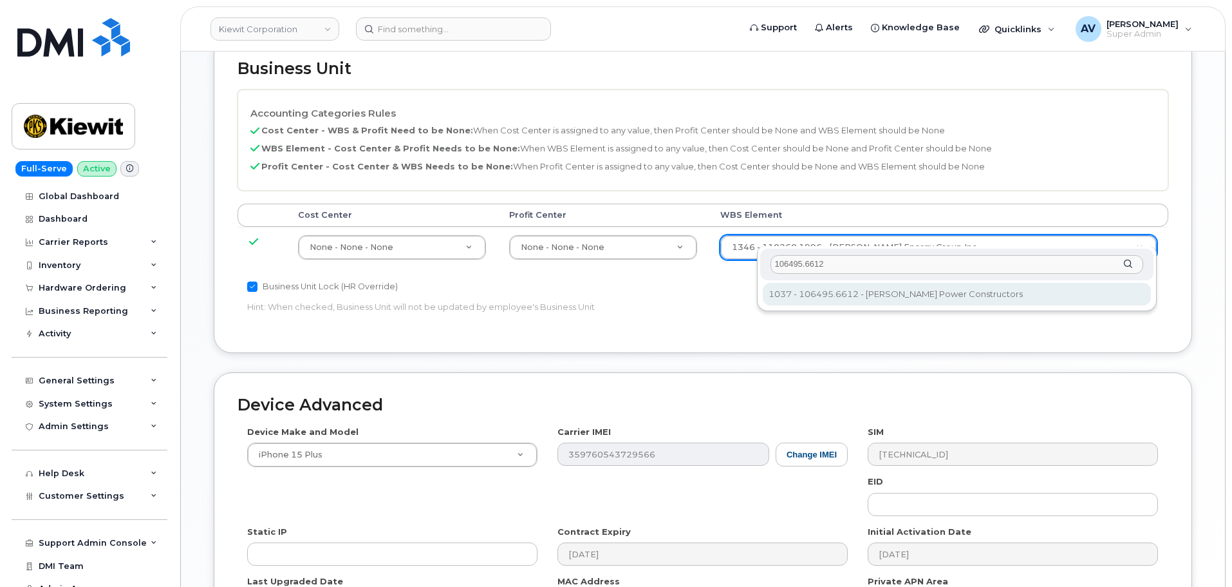
type input "106495.6612"
type input "35834206"
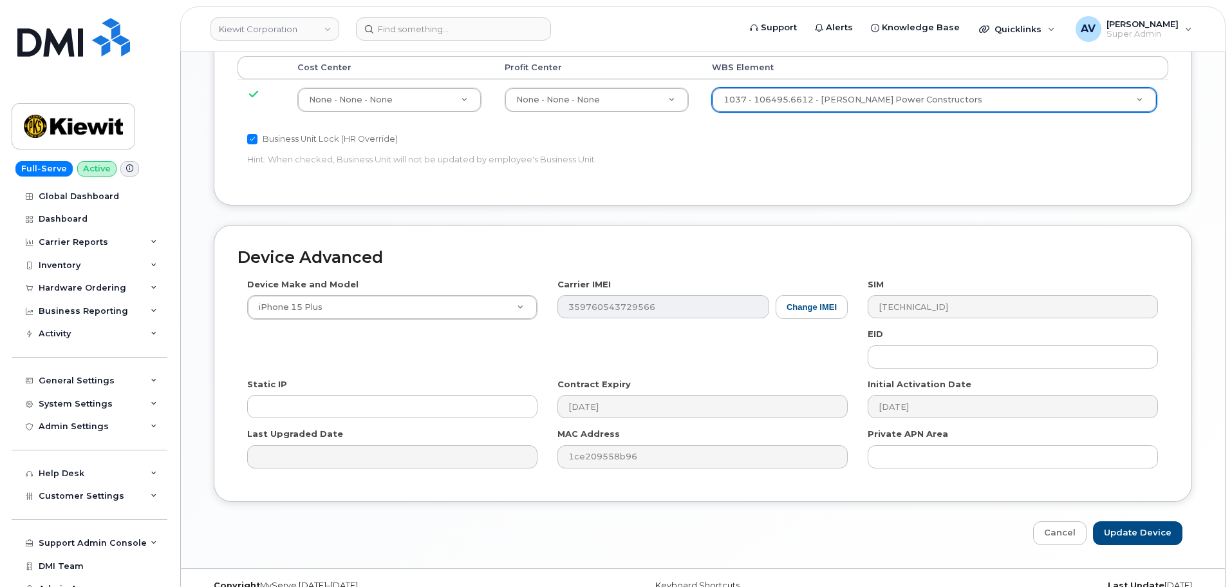
scroll to position [803, 0]
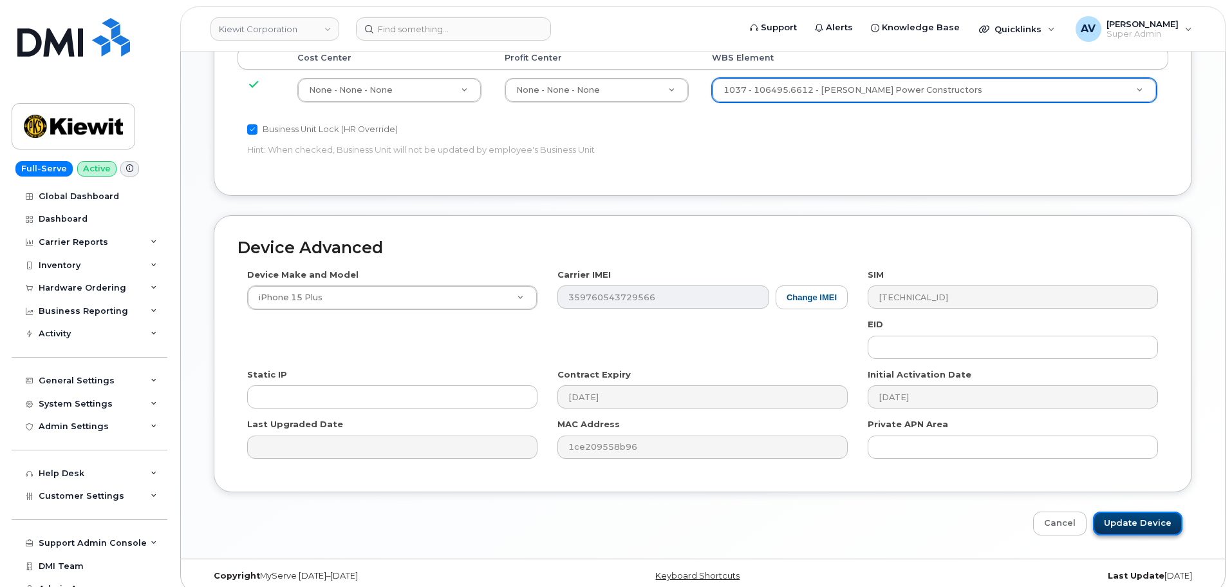
click at [1125, 513] on input "Update Device" at bounding box center [1137, 523] width 89 height 24
type input "Saving..."
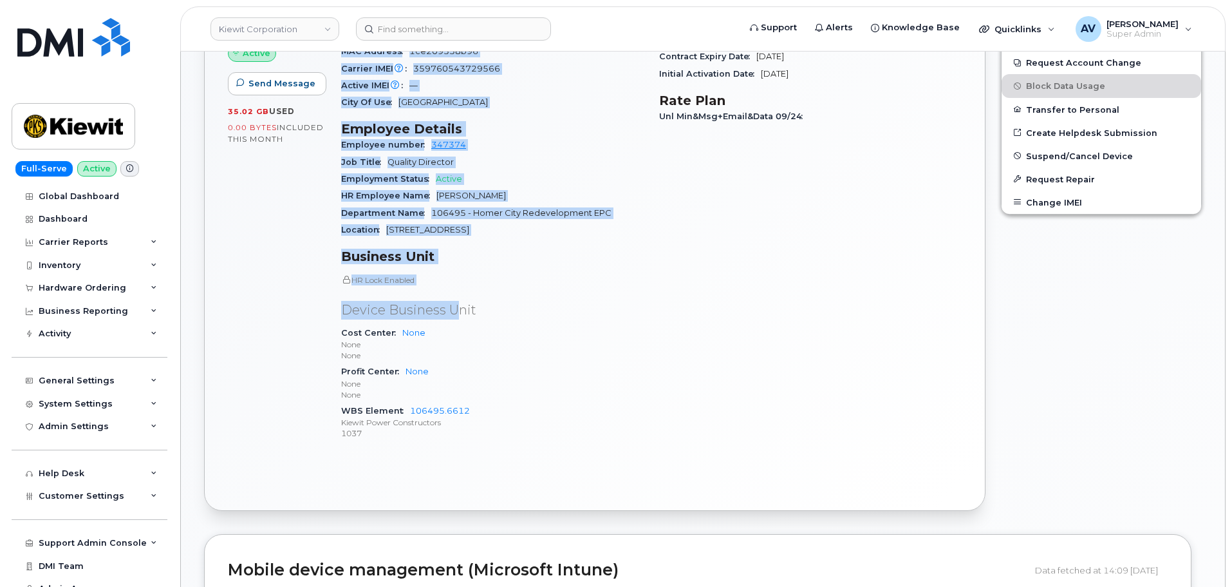
scroll to position [515, 0]
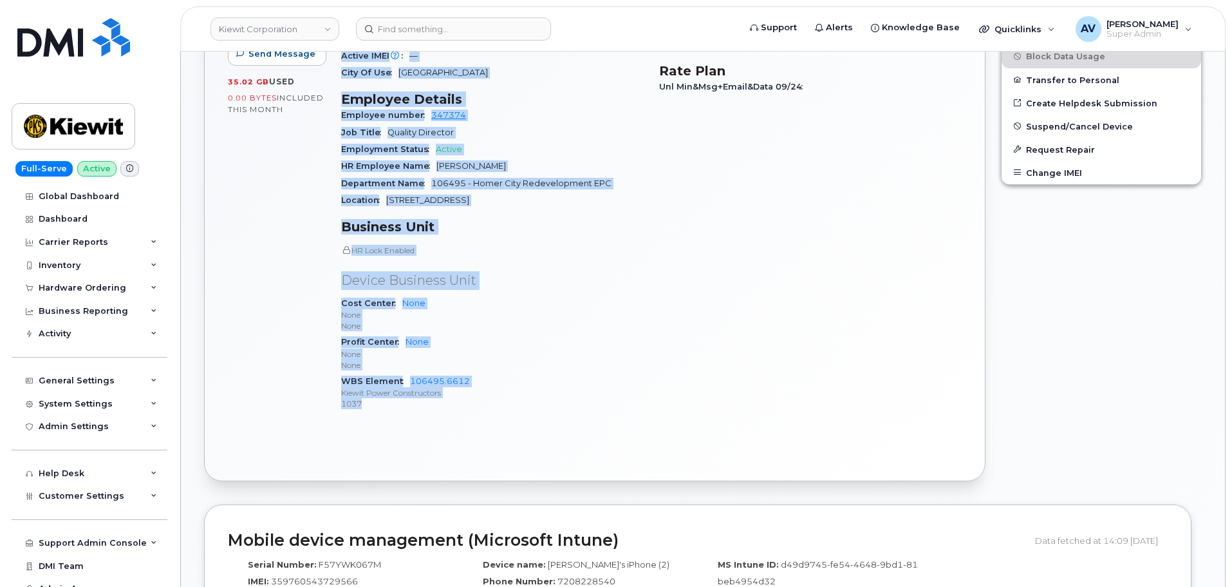
drag, startPoint x: 342, startPoint y: 183, endPoint x: 467, endPoint y: 395, distance: 246.8
click at [467, 395] on div "Device Details Device iPhone 15 Plus 128GB + Upgrade Device SIM [TECHNICAL_ID] …" at bounding box center [493, 170] width 318 height 519
copy div "Device Details Device iPhone 15 Plus 128GB + Upgrade Device SIM [TECHNICAL_ID] …"
